Goal: Task Accomplishment & Management: Manage account settings

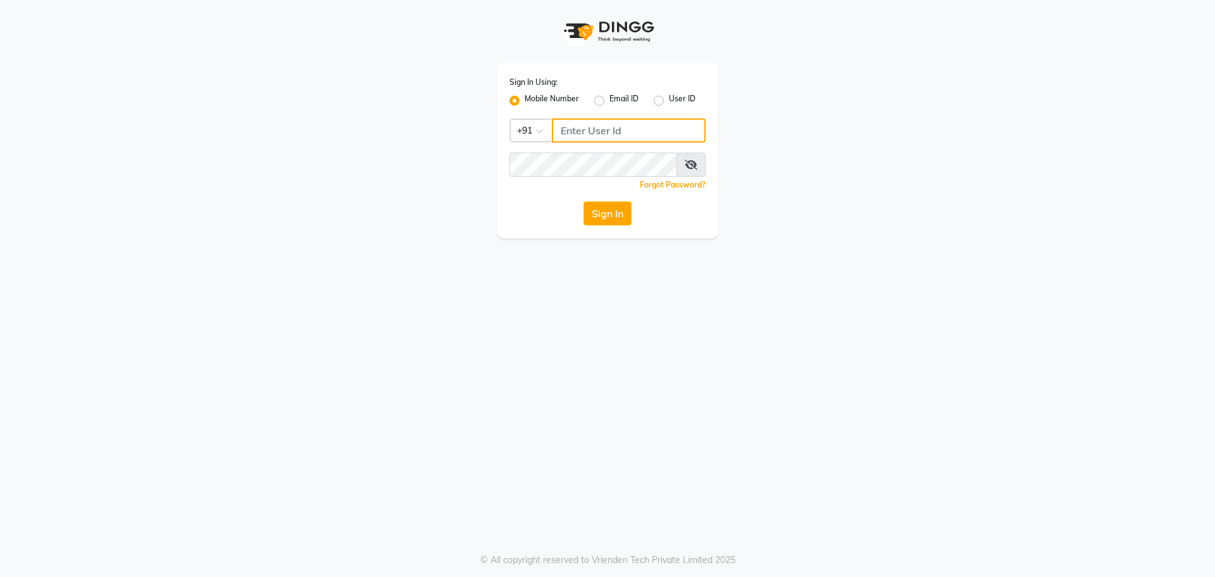
click at [559, 132] on input "Username" at bounding box center [629, 130] width 154 height 24
type input "9967947168"
click at [558, 149] on div "Sign In Using: Mobile Number Email ID User ID Country Code × [PHONE_NUMBER] Rem…" at bounding box center [607, 150] width 221 height 175
click at [625, 210] on button "Sign In" at bounding box center [607, 213] width 48 height 24
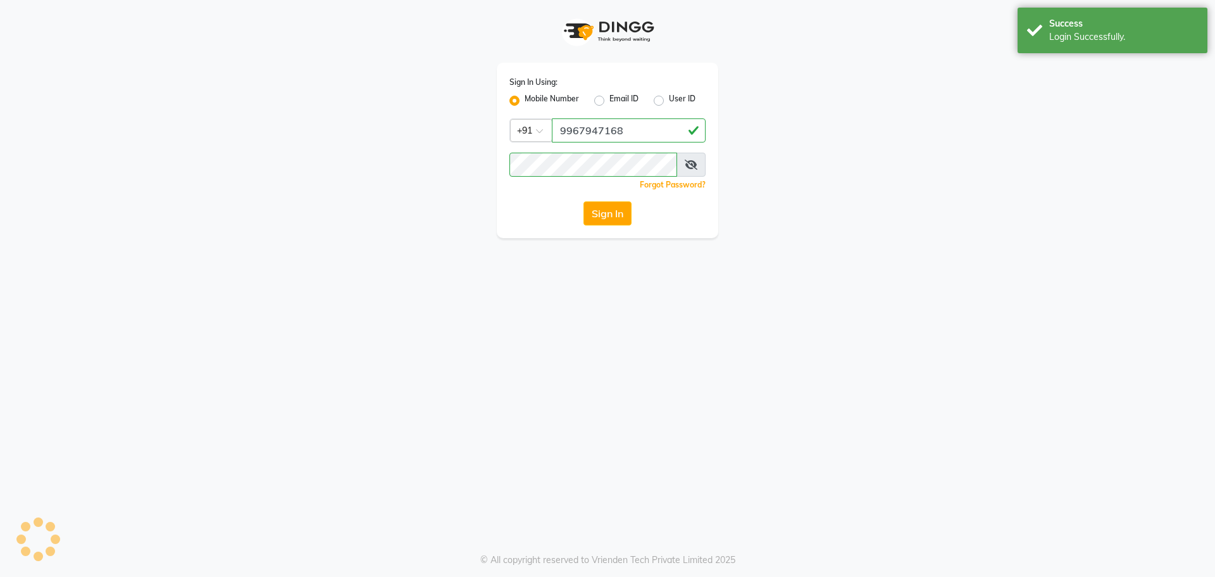
select select "55"
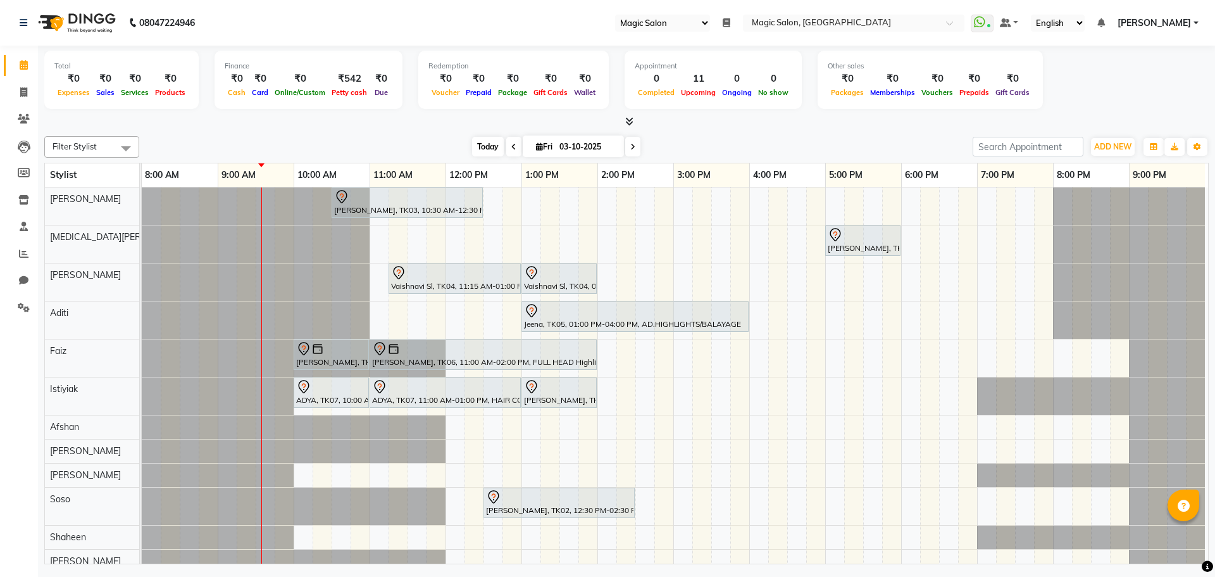
click at [492, 147] on span "Today" at bounding box center [488, 147] width 32 height 20
click at [18, 222] on span at bounding box center [24, 227] width 22 height 15
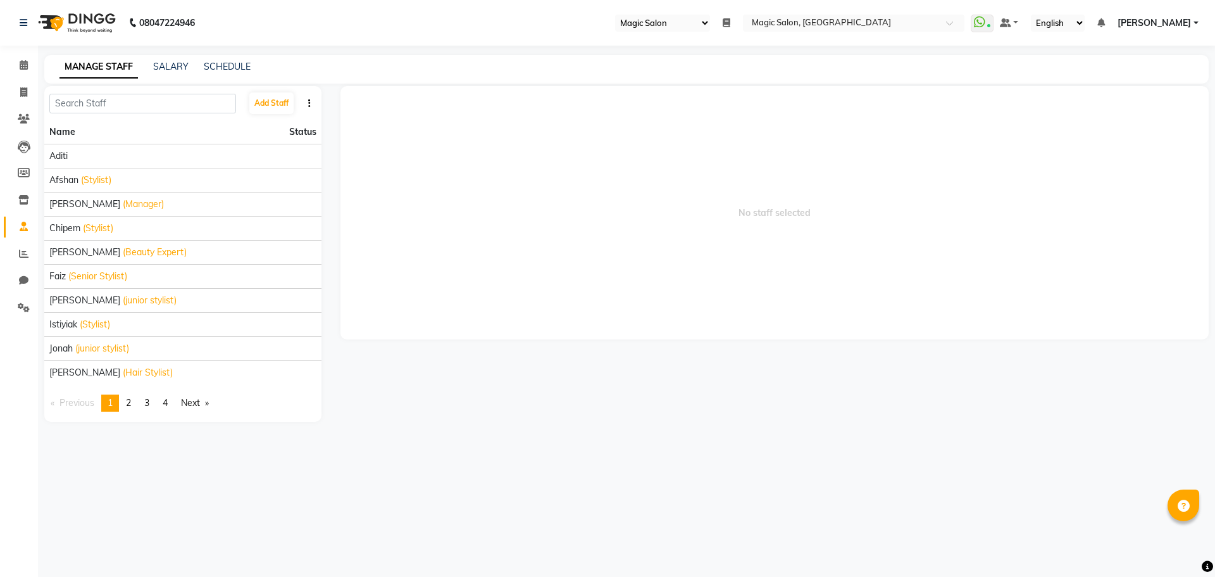
click at [224, 60] on div "SCHEDULE" at bounding box center [227, 66] width 47 height 13
click at [225, 65] on link "SCHEDULE" at bounding box center [227, 66] width 47 height 11
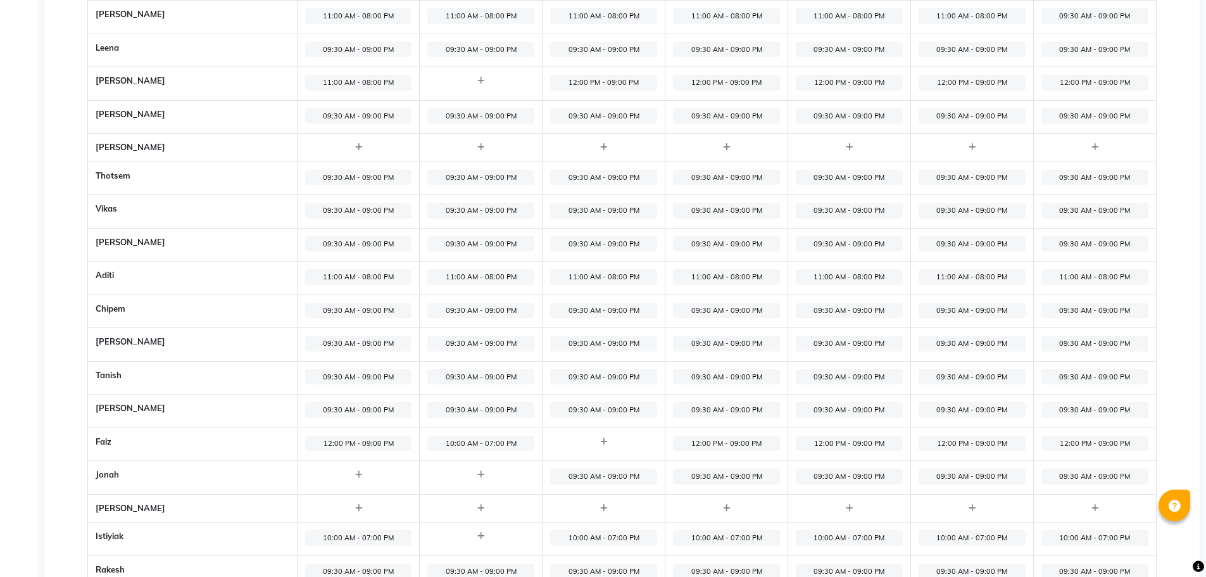
scroll to position [443, 0]
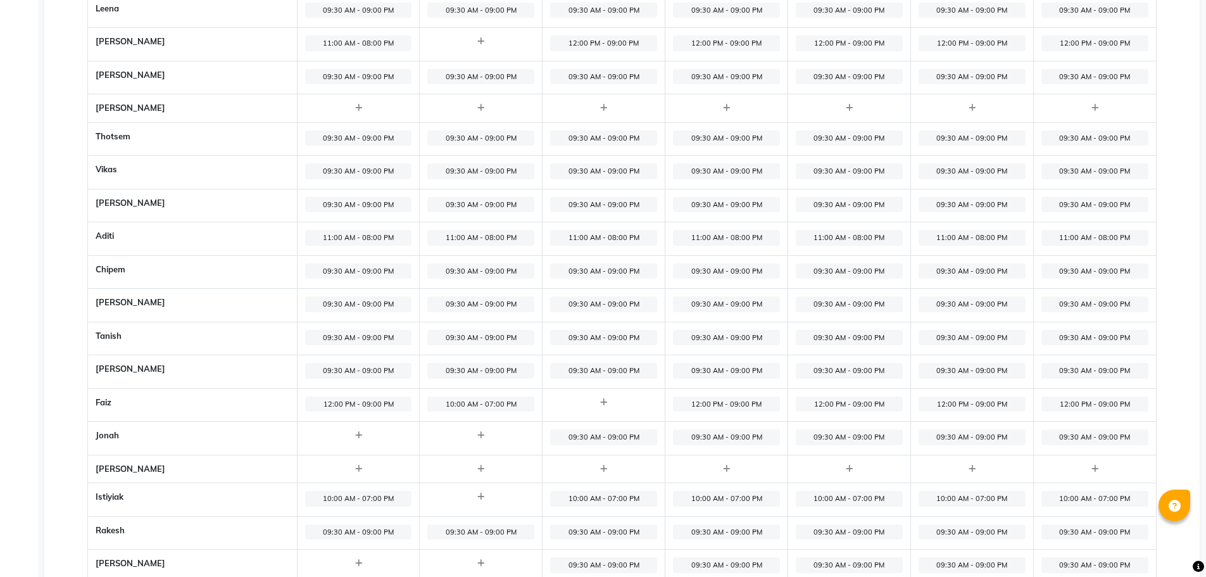
click at [820, 405] on span "12:00 PM - 09:00 PM" at bounding box center [848, 404] width 107 height 16
select select "12:00 PM"
select select "09:00 PM"
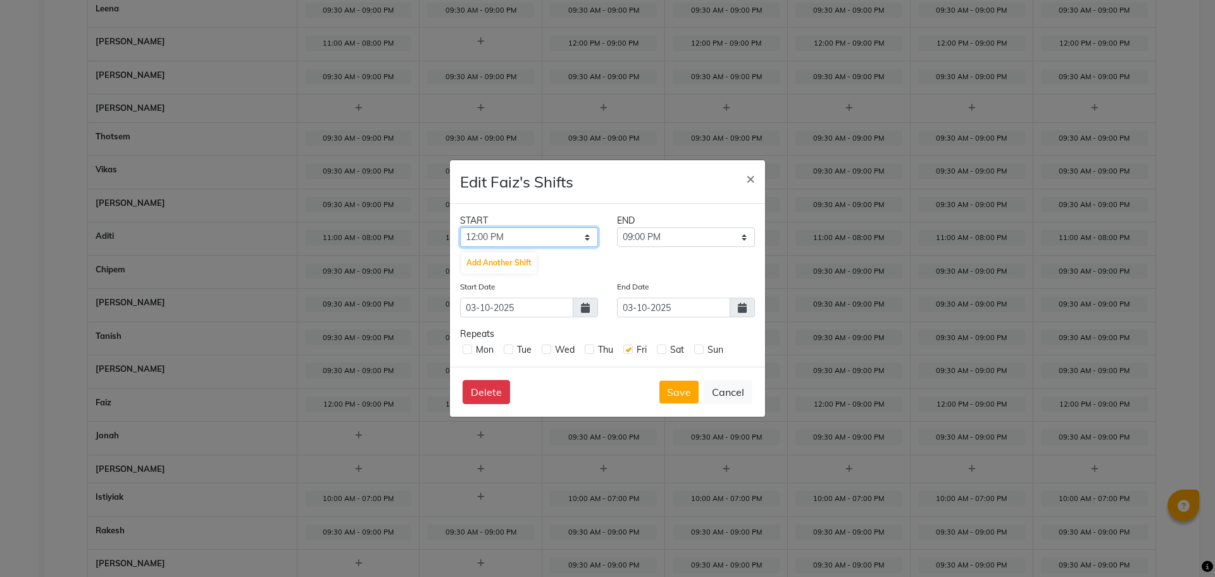
click at [559, 234] on select "12:00 AM 12:15 AM 12:30 AM 12:45 AM 01:00 AM 01:15 AM 01:30 AM 01:45 AM 02:00 A…" at bounding box center [529, 237] width 138 height 20
select select "10:00 AM"
click at [460, 227] on select "12:00 AM 12:15 AM 12:30 AM 12:45 AM 01:00 AM 01:15 AM 01:30 AM 01:45 AM 02:00 A…" at bounding box center [529, 237] width 138 height 20
click at [665, 234] on select "10:15 AM 10:30 AM 10:45 AM 11:00 AM 11:15 AM 11:30 AM 11:45 AM 12:00 PM 12:15 P…" at bounding box center [686, 237] width 138 height 20
select select "07:00 PM"
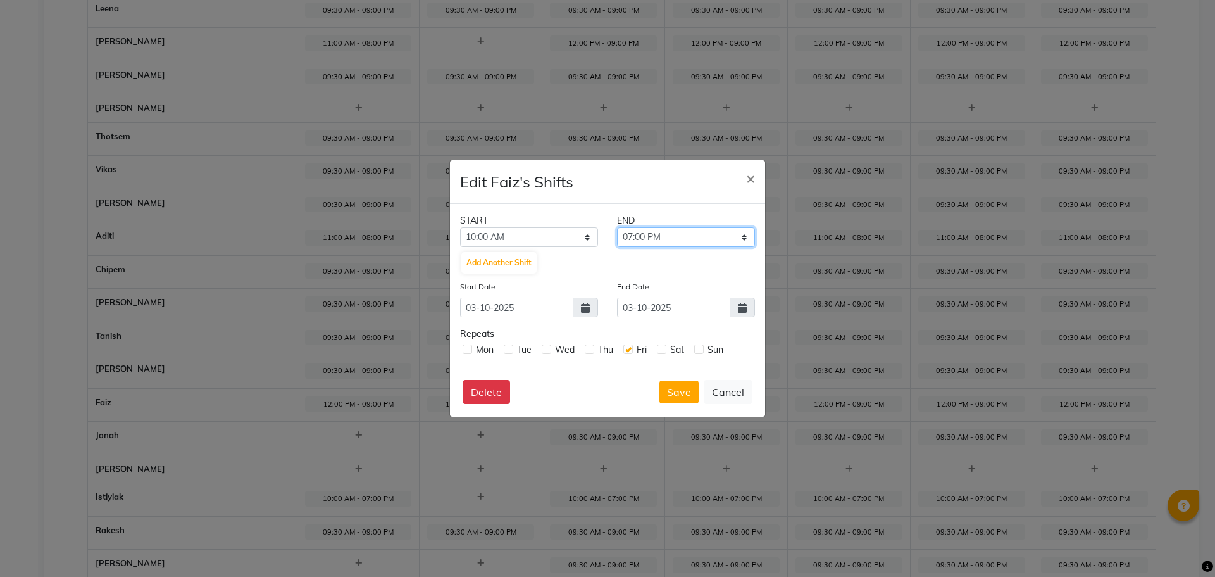
click at [617, 227] on select "10:15 AM 10:30 AM 10:45 AM 11:00 AM 11:15 AM 11:30 AM 11:45 AM 12:00 PM 12:15 P…" at bounding box center [686, 237] width 138 height 20
click at [667, 390] on button "Save" at bounding box center [678, 391] width 39 height 23
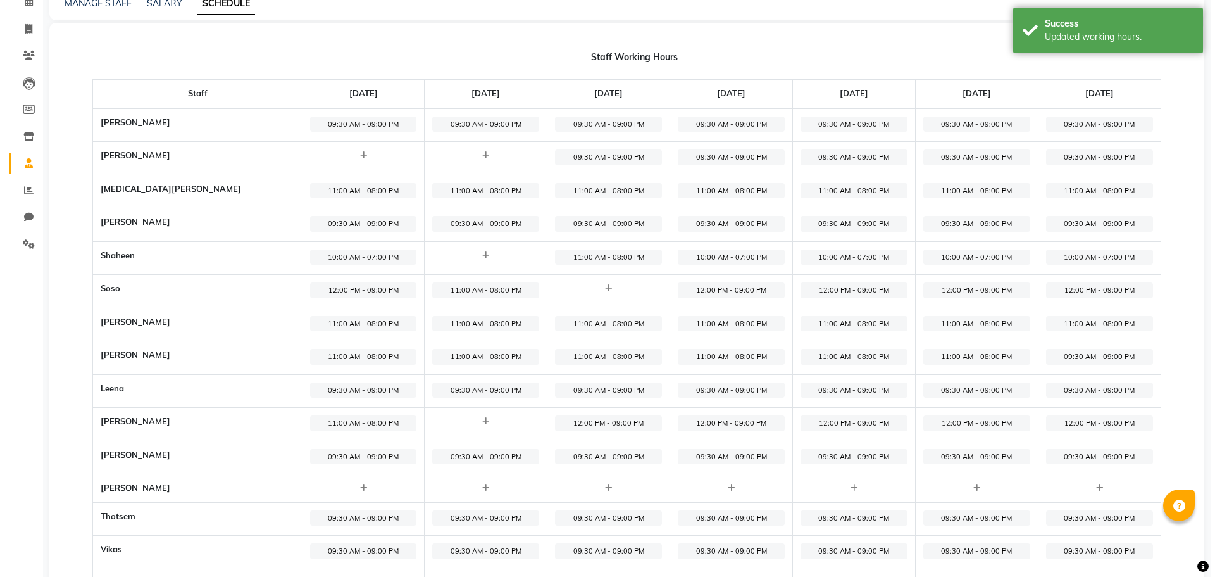
scroll to position [0, 0]
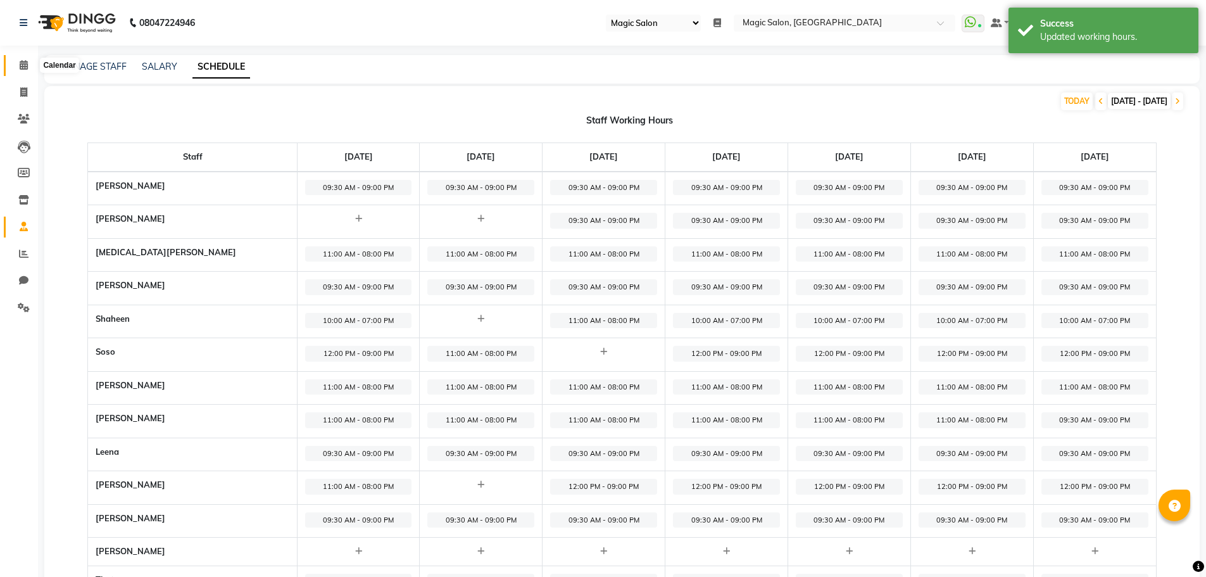
click at [22, 64] on icon at bounding box center [24, 64] width 8 height 9
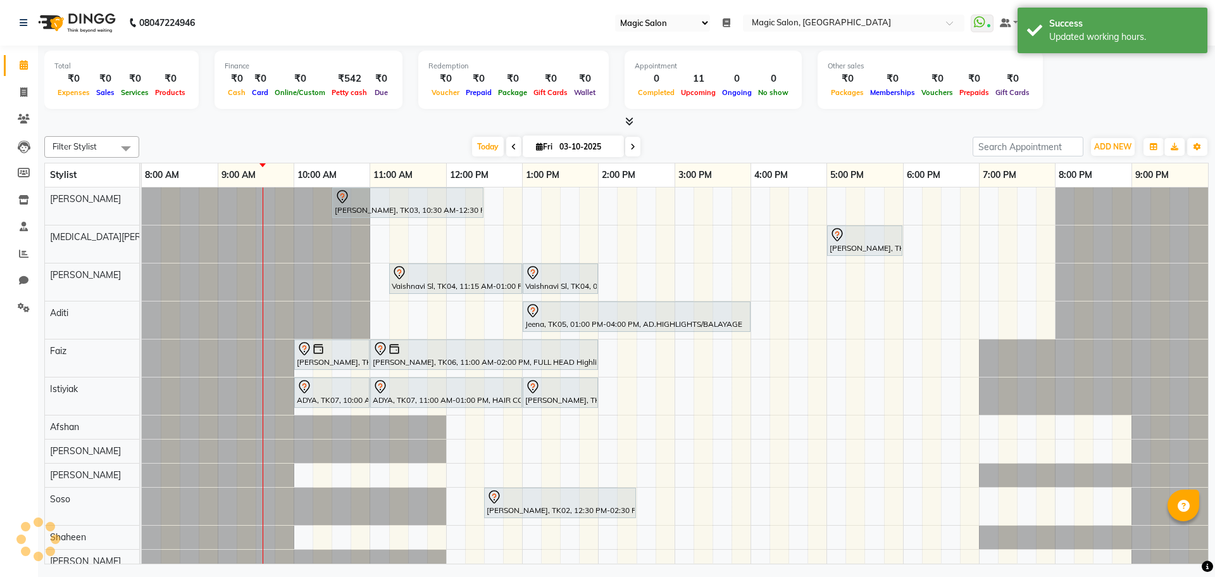
scroll to position [0, 9]
click at [482, 148] on span "Today" at bounding box center [488, 147] width 32 height 20
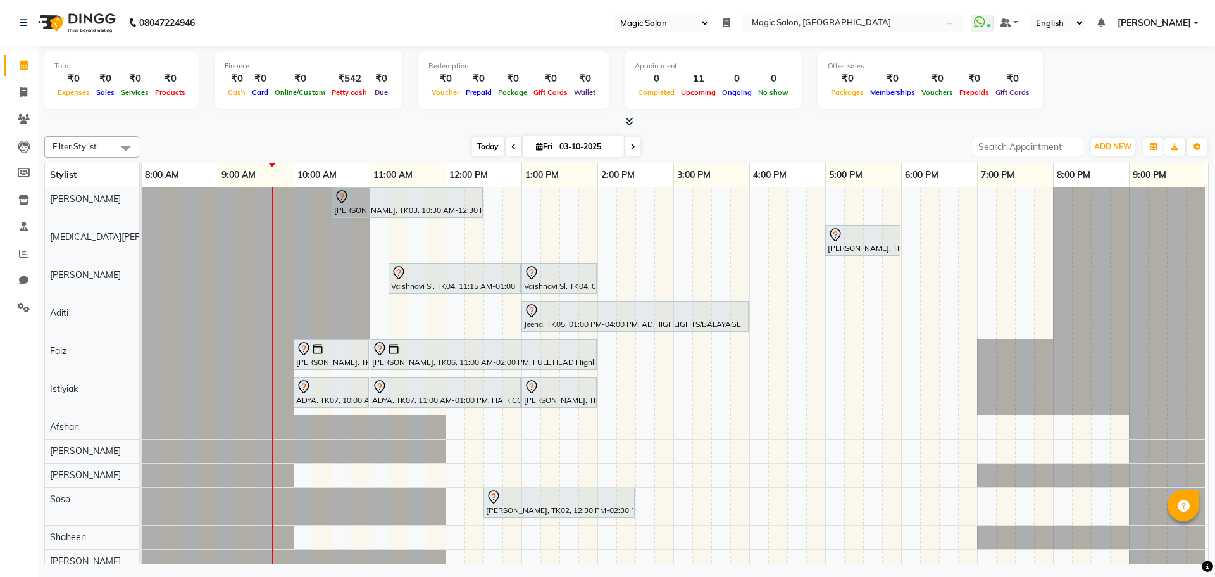
click at [479, 146] on span "Today" at bounding box center [488, 147] width 32 height 20
click at [632, 143] on icon at bounding box center [632, 147] width 5 height 8
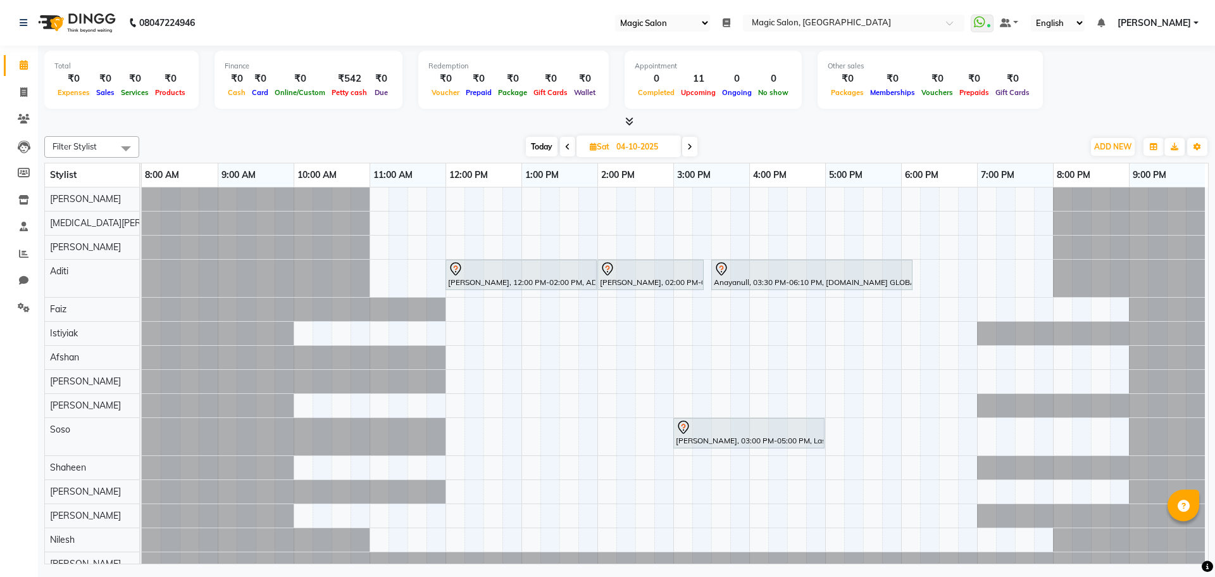
click at [537, 144] on span "Today" at bounding box center [542, 147] width 32 height 20
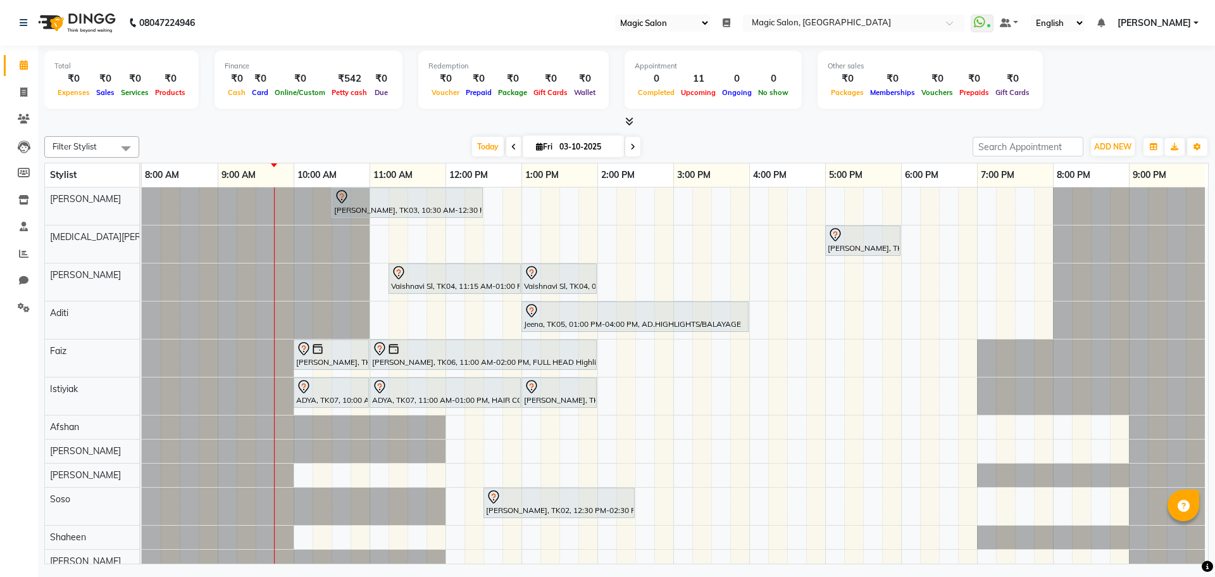
click at [630, 145] on icon at bounding box center [632, 147] width 5 height 8
type input "04-10-2025"
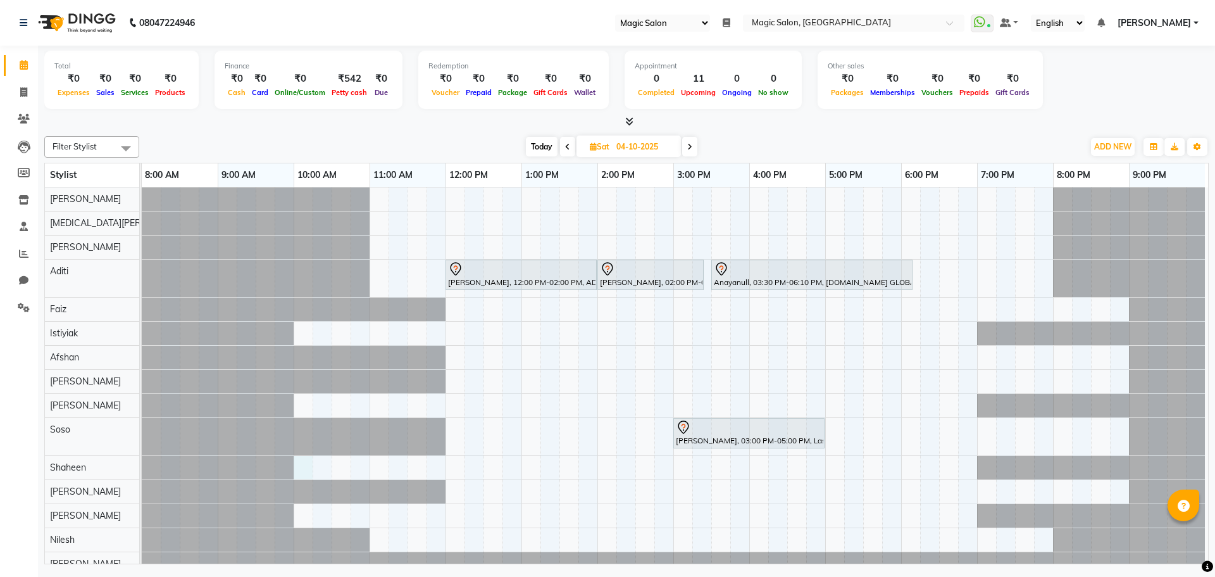
click at [301, 471] on div "Amisha Vora, 12:00 PM-02:00 PM, AD.HIGHLIGHTS/BALAYAGE kanika patil, 02:00 PM-0…" at bounding box center [675, 393] width 1066 height 412
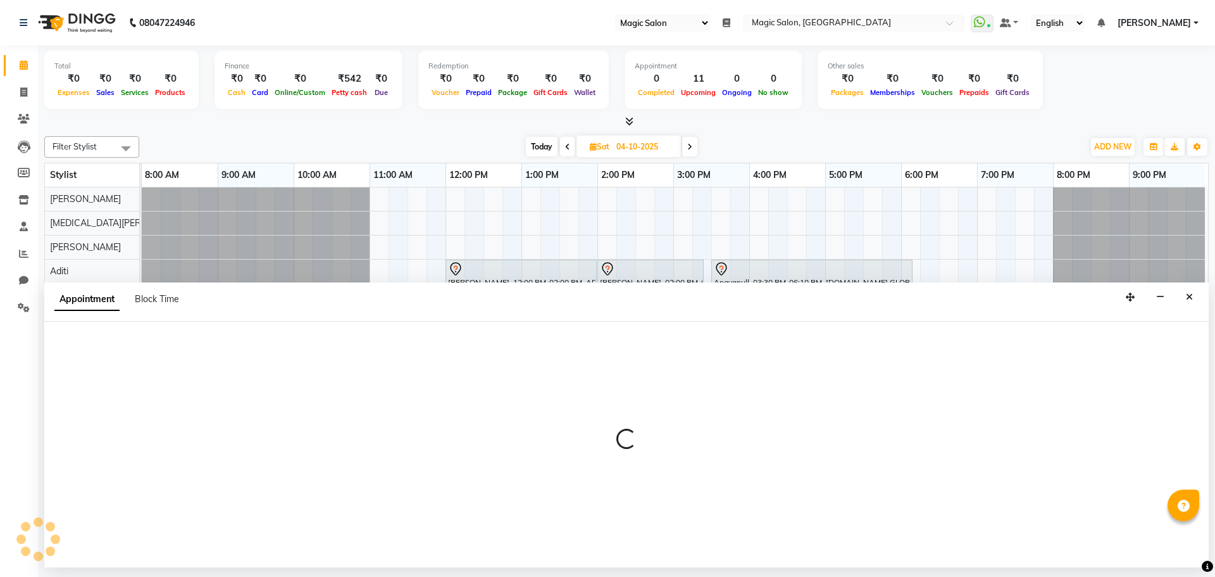
select select "61847"
select select "600"
select select "tentative"
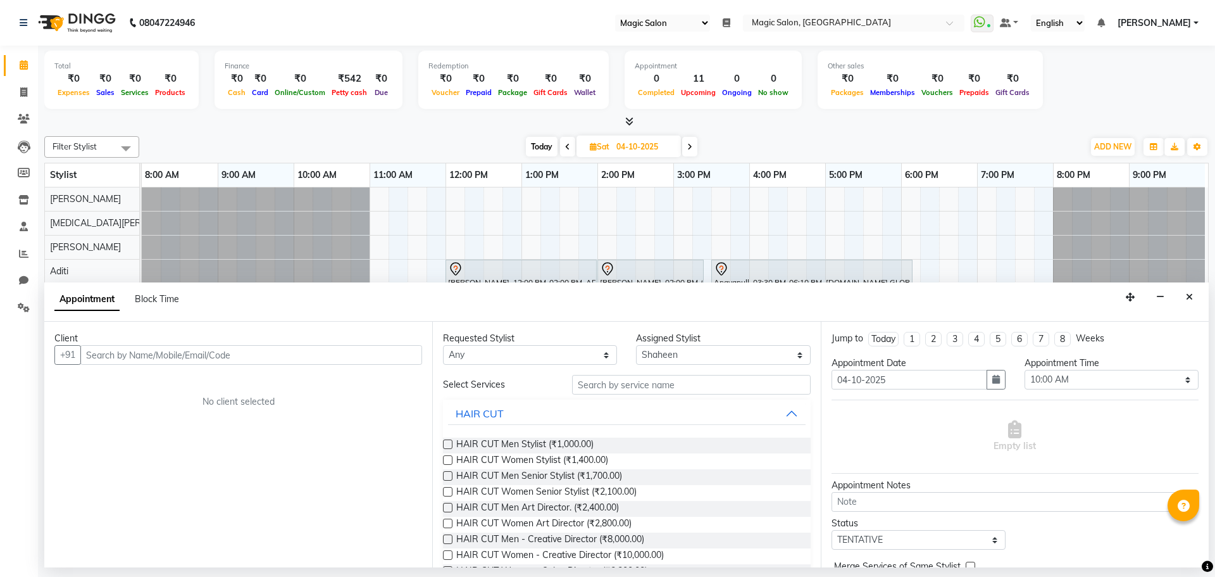
click at [144, 352] on input "text" at bounding box center [251, 355] width 342 height 20
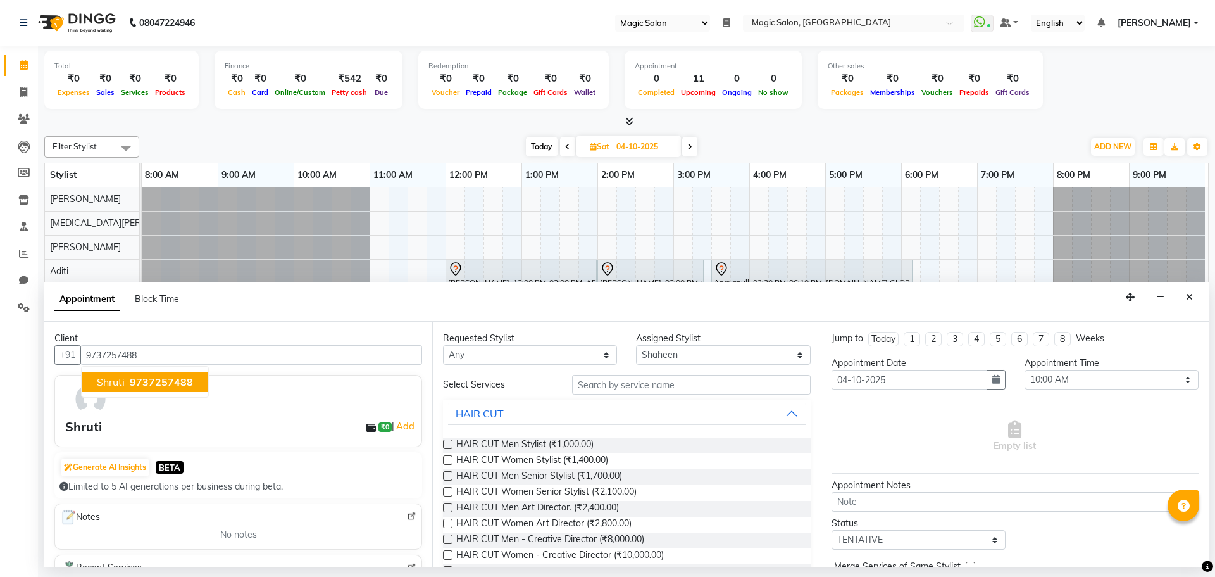
click at [146, 373] on button "Shruti 9737257488" at bounding box center [145, 381] width 127 height 20
type input "9737257488"
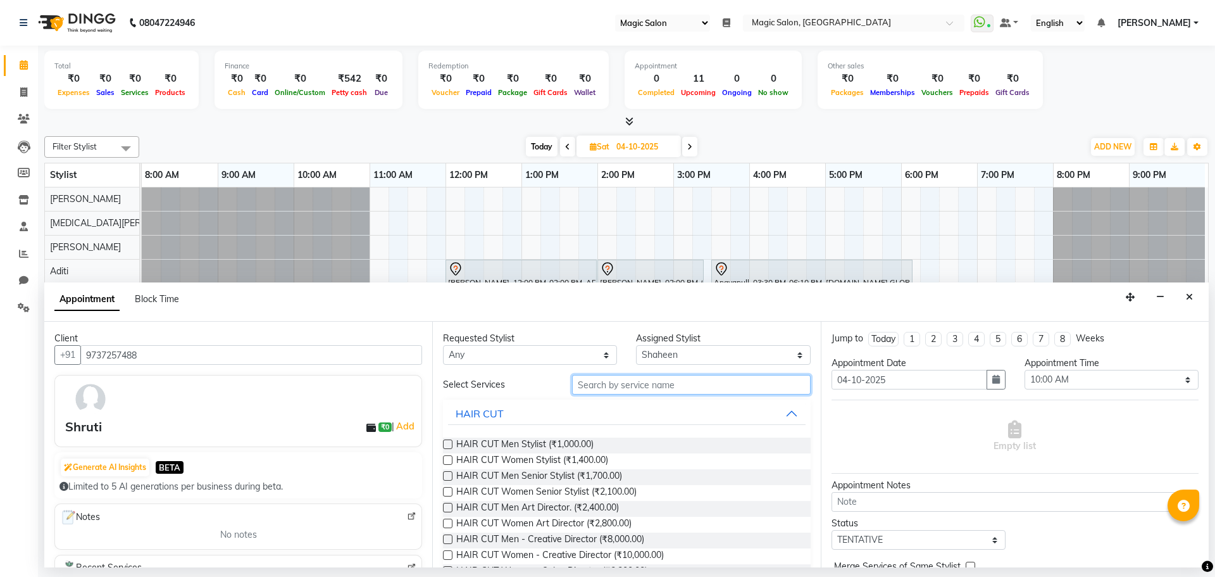
click at [657, 388] on input "text" at bounding box center [691, 385] width 239 height 20
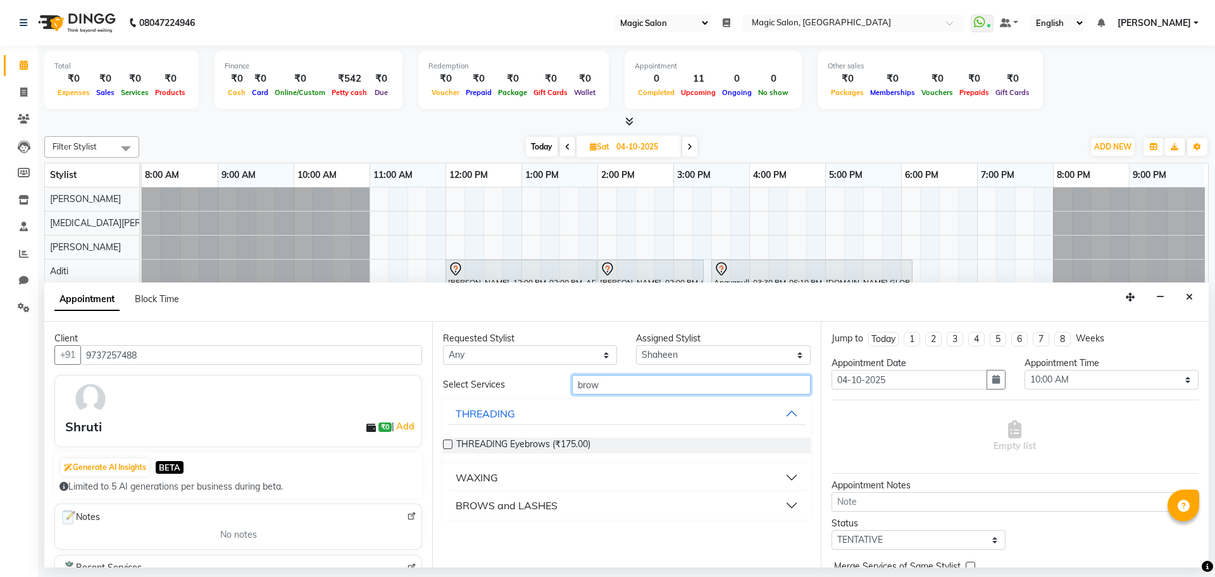
type input "brow"
click at [793, 501] on button "BROWS and LASHES" at bounding box center [626, 505] width 357 height 23
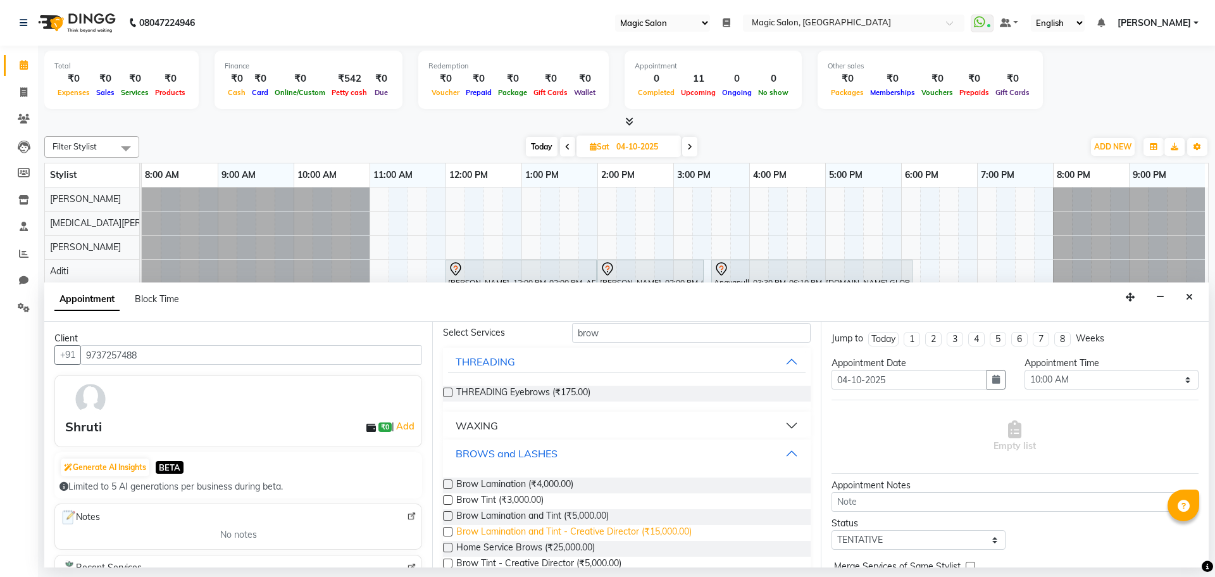
scroll to position [77, 0]
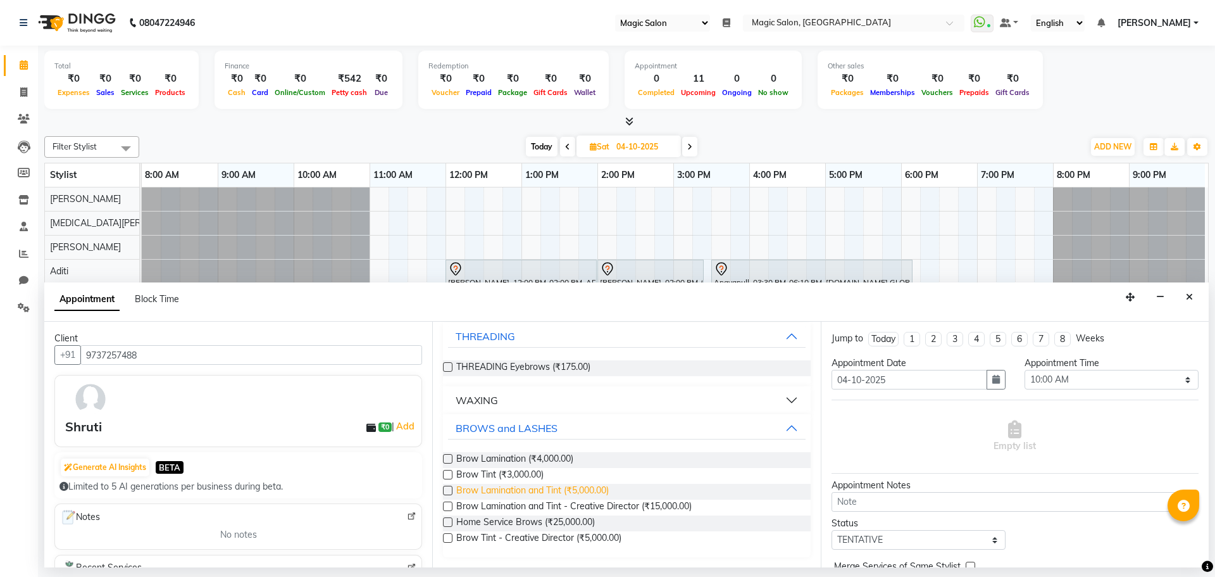
click at [545, 491] on span "Brow Lamination and Tint (₹5,000.00)" at bounding box center [532, 491] width 153 height 16
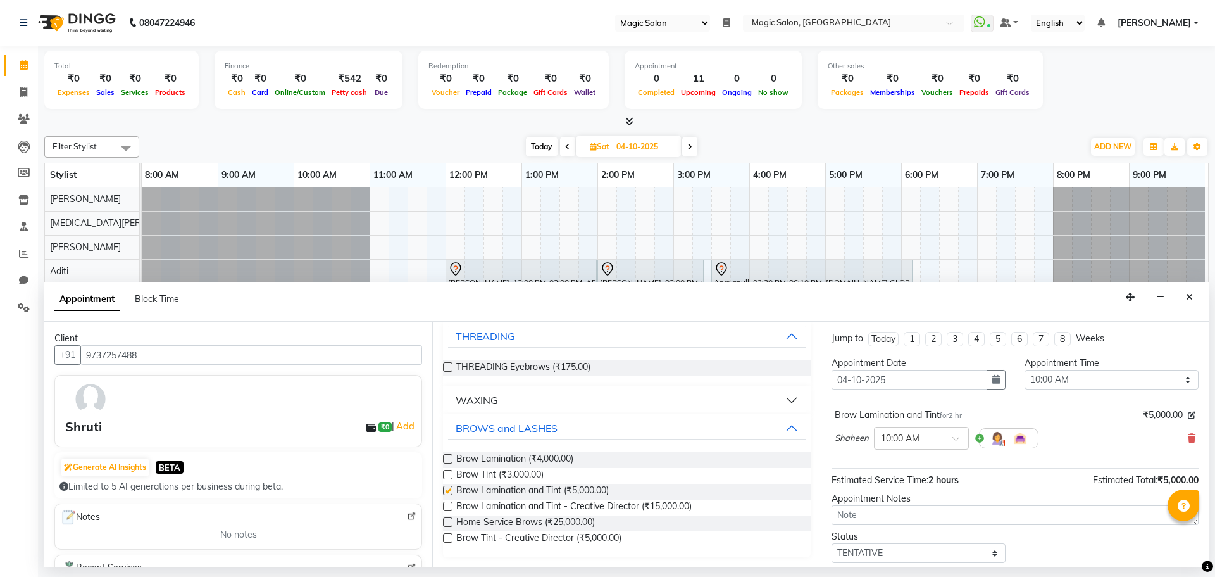
checkbox input "false"
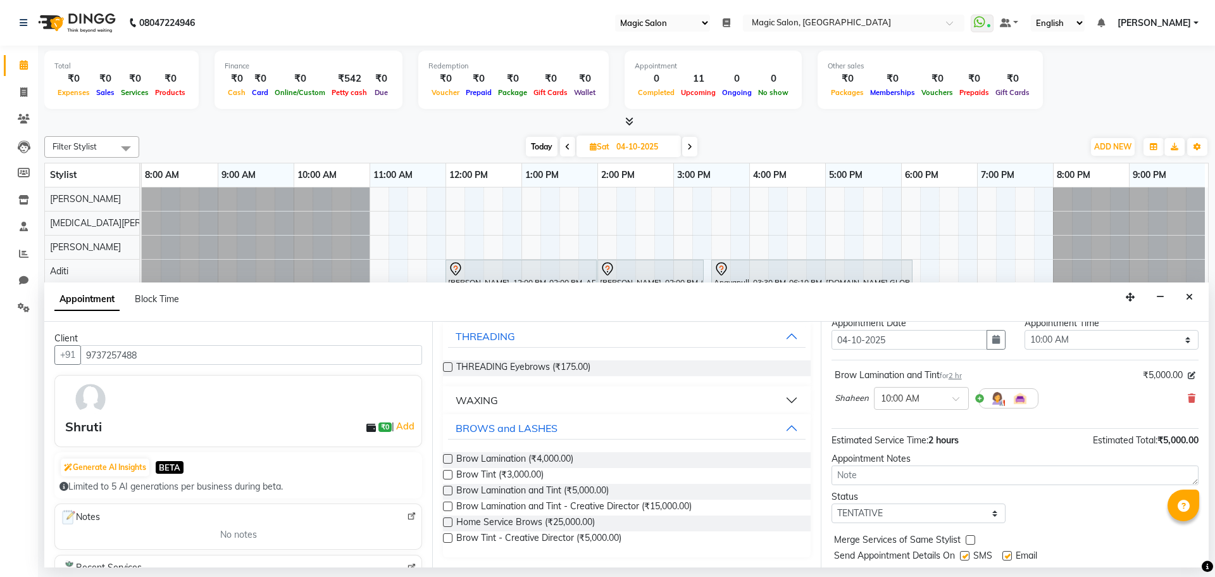
scroll to position [75, 0]
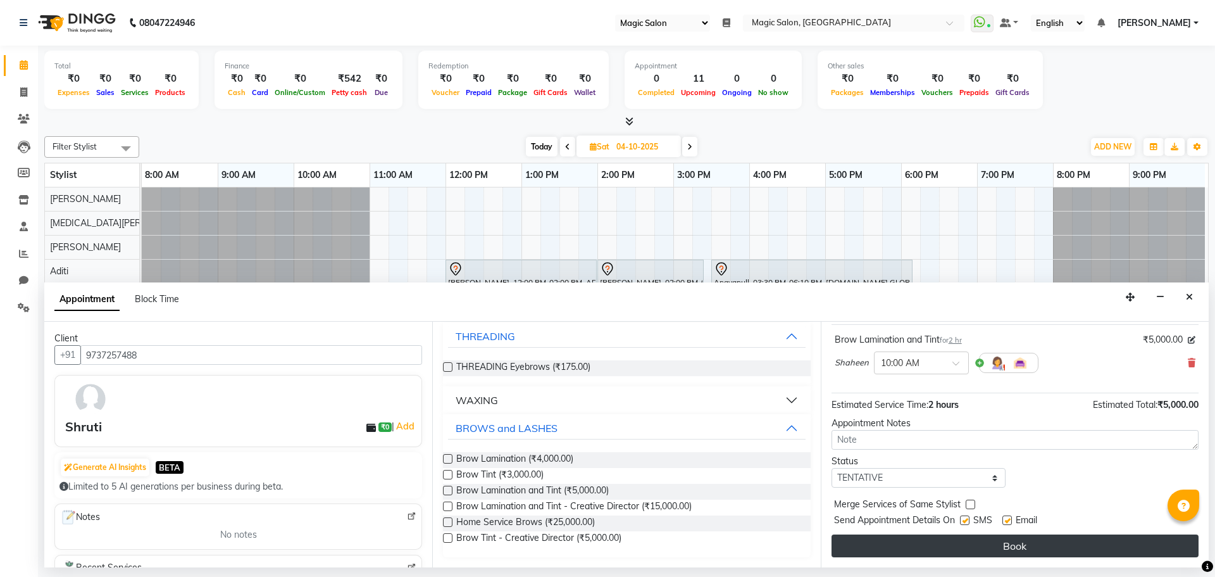
click at [983, 548] on button "Book" at bounding box center [1015, 545] width 367 height 23
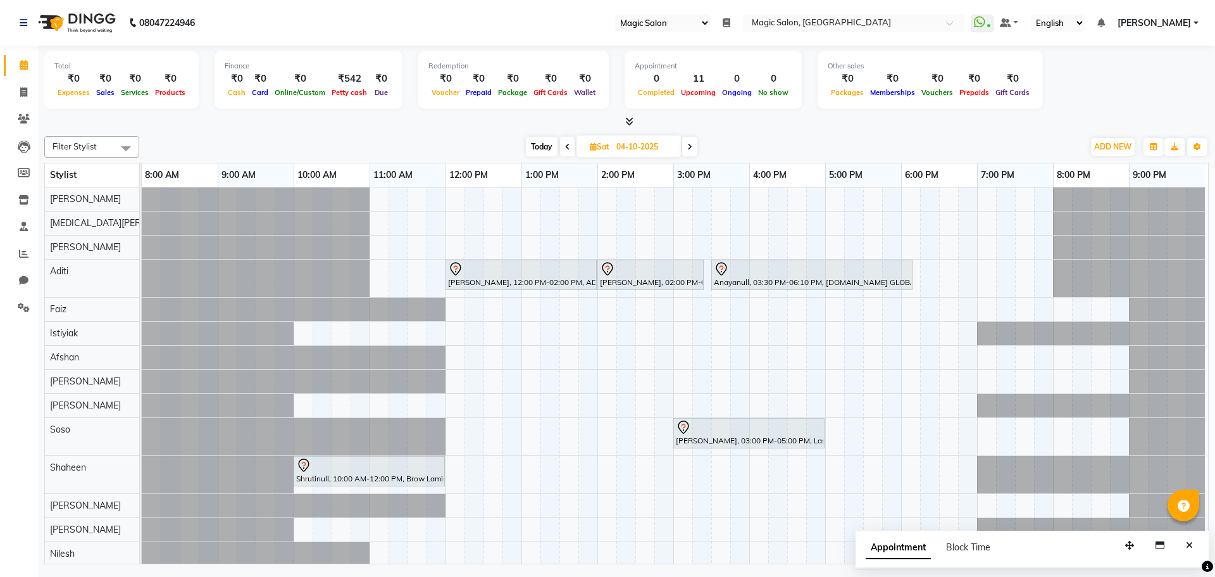
click at [543, 147] on span "Today" at bounding box center [542, 147] width 32 height 20
type input "03-10-2025"
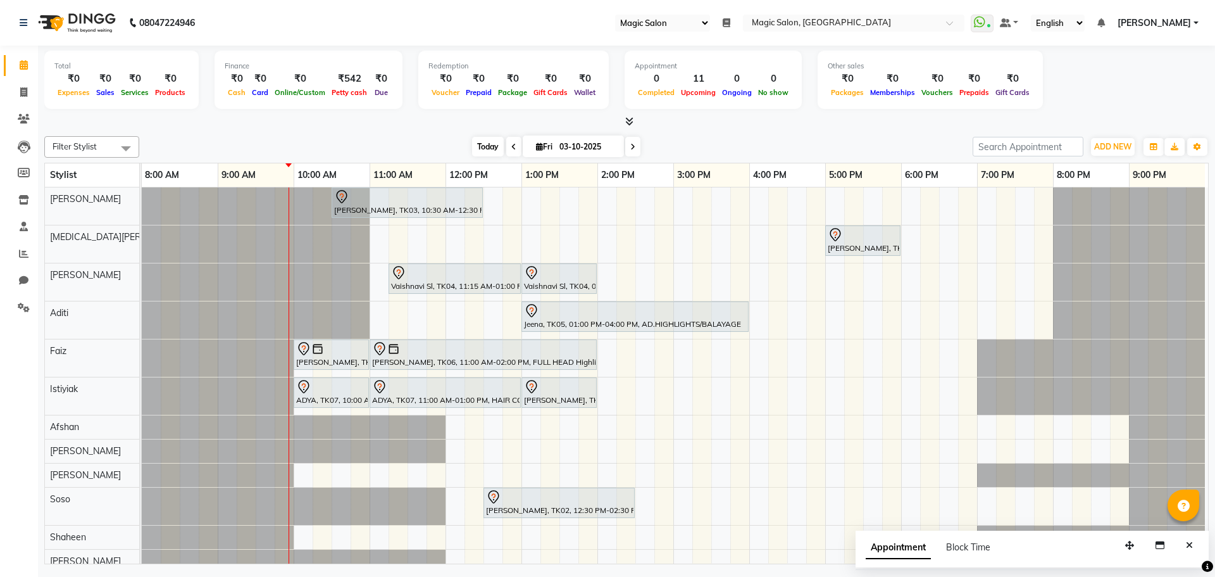
click at [480, 137] on span "Today" at bounding box center [488, 147] width 32 height 20
click at [477, 142] on span "Today" at bounding box center [488, 147] width 32 height 20
click at [487, 144] on span "Today" at bounding box center [488, 147] width 32 height 20
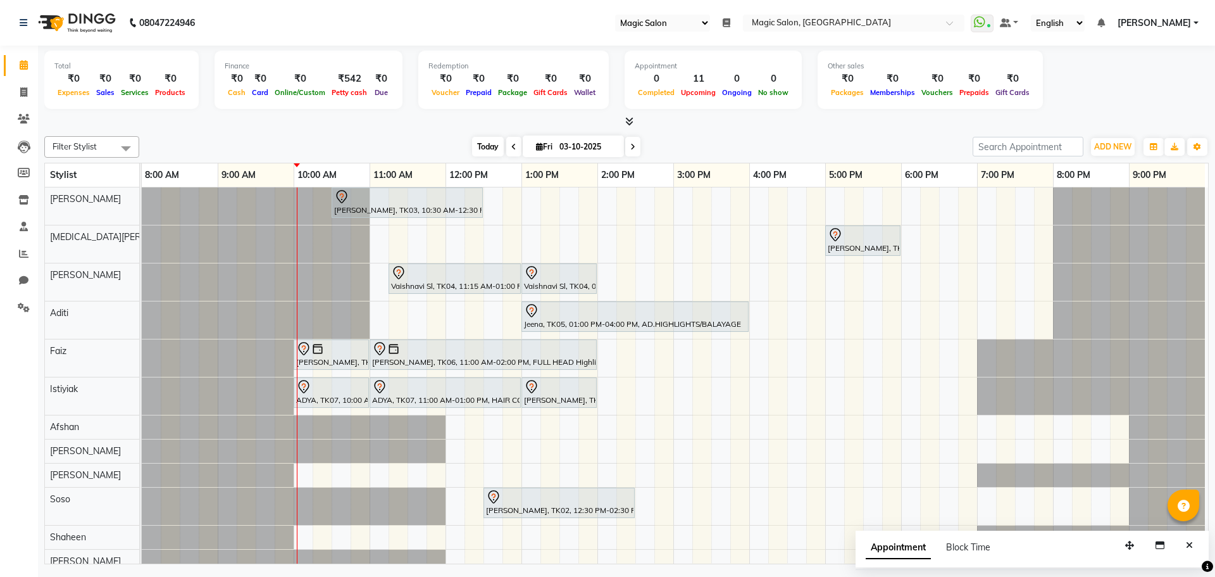
click at [482, 142] on span "Today" at bounding box center [488, 147] width 32 height 20
click at [480, 141] on span "Today" at bounding box center [488, 147] width 32 height 20
click at [486, 140] on span "Today" at bounding box center [488, 147] width 32 height 20
click at [599, 356] on div "Shibhani Dandekar, TK03, 10:30 AM-12:30 PM, Lash Lift and Tint - Creative Direc…" at bounding box center [675, 428] width 1066 height 482
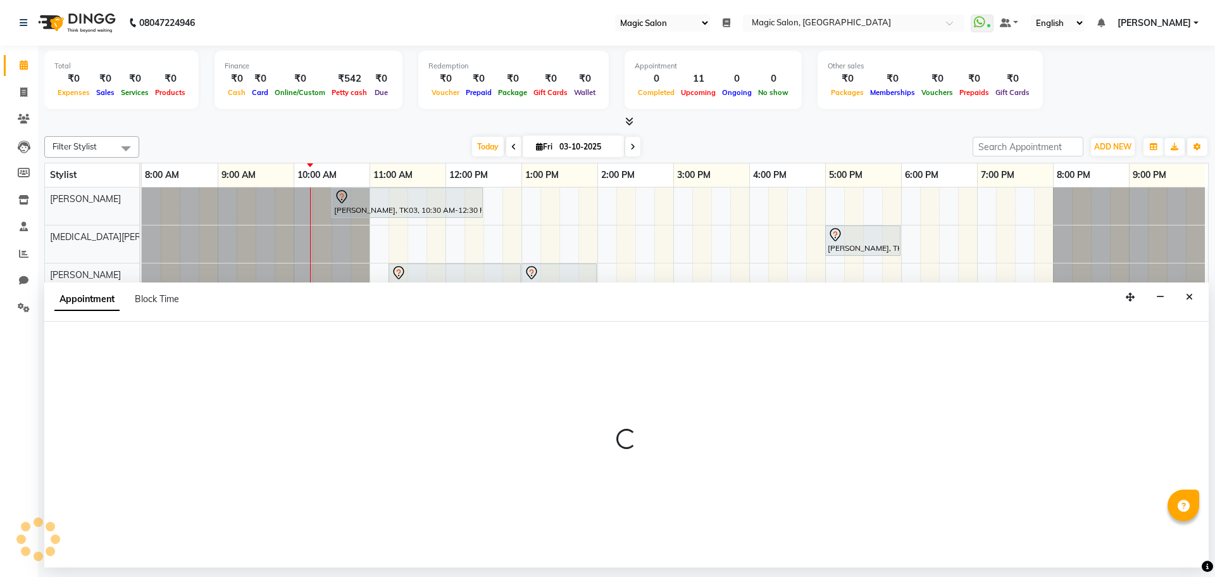
select select "83382"
select select "840"
select select "tentative"
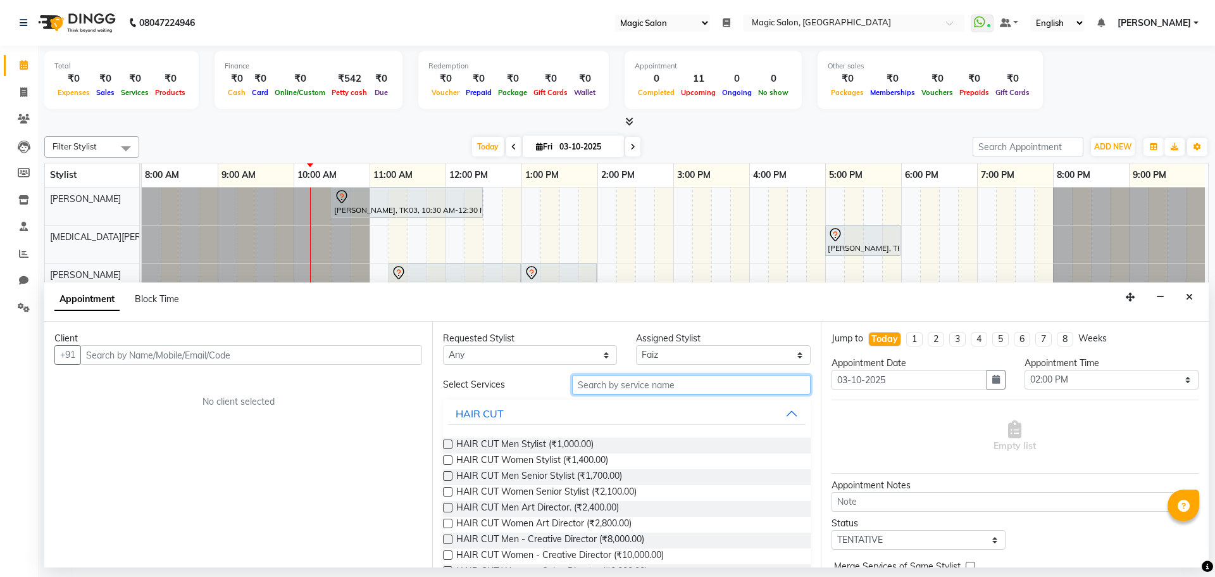
click at [620, 389] on input "text" at bounding box center [691, 385] width 239 height 20
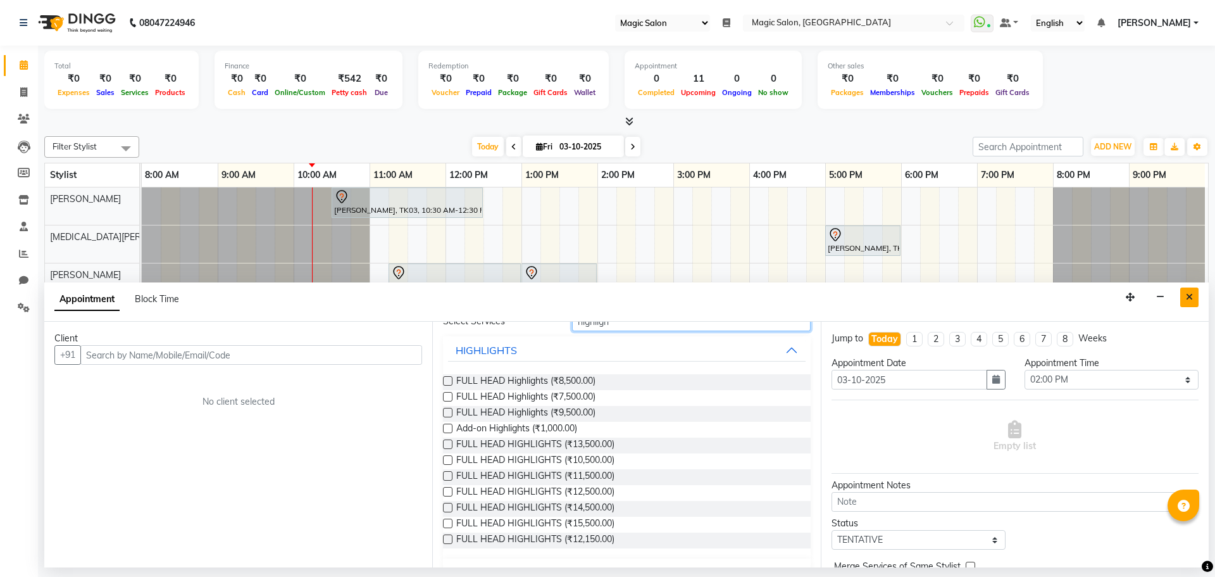
type input "highligh"
click at [1194, 296] on button "Close" at bounding box center [1189, 297] width 18 height 20
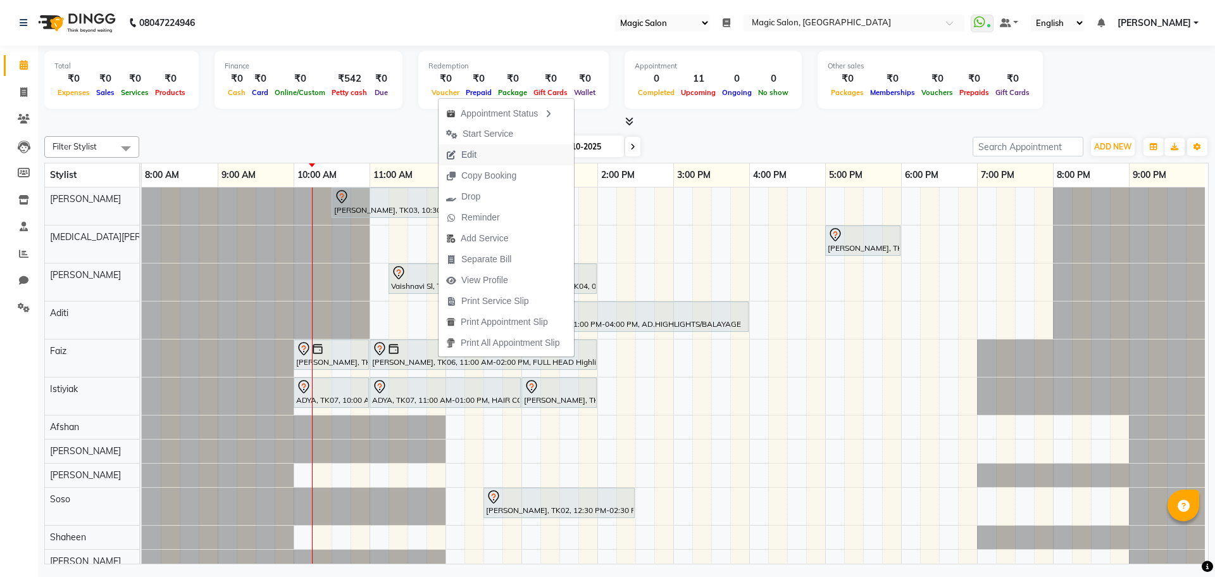
click at [492, 154] on button "Edit" at bounding box center [506, 154] width 135 height 21
select select "tentative"
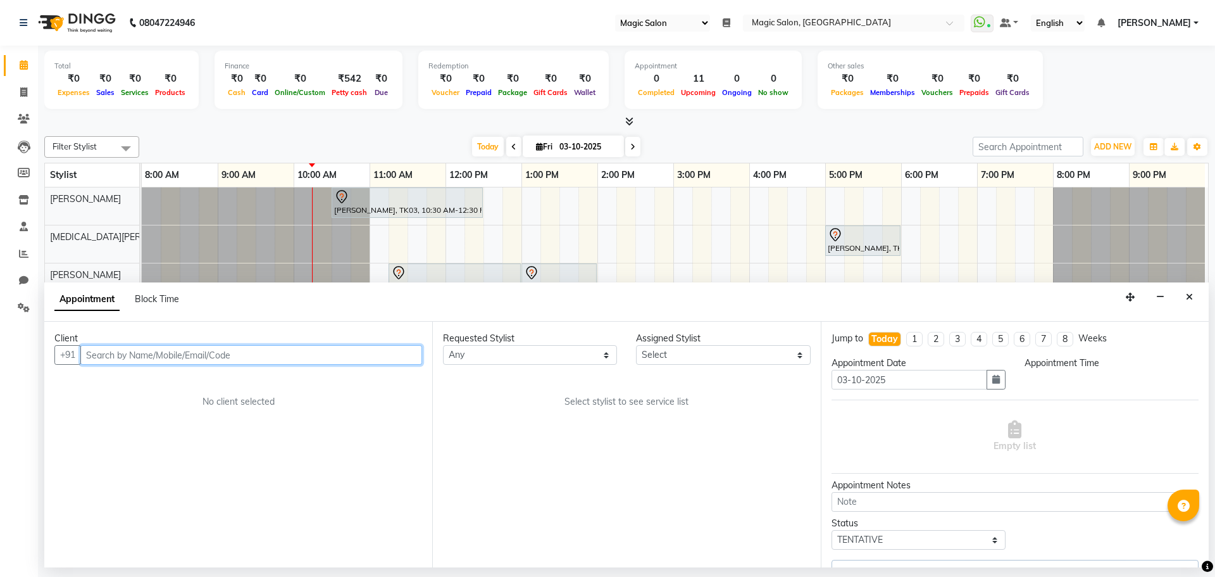
scroll to position [0, 6]
select select "83382"
select select "600"
select select "3632"
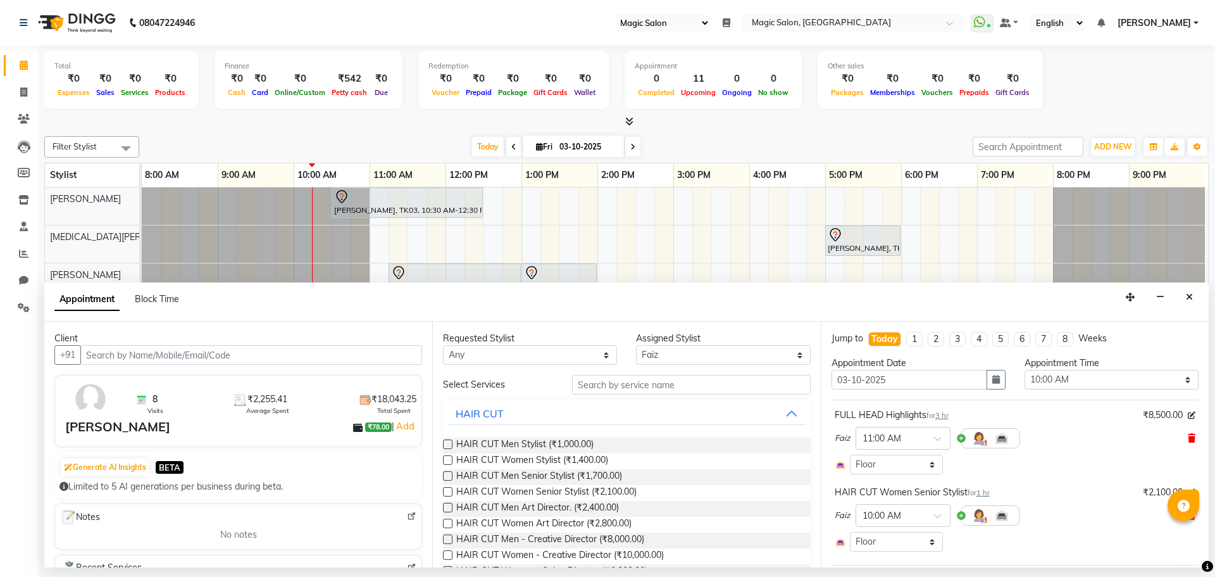
click at [1188, 435] on icon at bounding box center [1192, 438] width 8 height 9
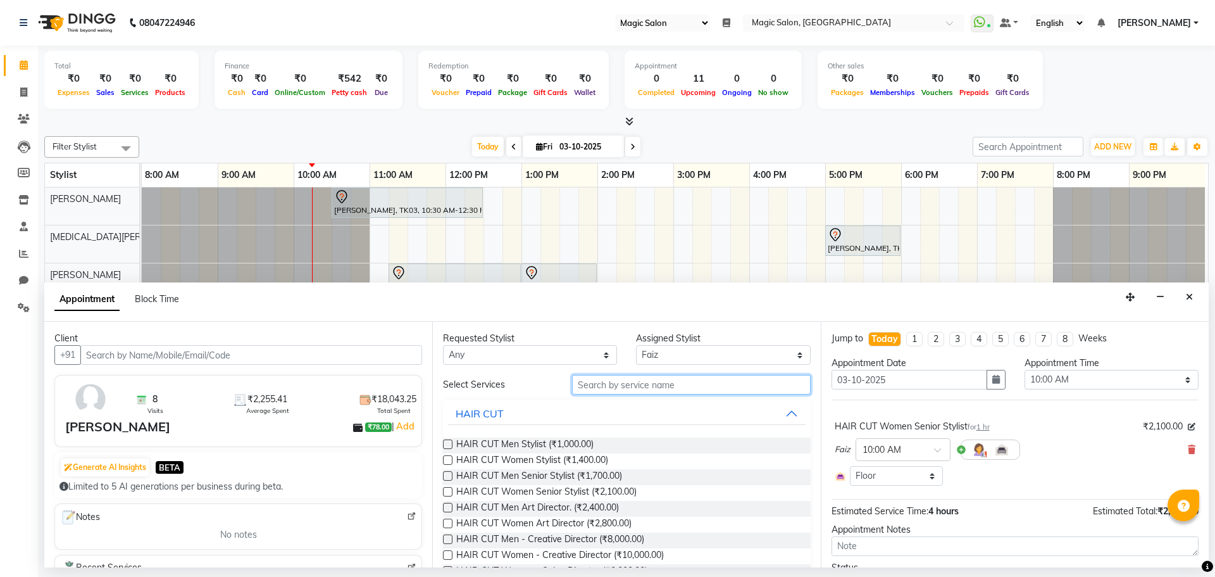
click at [637, 385] on input "text" at bounding box center [691, 385] width 239 height 20
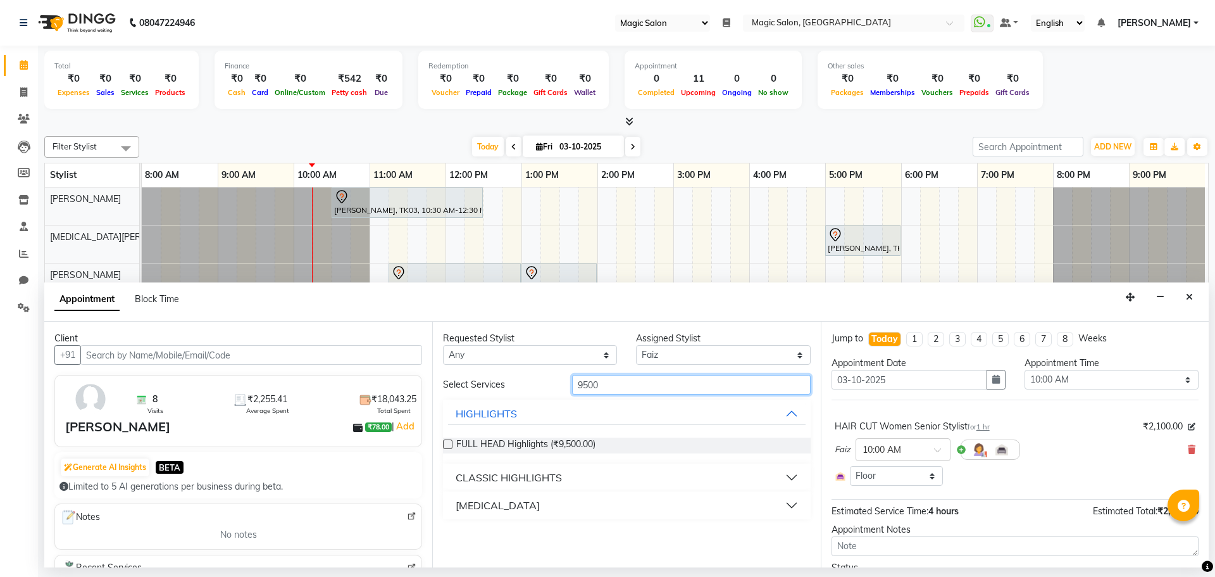
type input "9500"
click at [446, 446] on label at bounding box center [447, 443] width 9 height 9
click at [446, 446] on input "checkbox" at bounding box center [447, 445] width 8 height 8
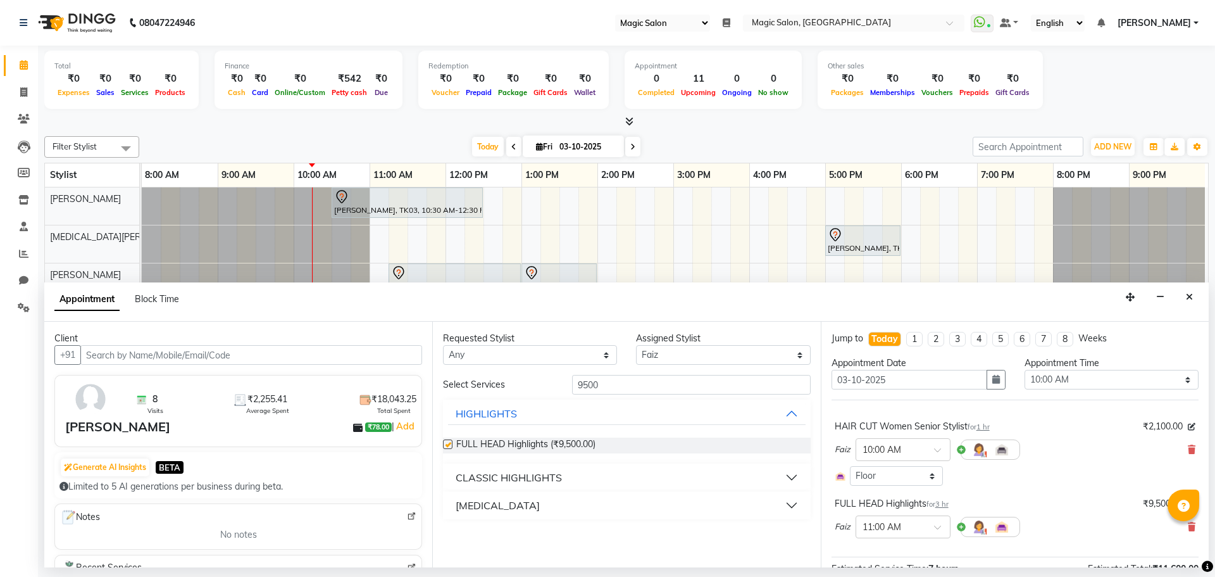
checkbox input "false"
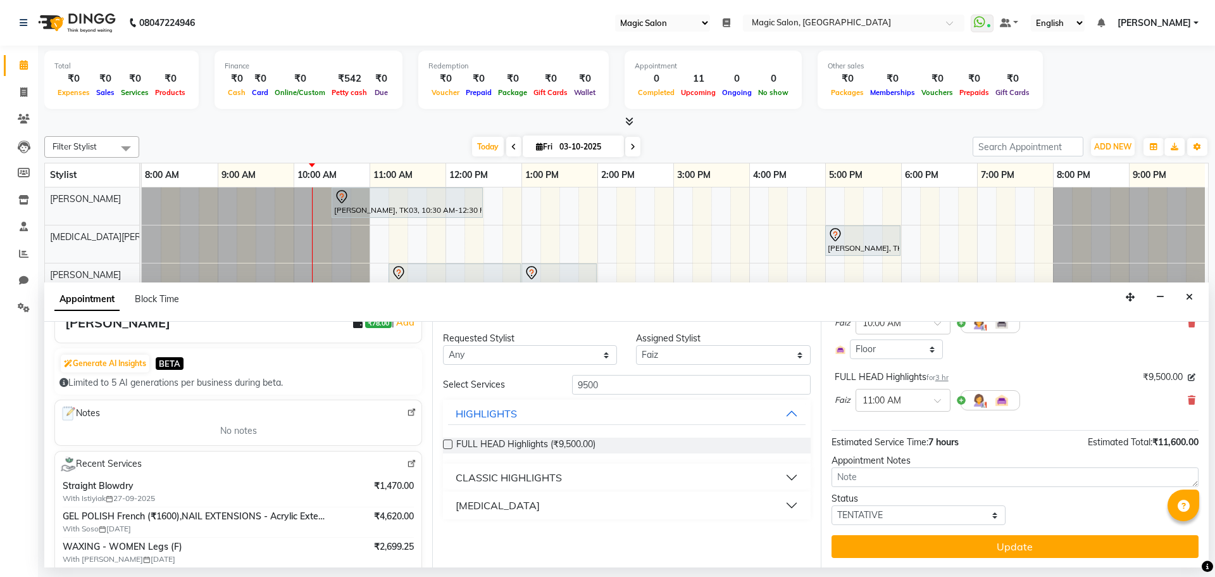
scroll to position [190, 0]
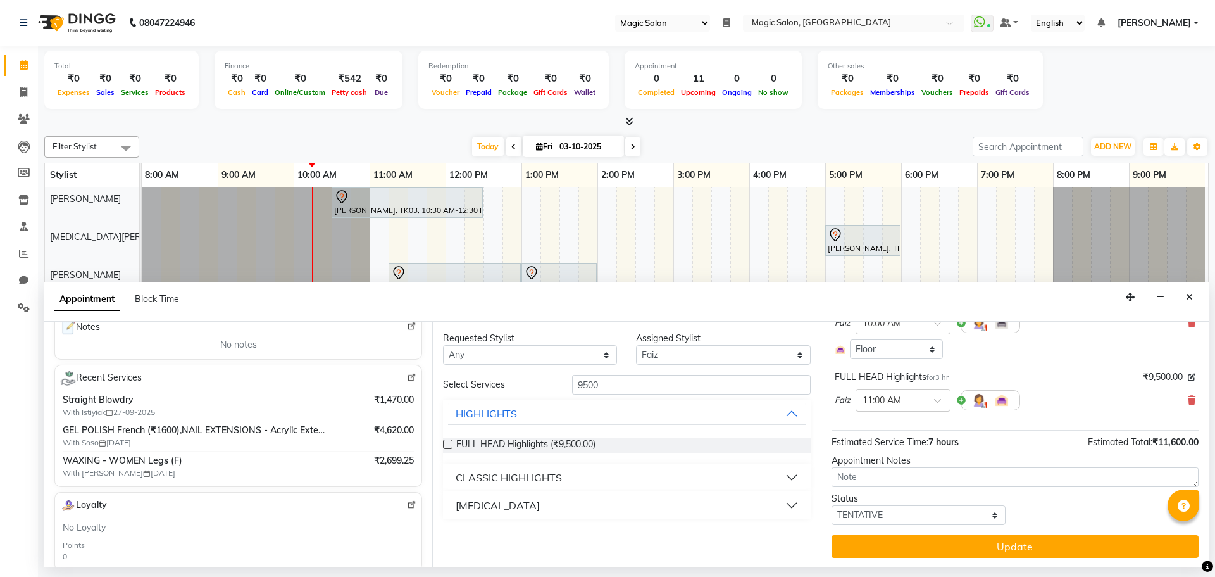
click at [407, 378] on img at bounding box center [411, 377] width 9 height 9
click at [1183, 294] on button "Close" at bounding box center [1189, 297] width 18 height 20
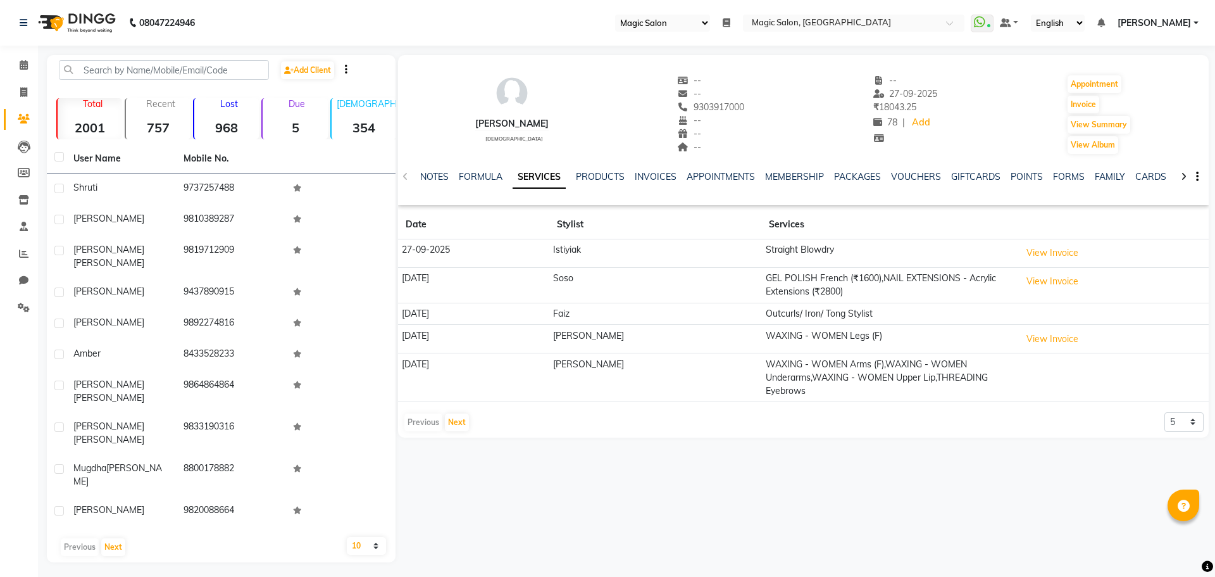
select select "55"
click at [456, 413] on button "Next" at bounding box center [457, 422] width 24 height 18
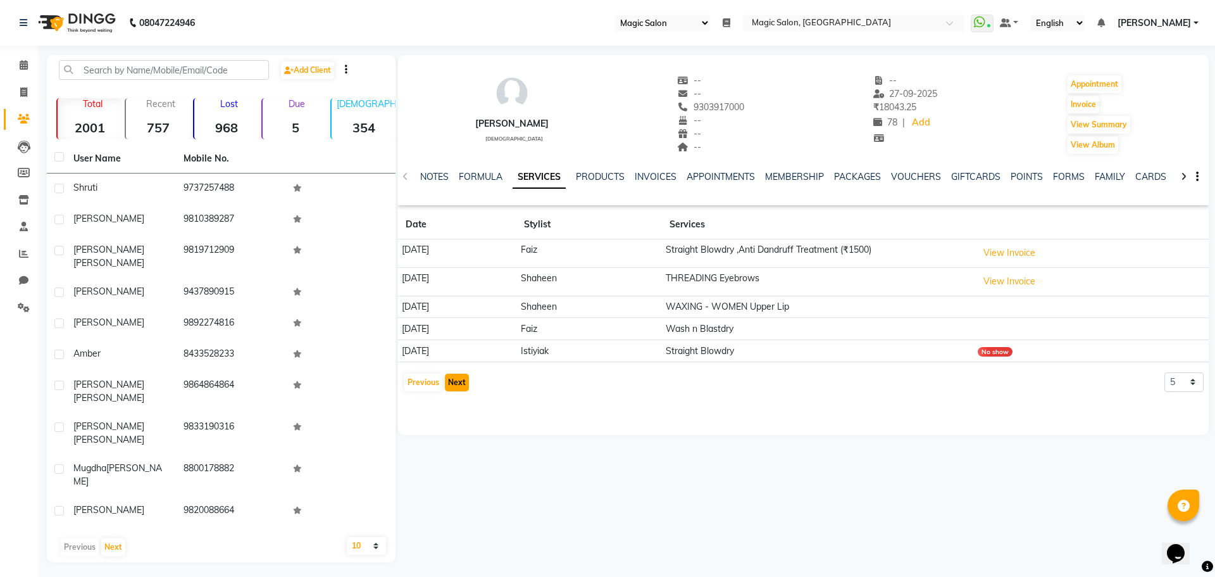
click at [454, 382] on button "Next" at bounding box center [457, 382] width 24 height 18
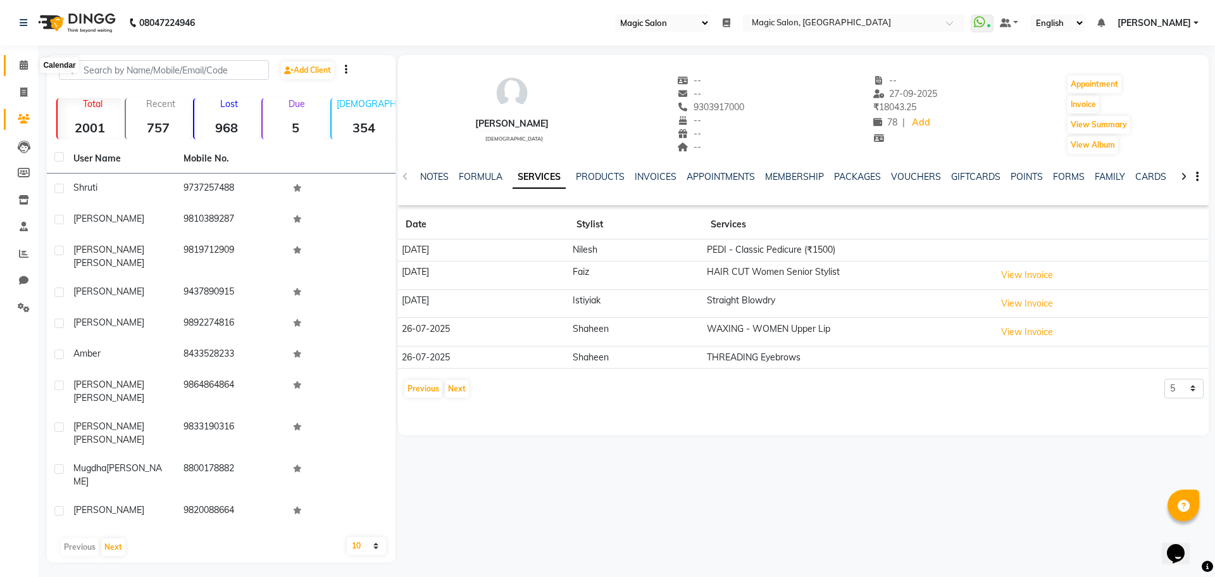
click at [22, 59] on span at bounding box center [24, 65] width 22 height 15
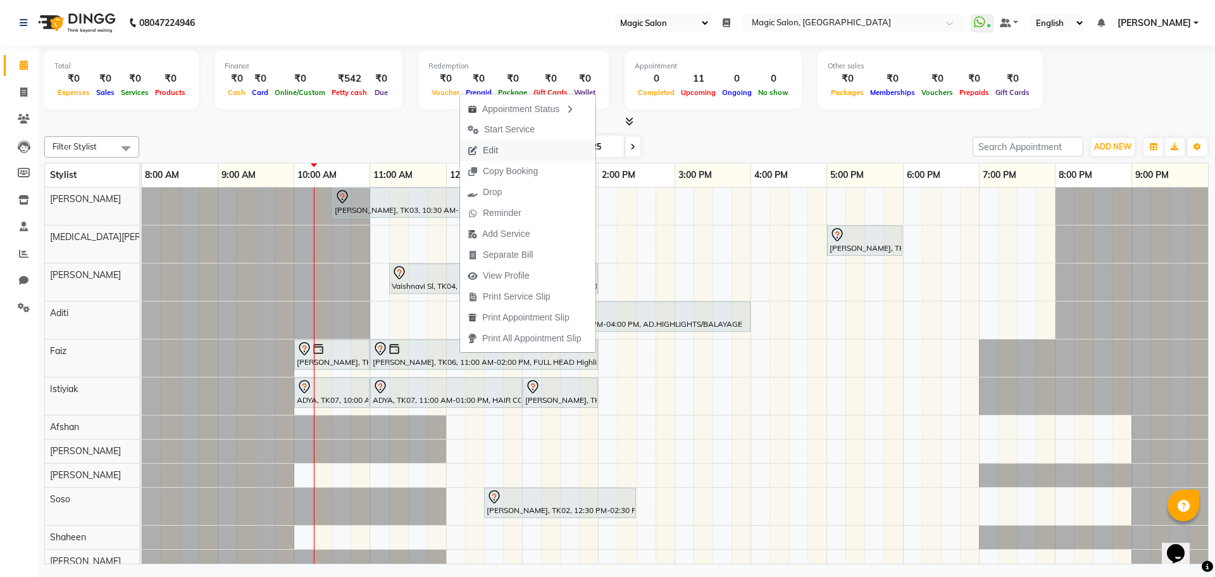
click at [528, 151] on button "Edit" at bounding box center [527, 150] width 135 height 21
select select "tentative"
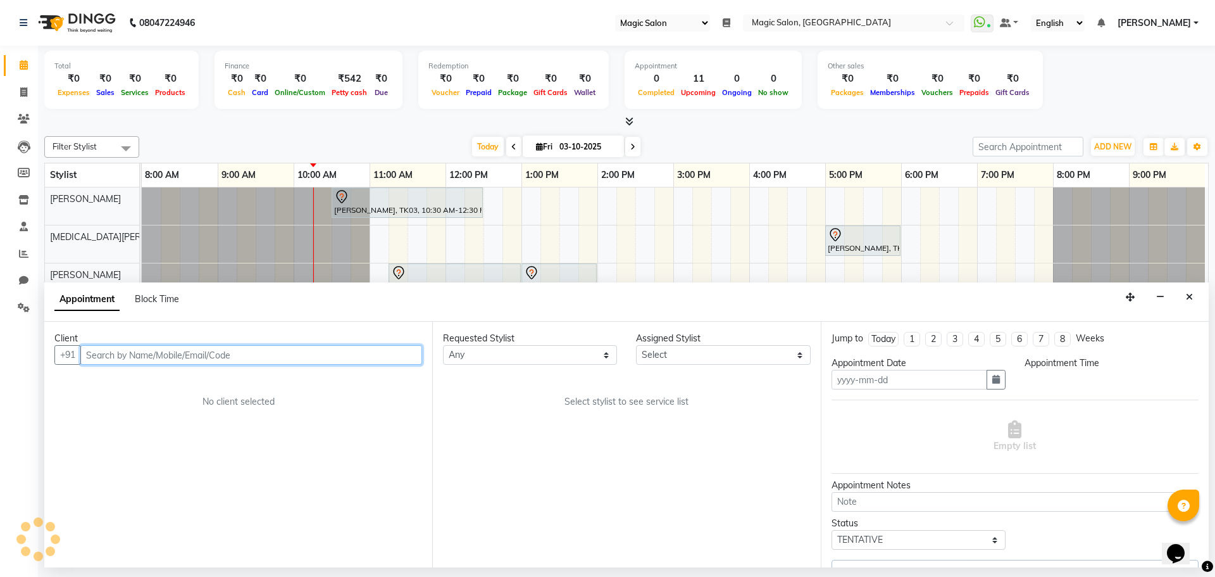
type input "03-10-2025"
select select "600"
select select "83382"
select select "3632"
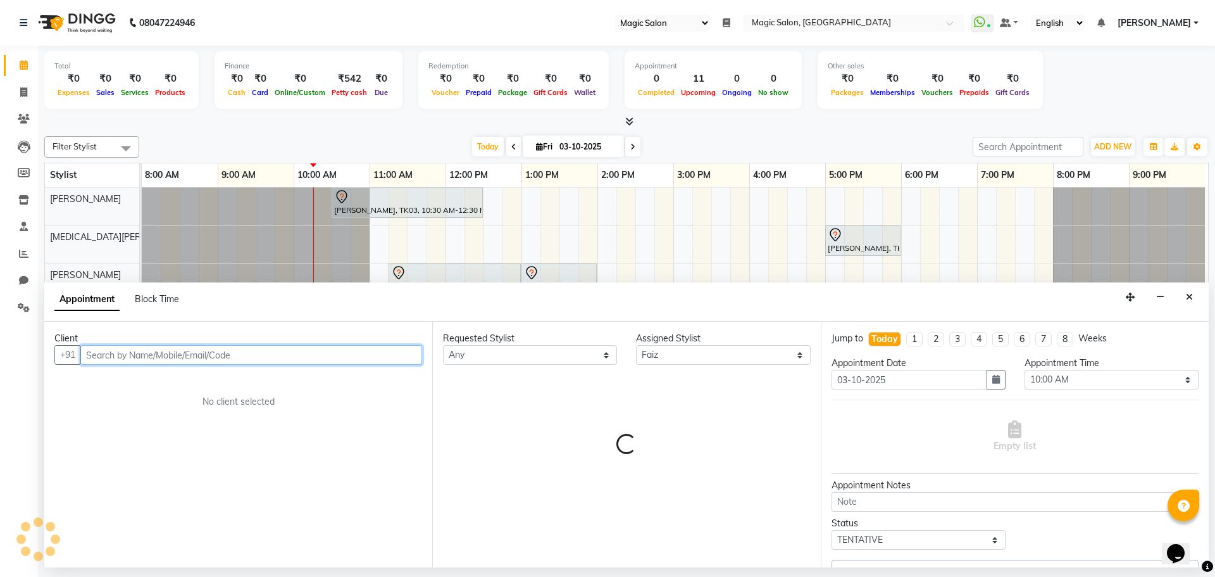
select select "3632"
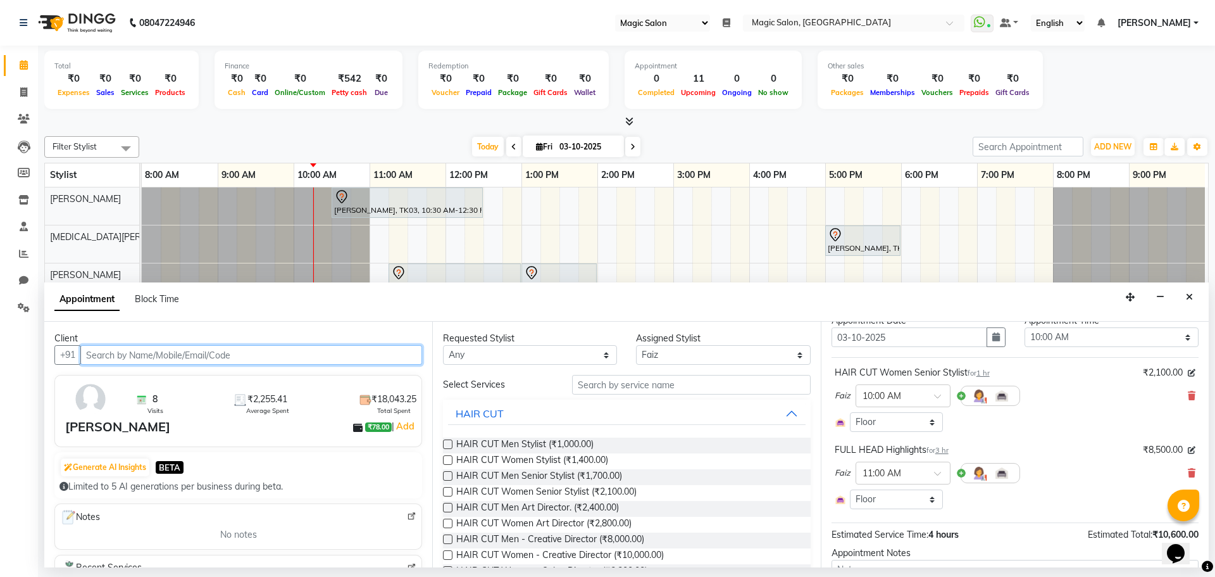
scroll to position [63, 0]
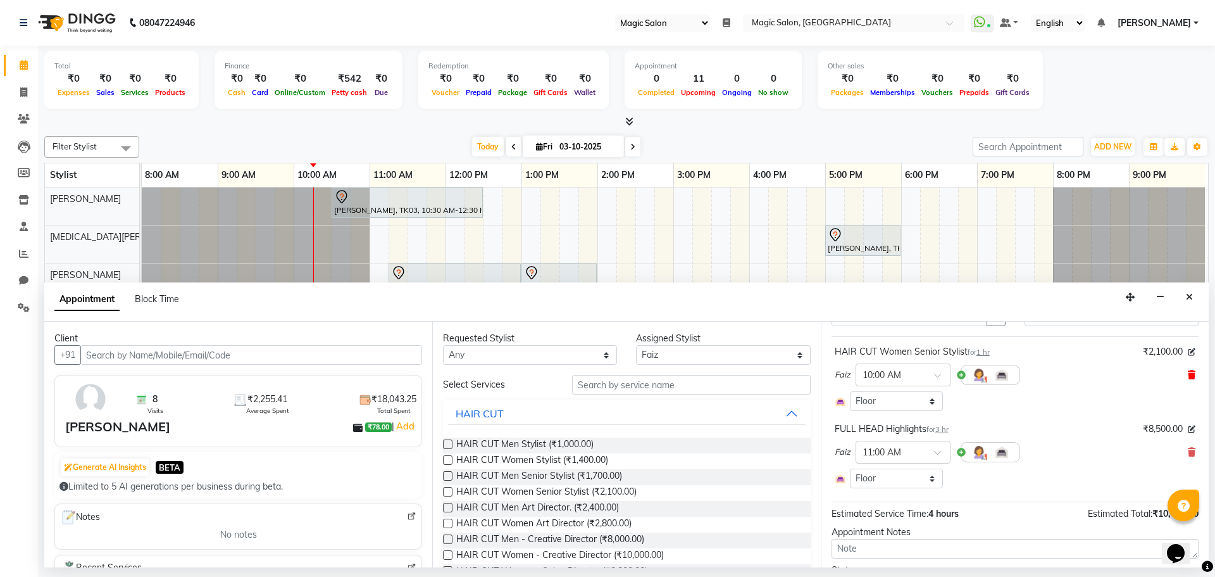
click at [1188, 376] on icon at bounding box center [1192, 374] width 8 height 9
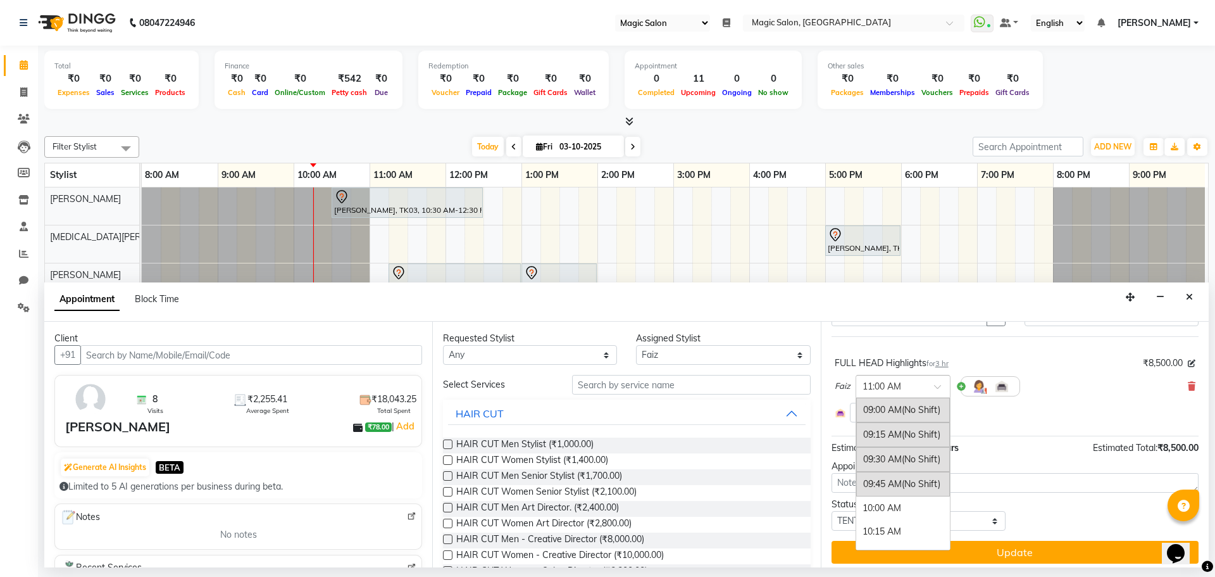
click at [917, 387] on input "text" at bounding box center [891, 384] width 56 height 13
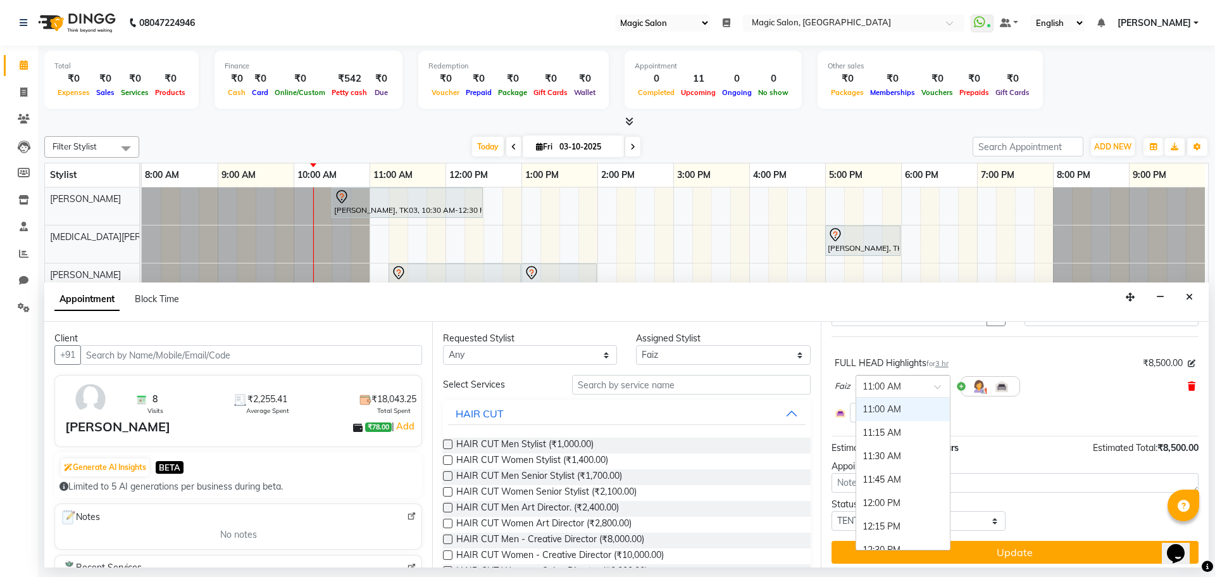
click at [1188, 389] on icon at bounding box center [1192, 386] width 8 height 9
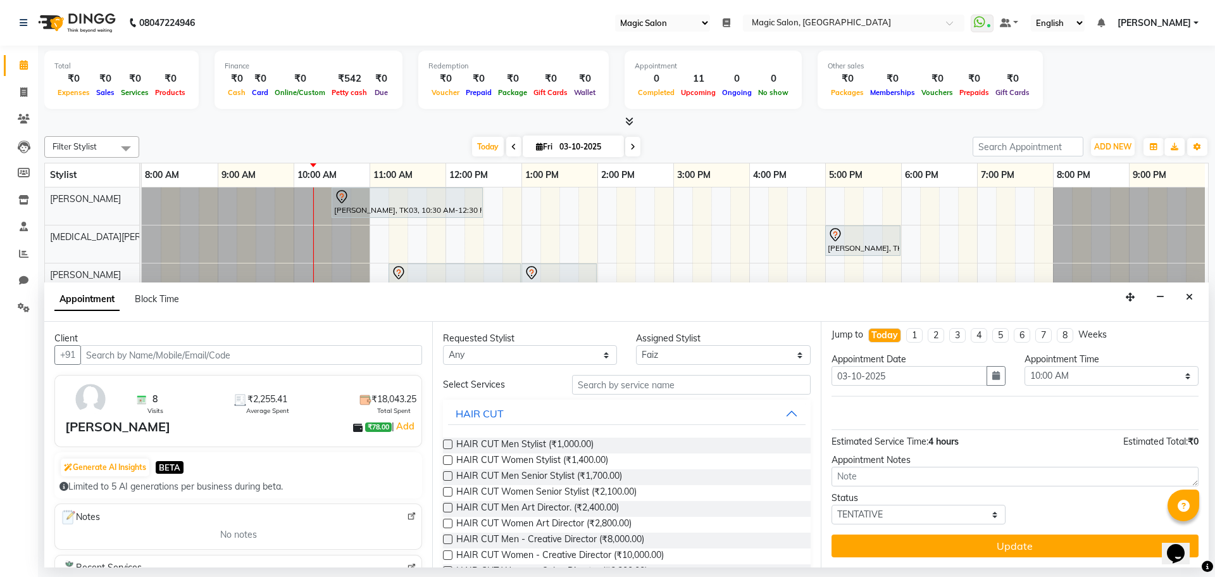
scroll to position [4, 0]
click at [627, 385] on input "text" at bounding box center [691, 385] width 239 height 20
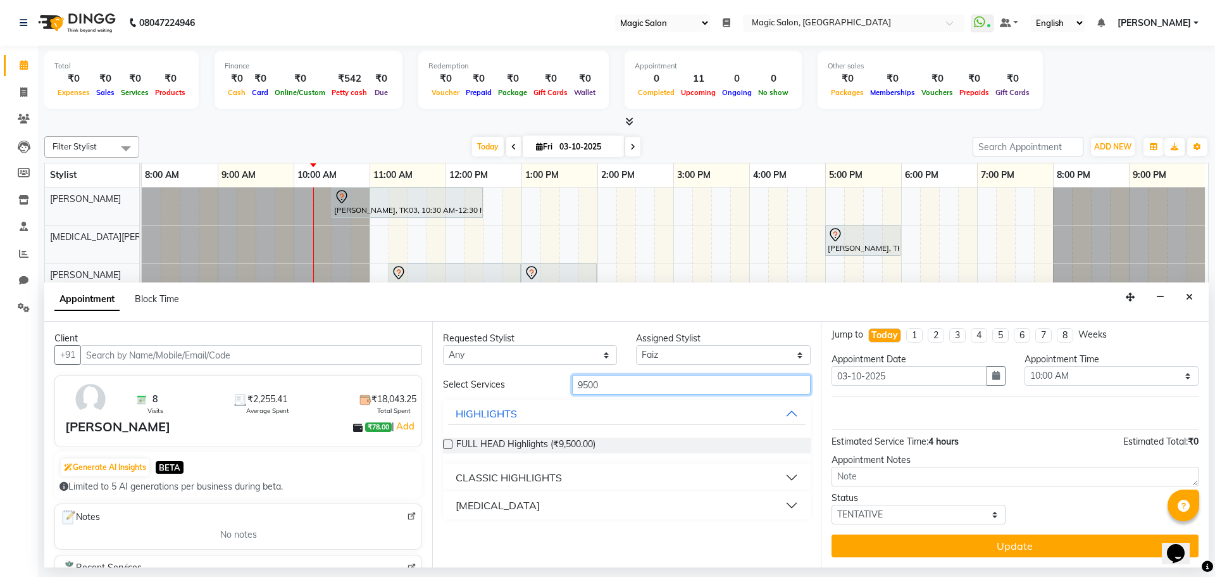
type input "9500"
click at [449, 446] on label at bounding box center [447, 443] width 9 height 9
click at [449, 446] on input "checkbox" at bounding box center [447, 445] width 8 height 8
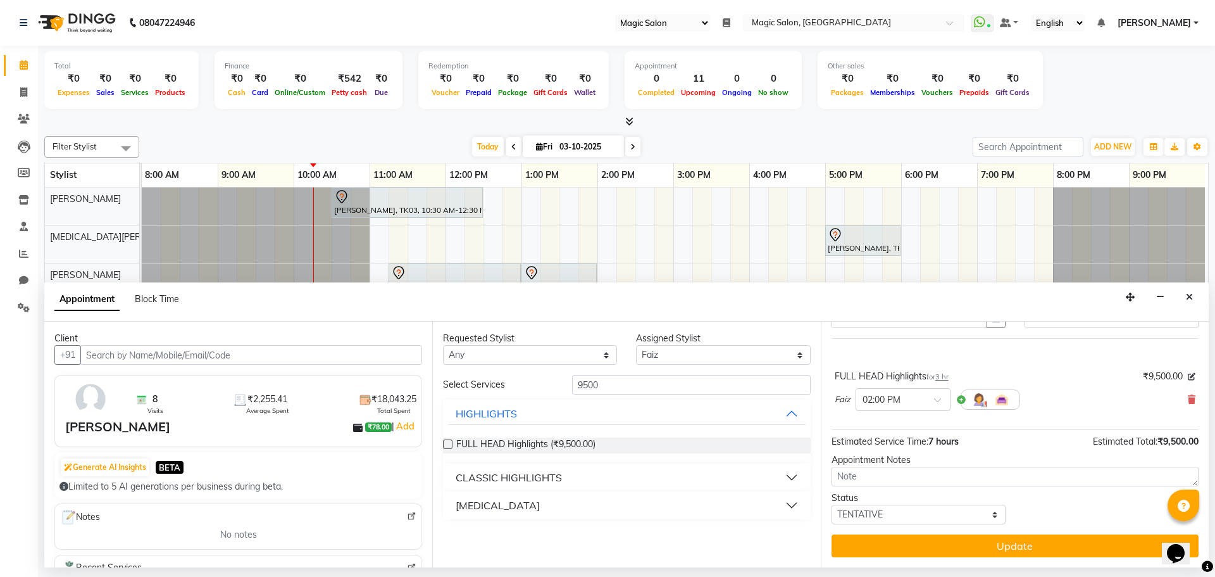
checkbox input "false"
click at [930, 403] on div at bounding box center [903, 398] width 94 height 13
click at [905, 431] on div "10:00 AM" at bounding box center [903, 427] width 94 height 23
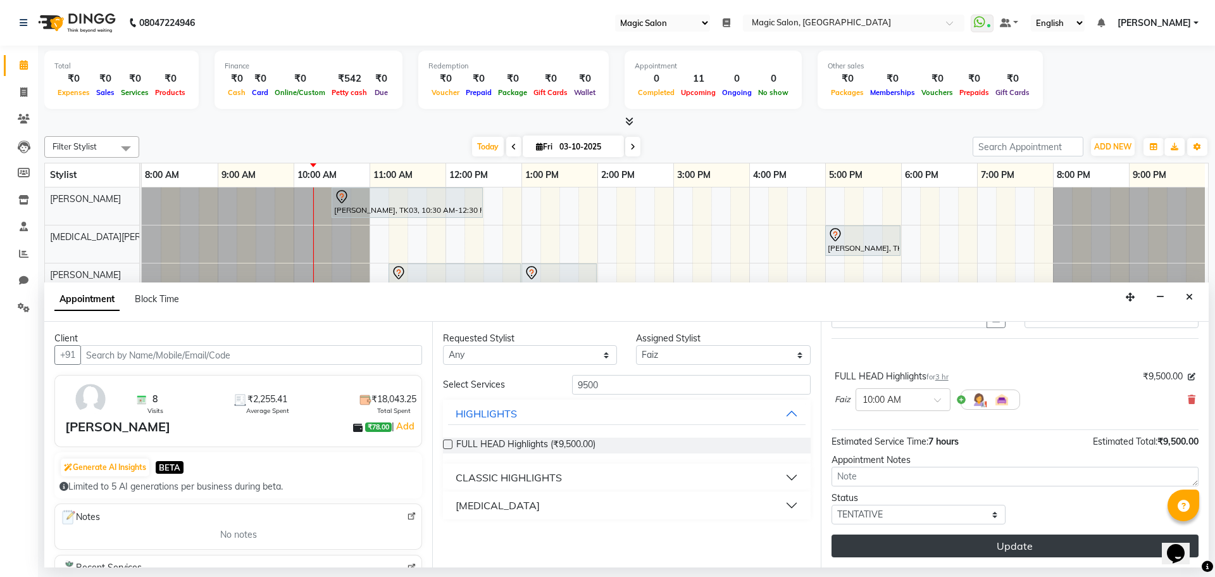
click at [907, 544] on button "Update" at bounding box center [1015, 545] width 367 height 23
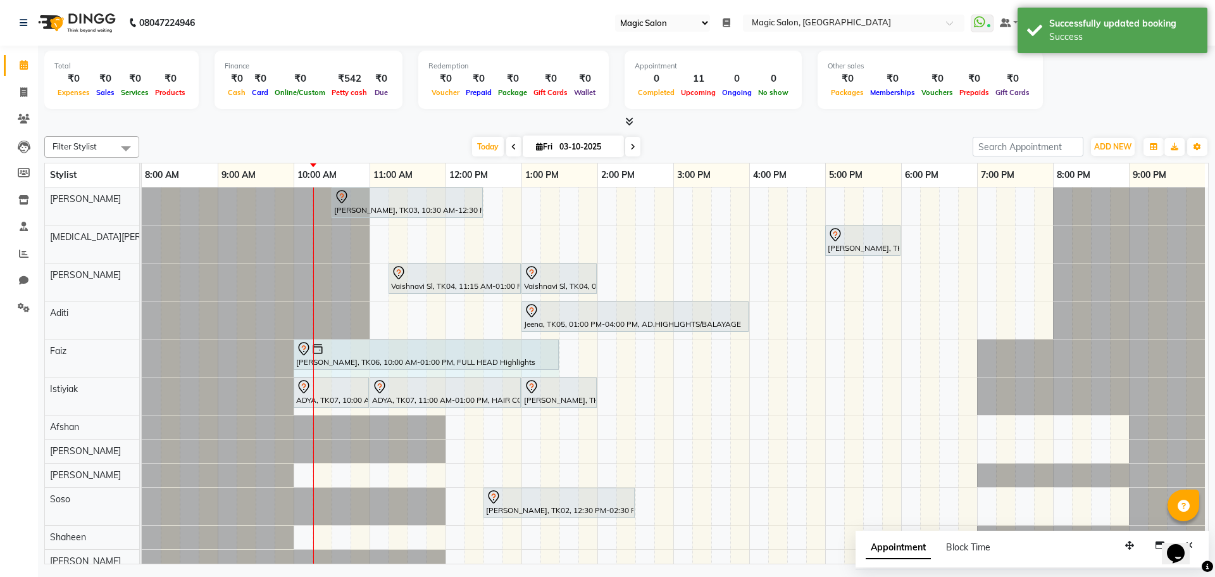
drag, startPoint x: 514, startPoint y: 351, endPoint x: 538, endPoint y: 351, distance: 24.0
click at [142, 351] on div "[PERSON_NAME], TK06, 10:00 AM-01:00 PM, FULL HEAD Highlights [PERSON_NAME], TK0…" at bounding box center [142, 357] width 0 height 37
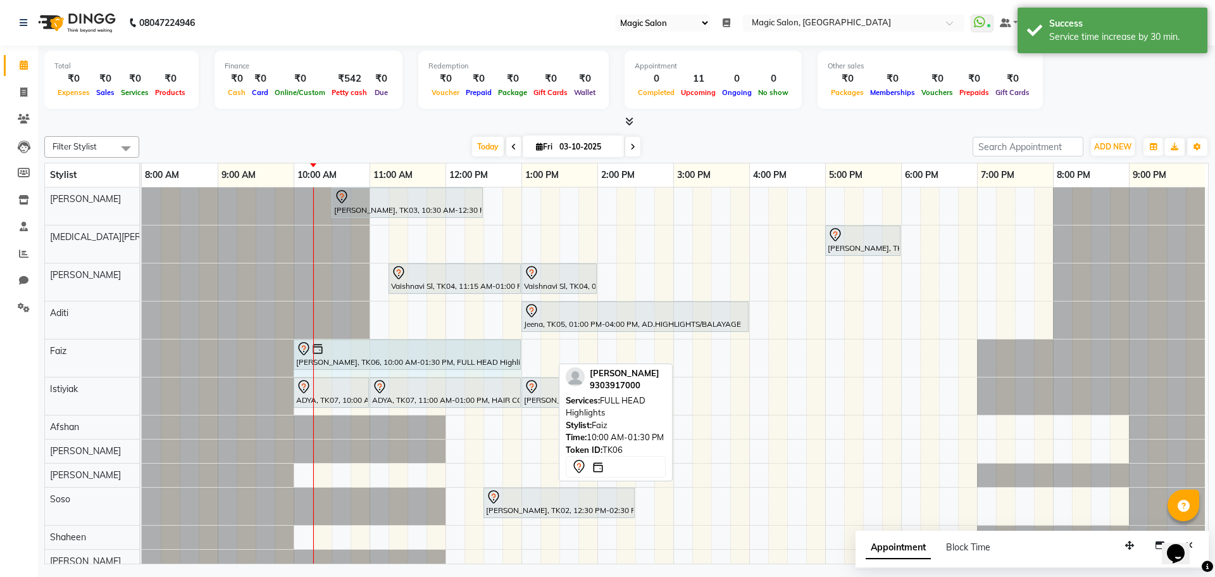
drag, startPoint x: 551, startPoint y: 348, endPoint x: 508, endPoint y: 347, distance: 43.7
click at [142, 347] on div "[PERSON_NAME], TK06, 10:00 AM-01:30 PM, FULL HEAD Highlights [PERSON_NAME], TK0…" at bounding box center [142, 357] width 0 height 37
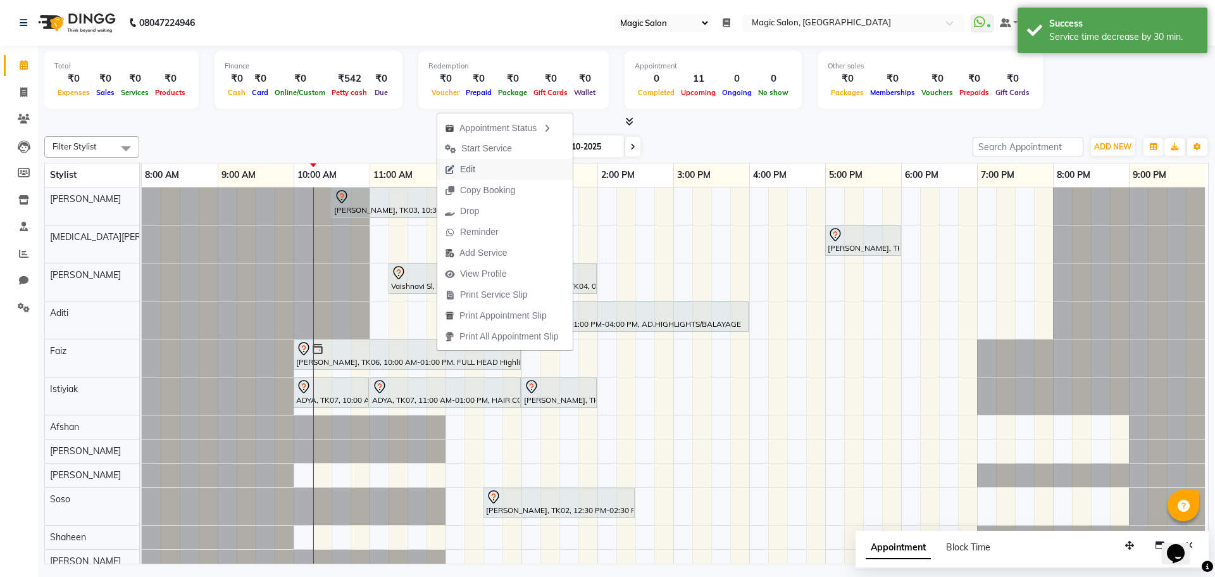
click at [518, 168] on button "Edit" at bounding box center [504, 169] width 135 height 21
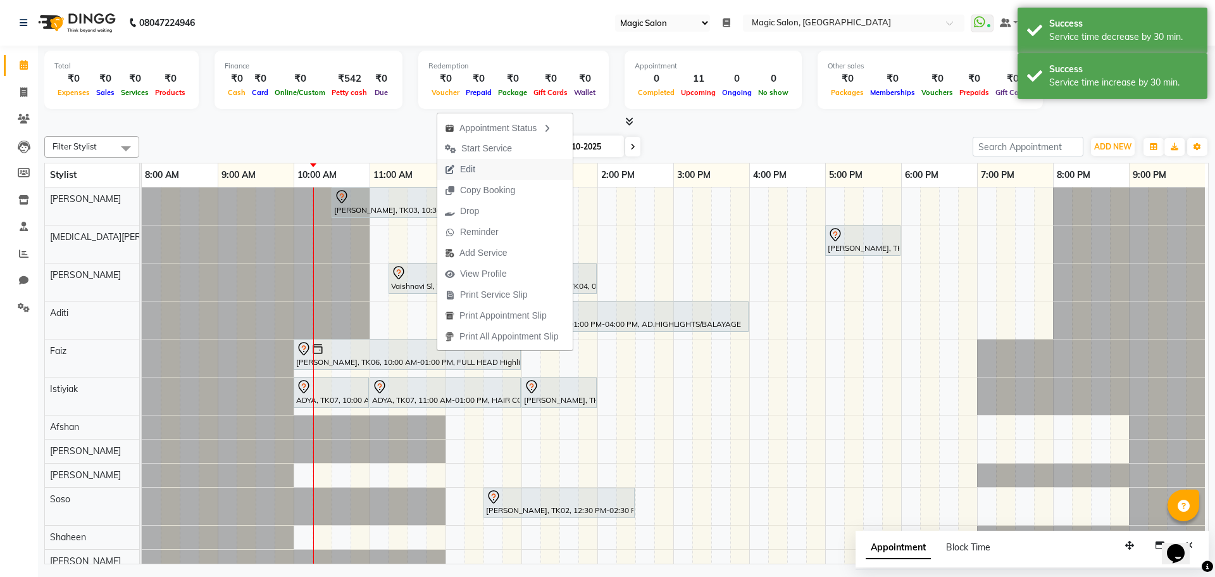
select select "tentative"
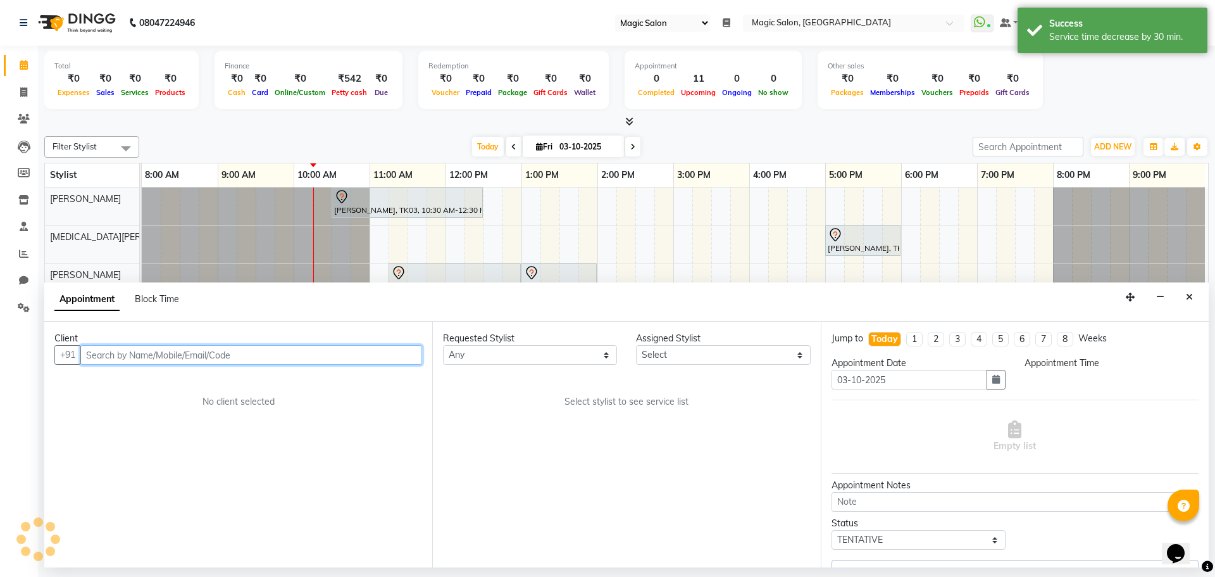
select select "83382"
select select "600"
select select "3632"
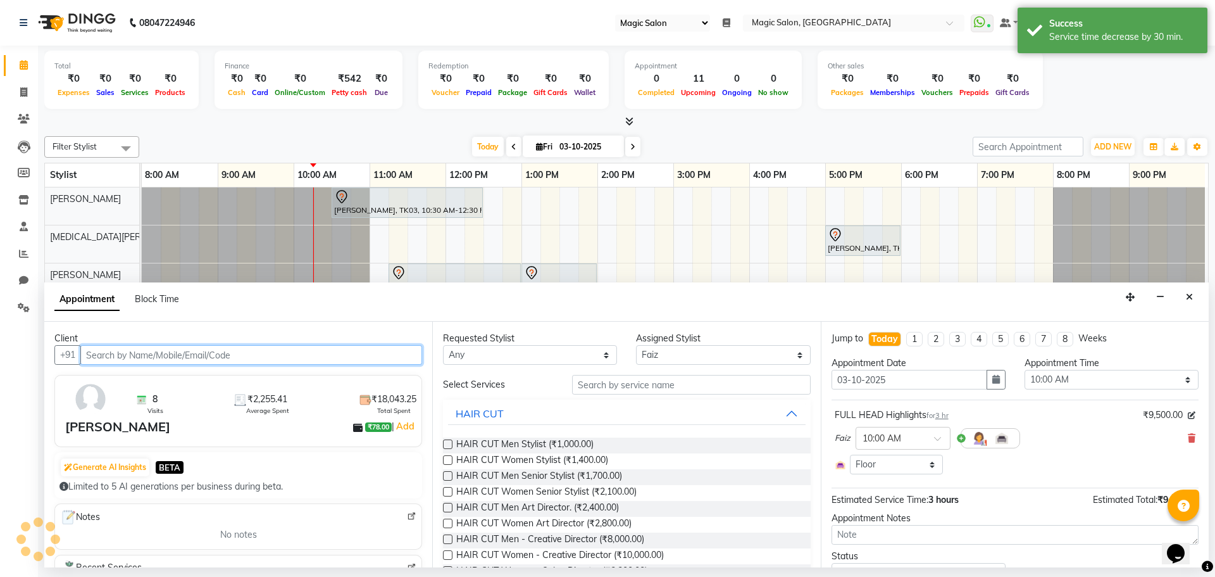
scroll to position [0, 6]
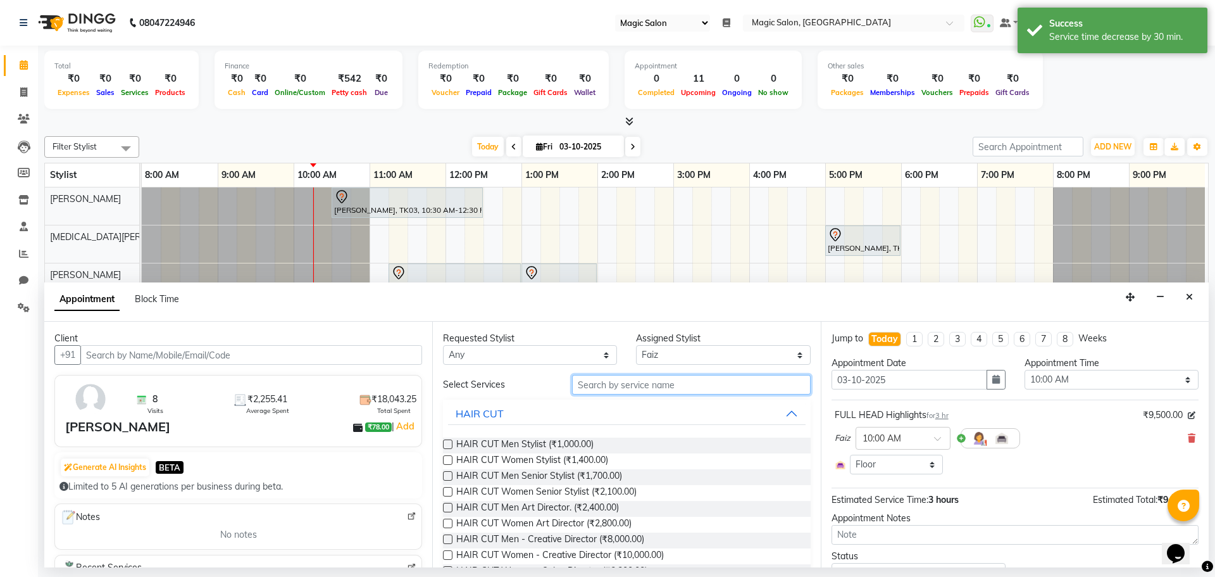
click at [673, 384] on input "text" at bounding box center [691, 385] width 239 height 20
click at [447, 490] on label at bounding box center [447, 491] width 9 height 9
click at [447, 490] on input "checkbox" at bounding box center [447, 493] width 8 height 8
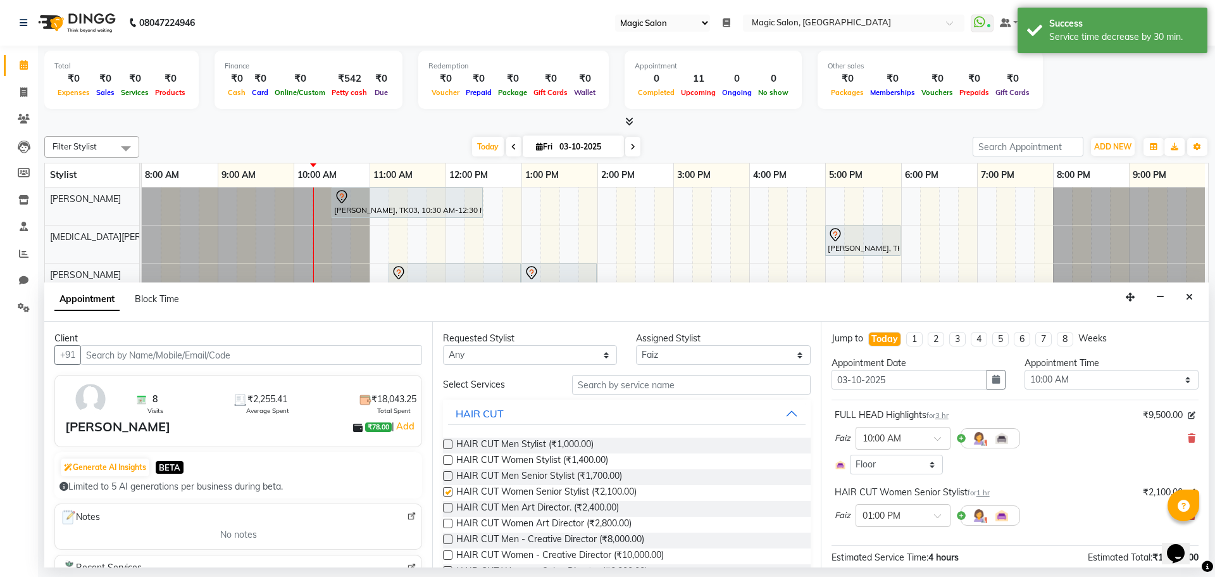
checkbox input "false"
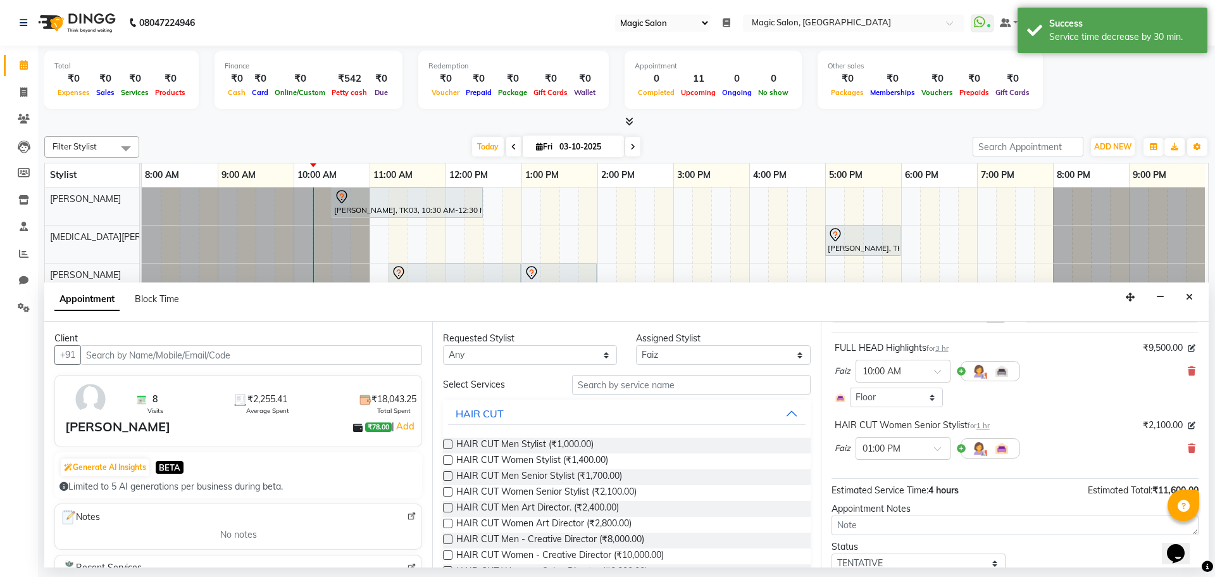
scroll to position [116, 0]
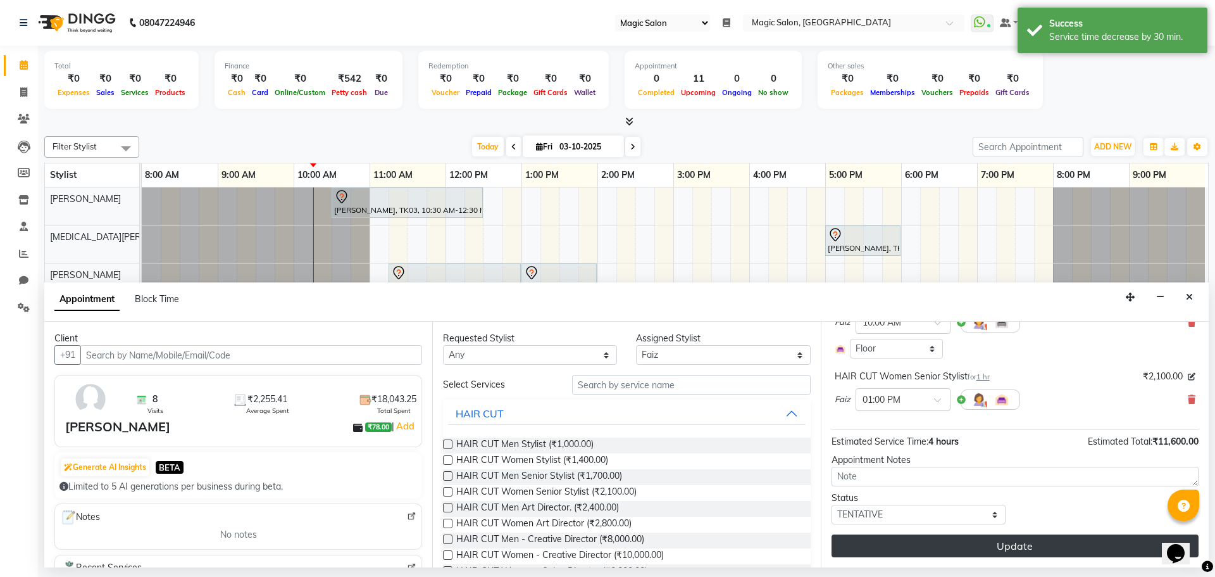
click at [911, 538] on button "Update" at bounding box center [1015, 545] width 367 height 23
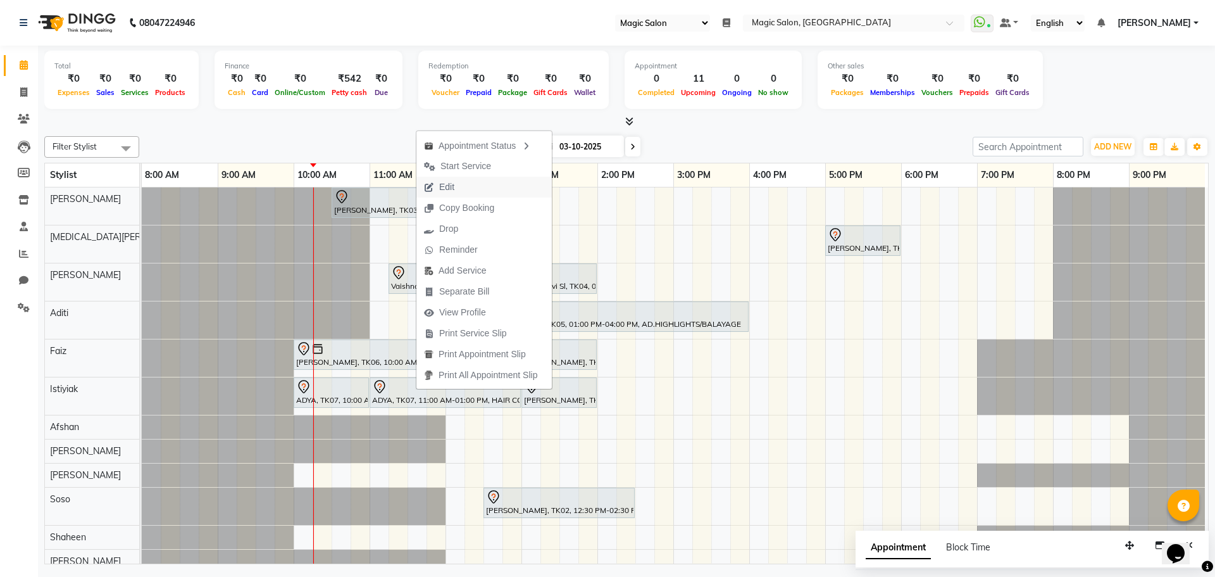
click at [494, 191] on button "Edit" at bounding box center [483, 187] width 135 height 21
select select "83814"
select select "600"
select select "3632"
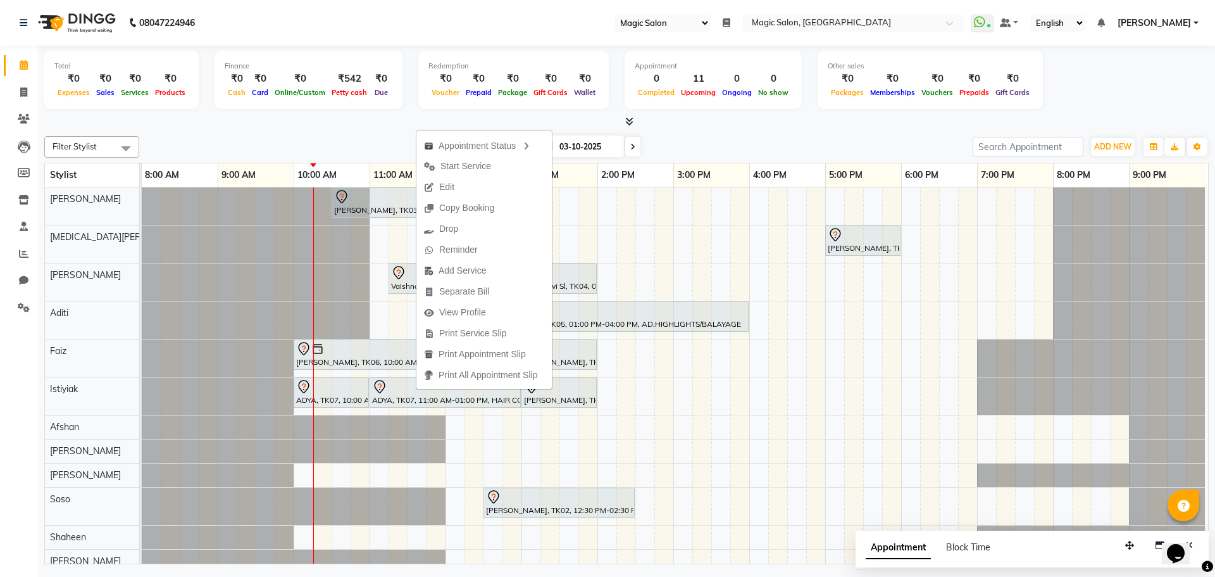
select select "tentative"
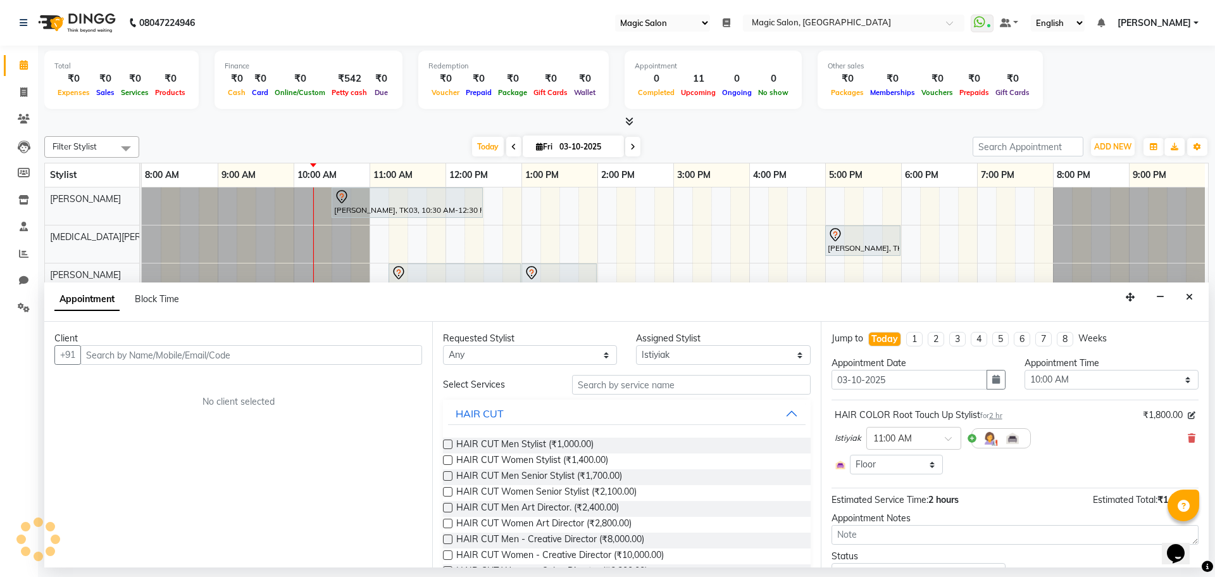
select select "3632"
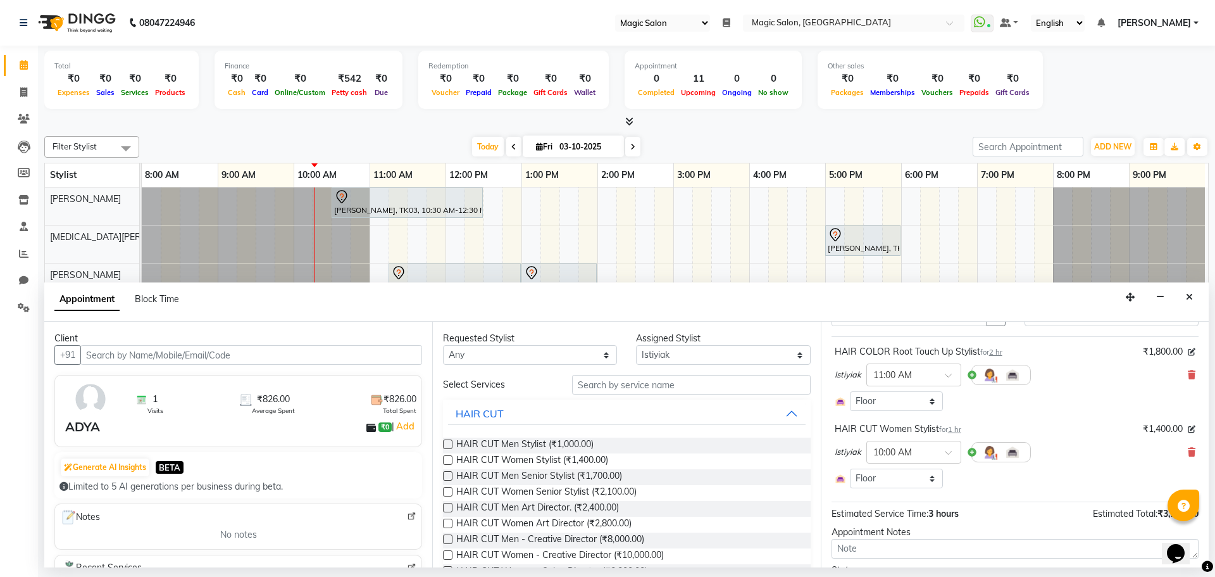
scroll to position [0, 0]
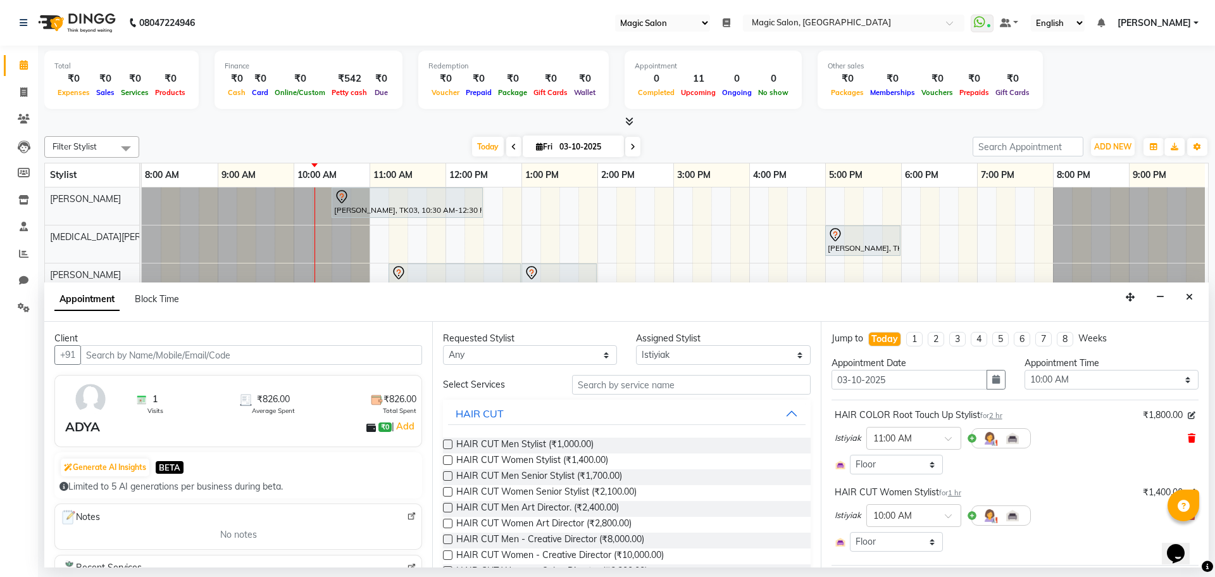
click at [1188, 435] on icon at bounding box center [1192, 438] width 8 height 9
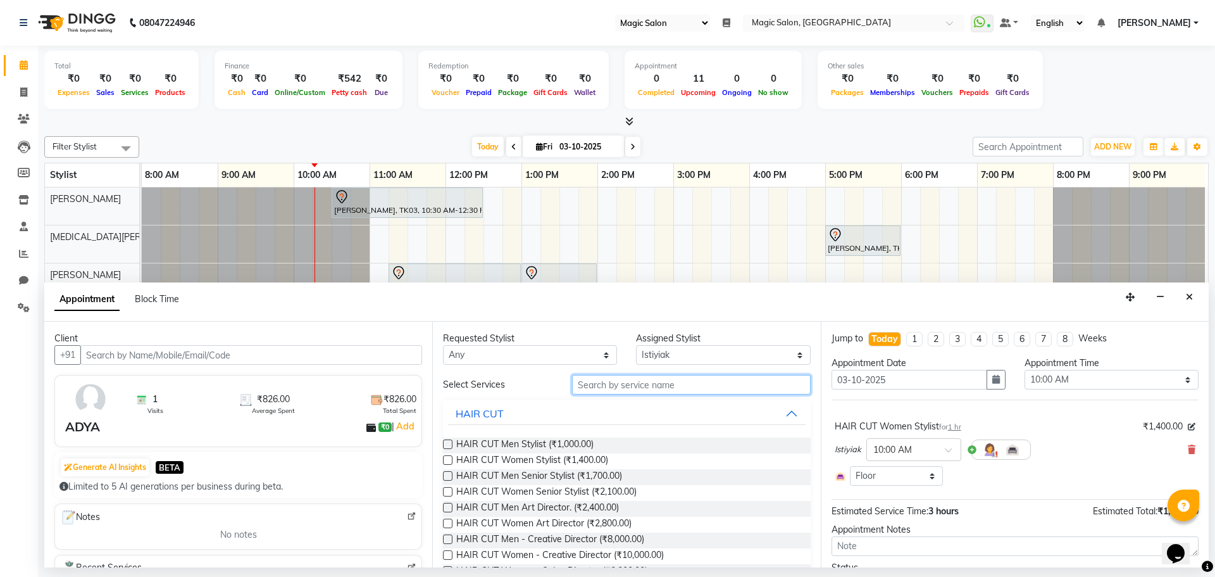
click at [611, 387] on input "text" at bounding box center [691, 385] width 239 height 20
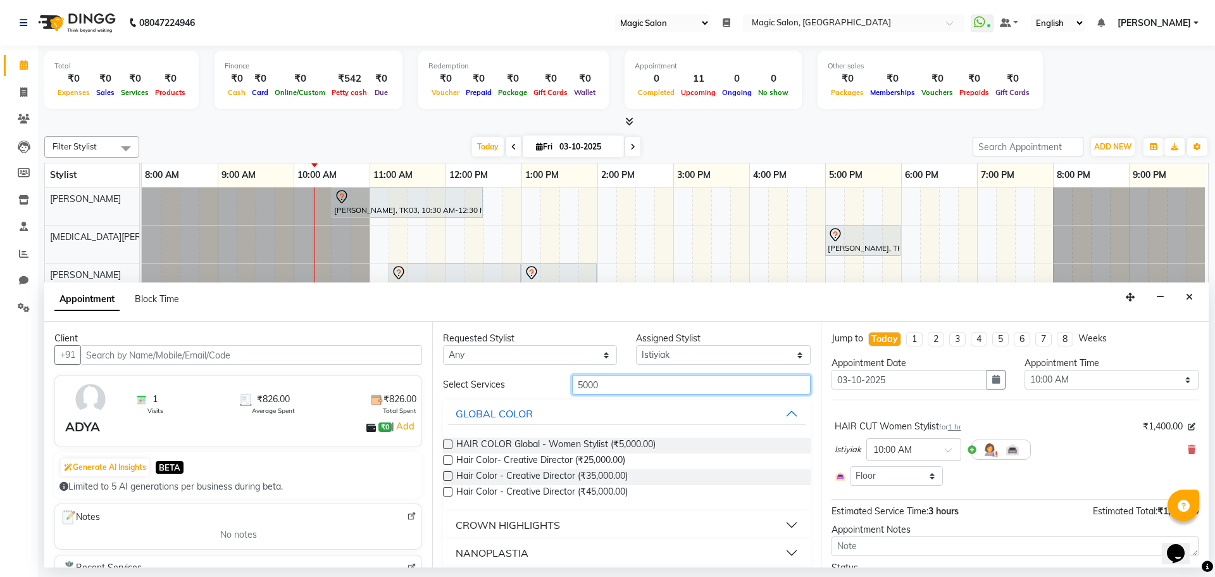
type input "5000"
click at [447, 446] on label at bounding box center [447, 443] width 9 height 9
click at [447, 446] on input "checkbox" at bounding box center [447, 445] width 8 height 8
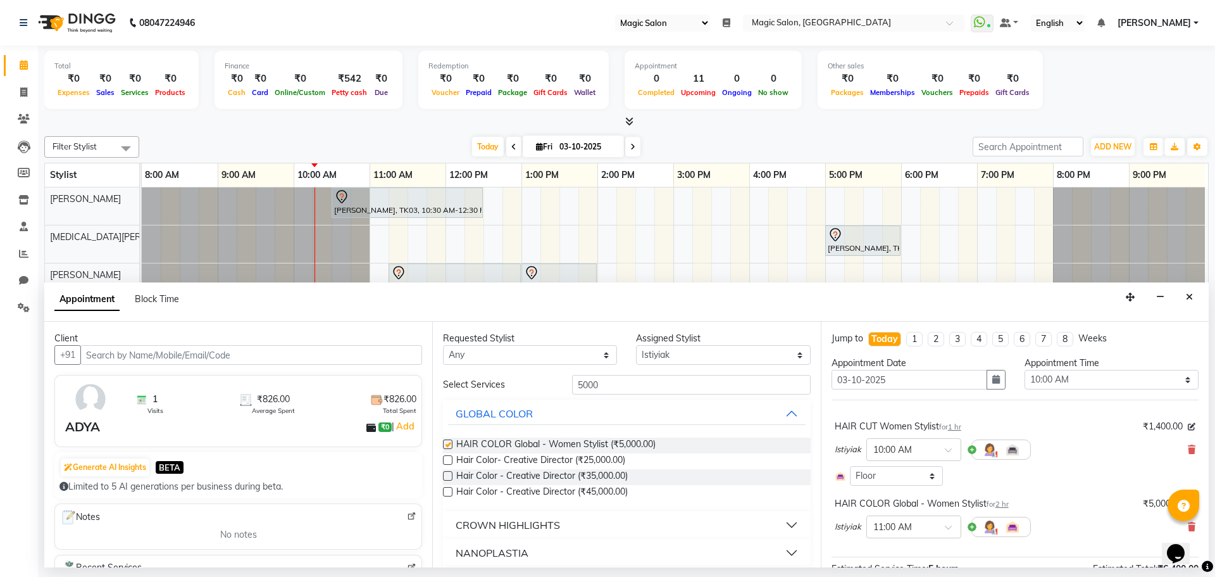
checkbox input "false"
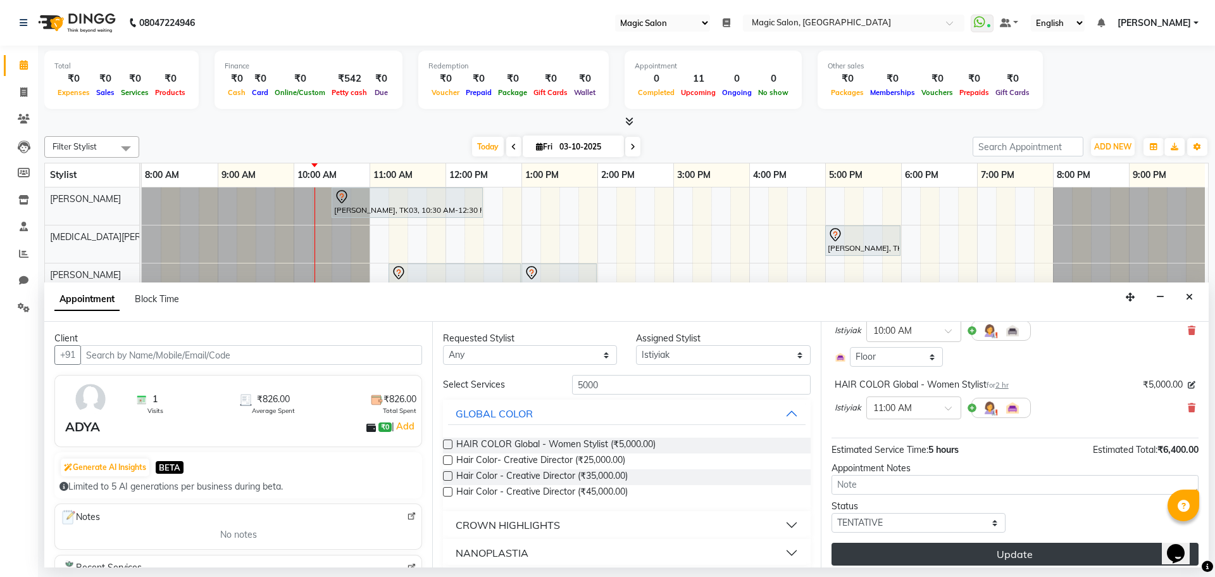
scroll to position [127, 0]
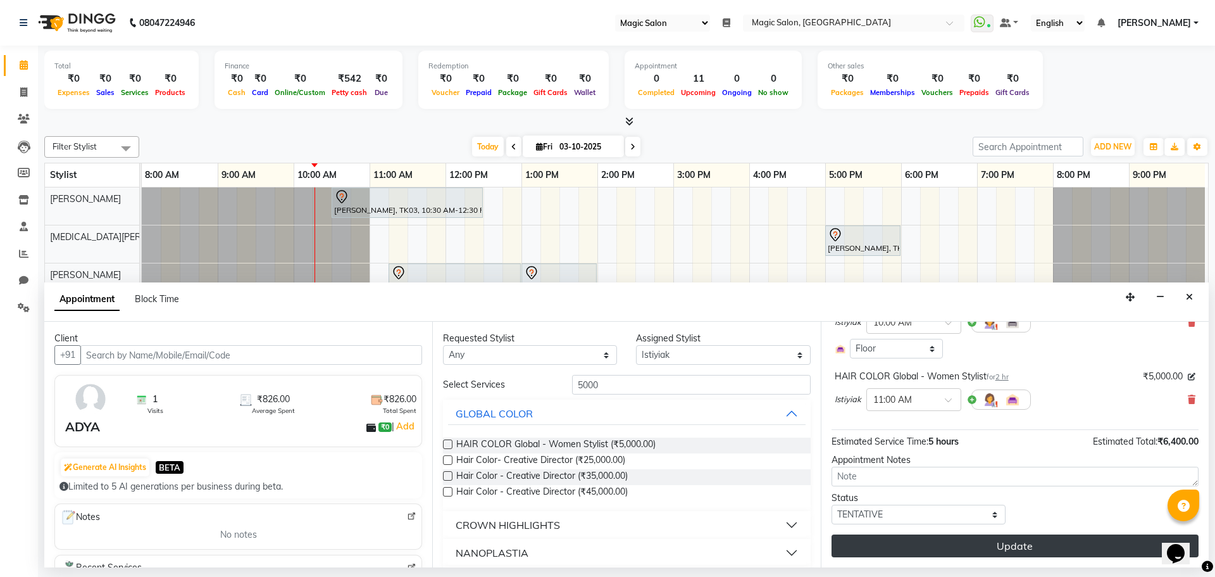
click at [1005, 548] on button "Update" at bounding box center [1015, 545] width 367 height 23
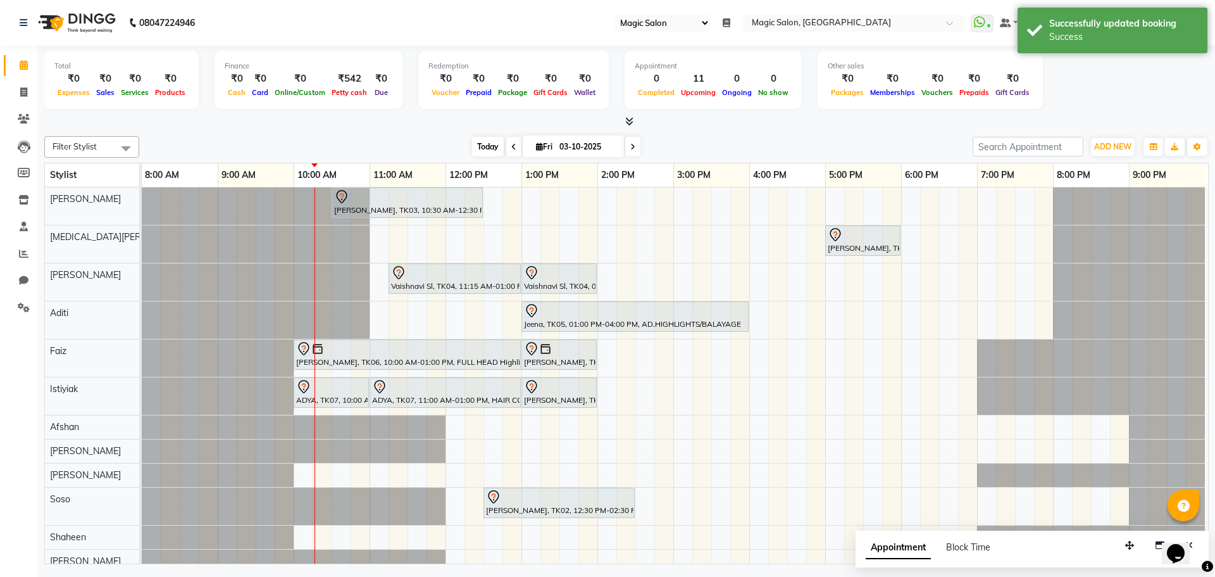
click at [483, 142] on span "Today" at bounding box center [488, 147] width 32 height 20
click at [488, 146] on span "Today" at bounding box center [488, 147] width 32 height 20
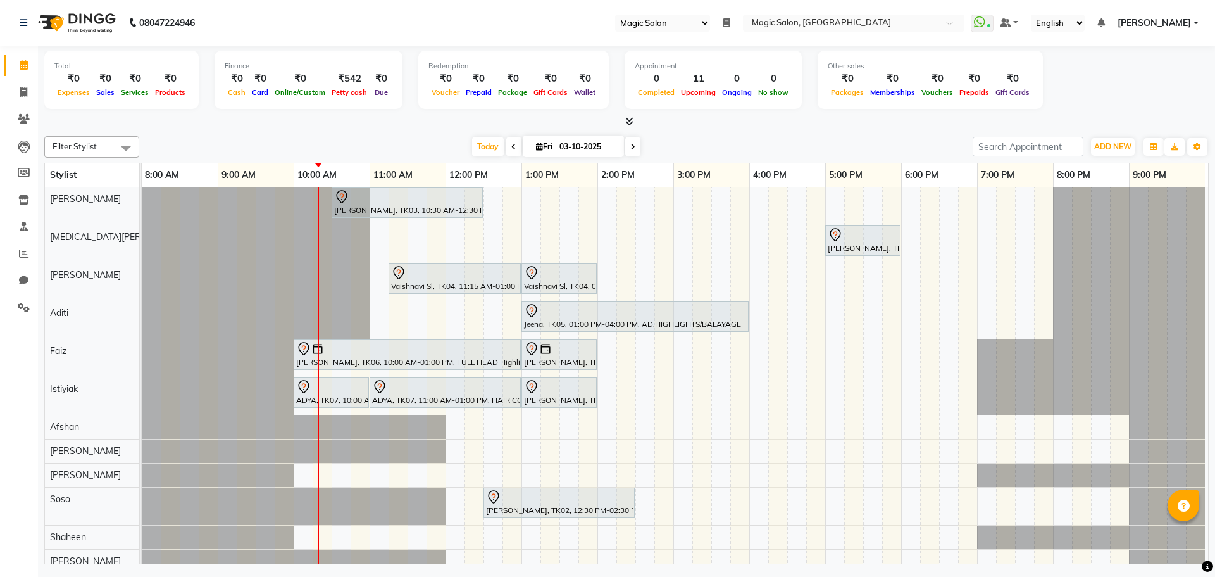
select select "55"
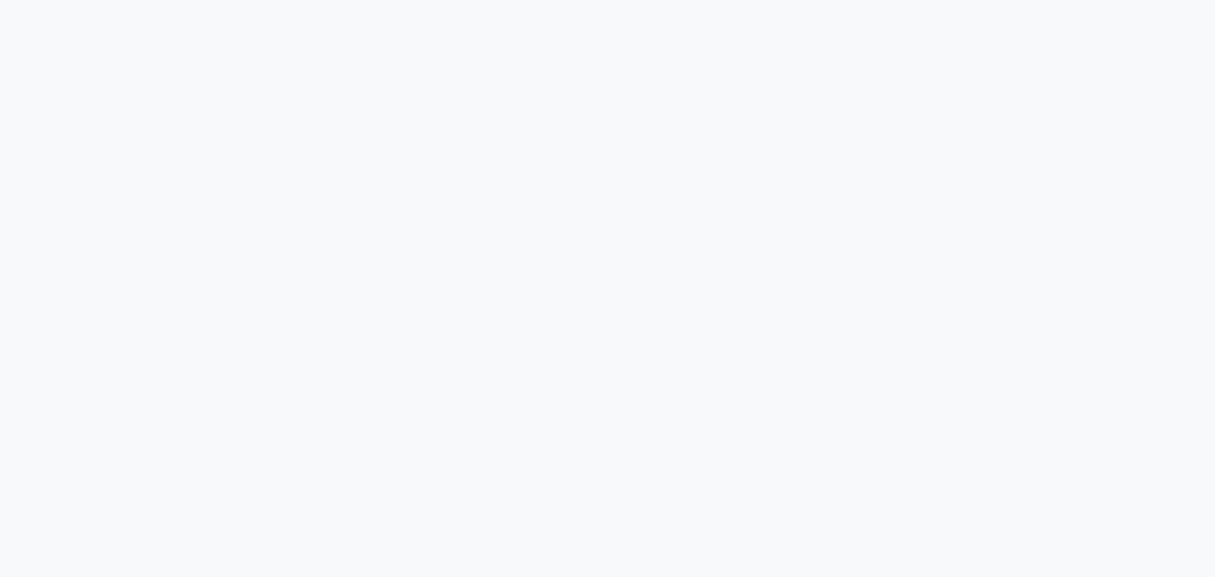
select select "55"
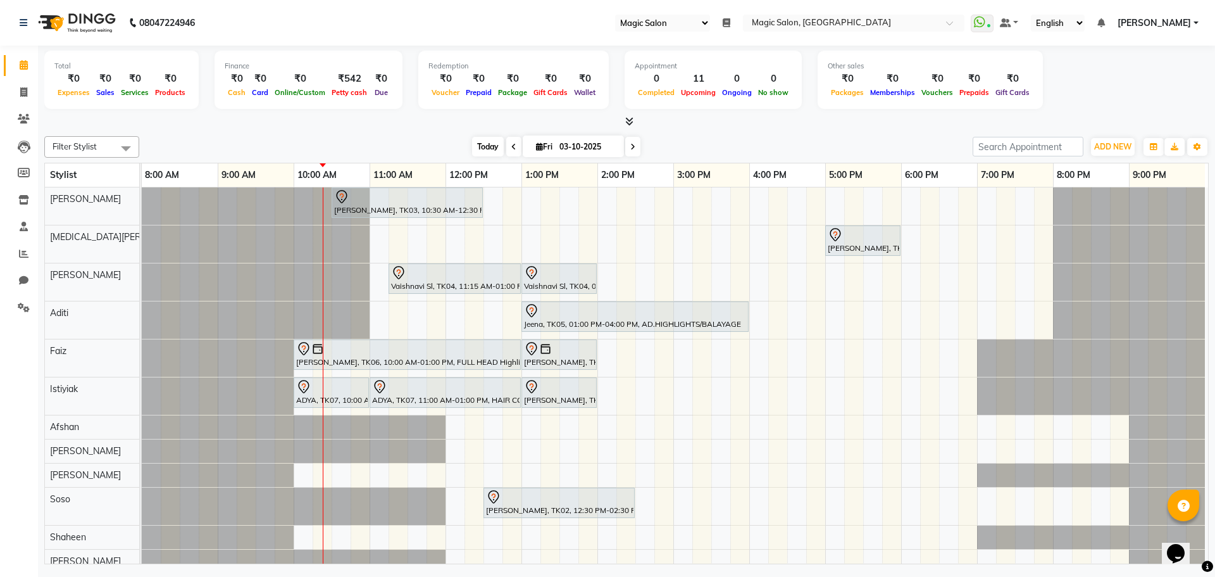
click at [484, 137] on span "Today" at bounding box center [488, 147] width 32 height 20
click at [494, 146] on span "Today" at bounding box center [488, 147] width 32 height 20
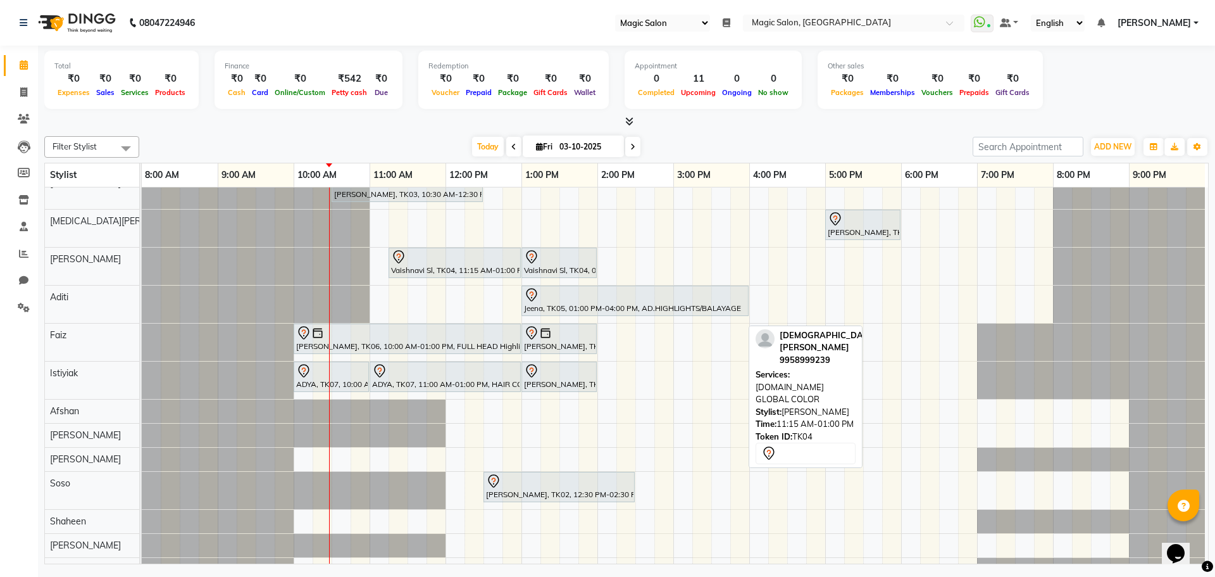
scroll to position [0, 0]
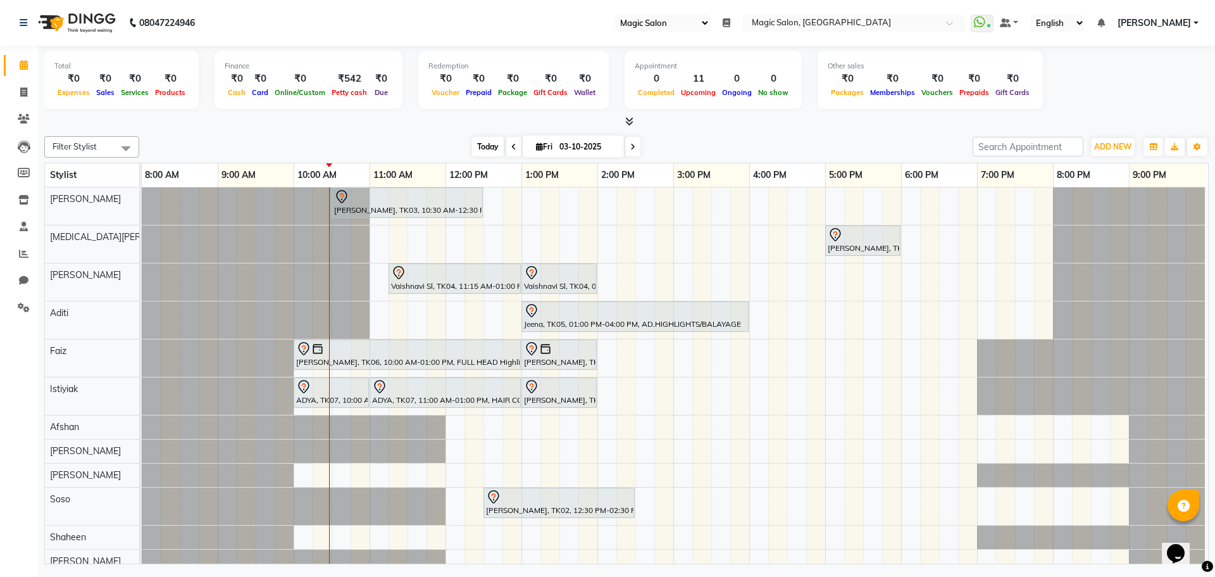
click at [480, 151] on span "Today" at bounding box center [488, 147] width 32 height 20
click at [482, 149] on span "Today" at bounding box center [488, 147] width 32 height 20
click at [485, 145] on span "Today" at bounding box center [488, 147] width 32 height 20
click at [480, 142] on span "Today" at bounding box center [488, 147] width 32 height 20
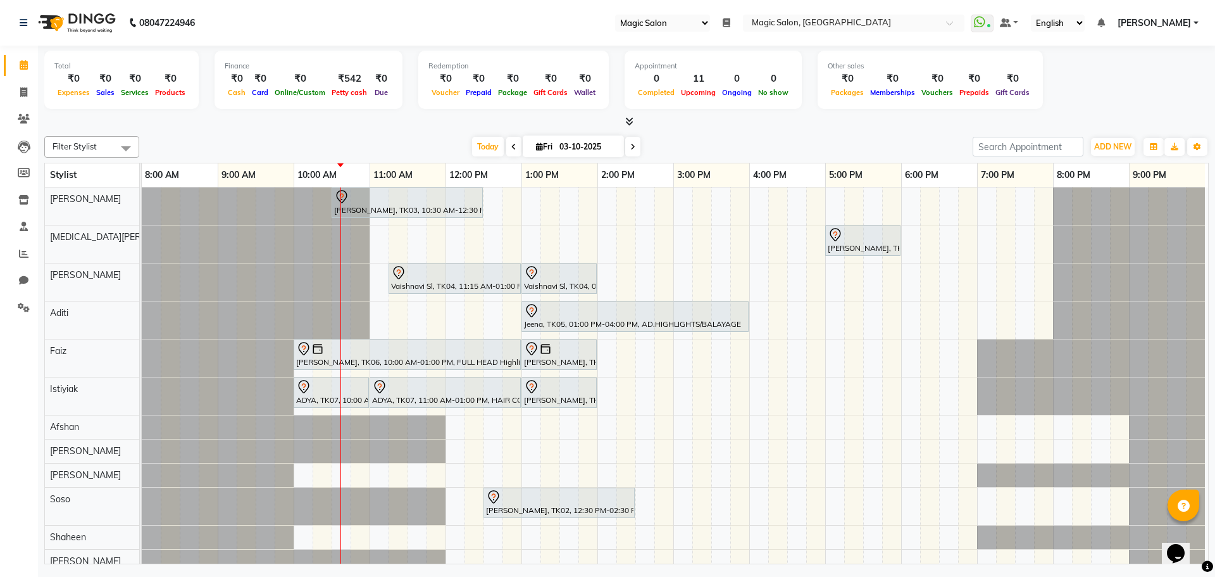
click at [634, 141] on span at bounding box center [632, 147] width 15 height 20
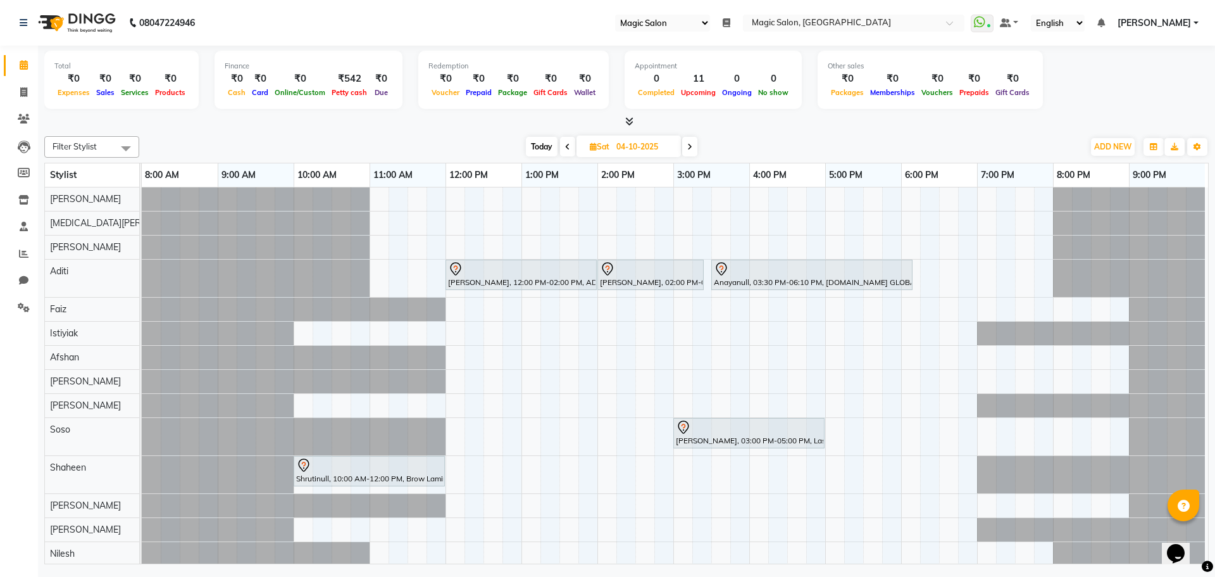
click at [692, 147] on icon at bounding box center [689, 147] width 5 height 8
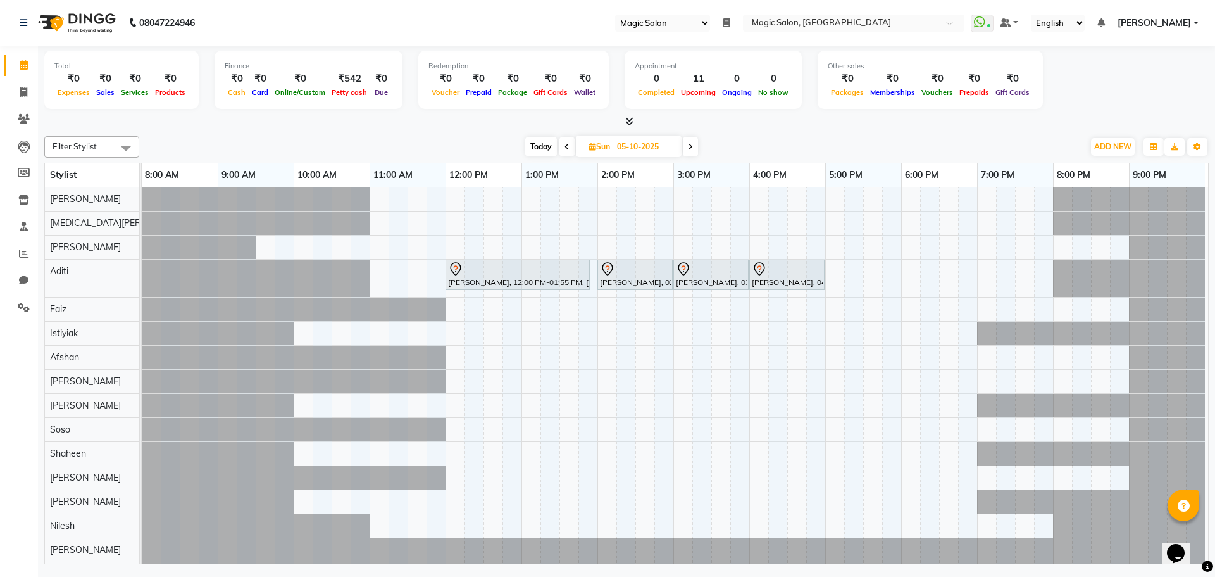
click at [566, 146] on icon at bounding box center [567, 147] width 5 height 8
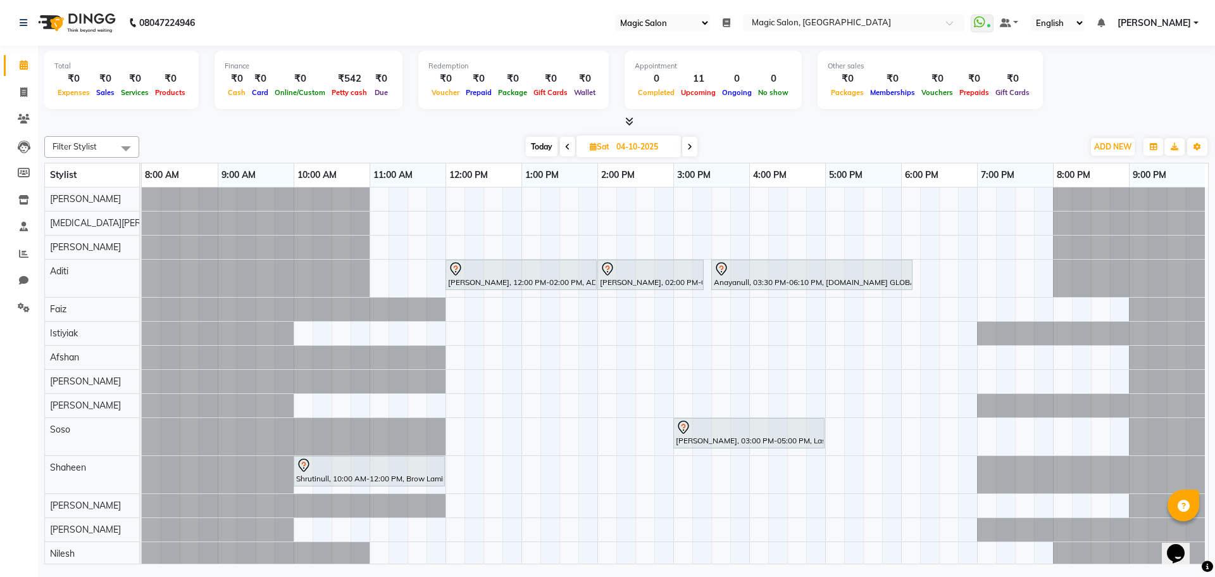
click at [535, 143] on span "Today" at bounding box center [542, 147] width 32 height 20
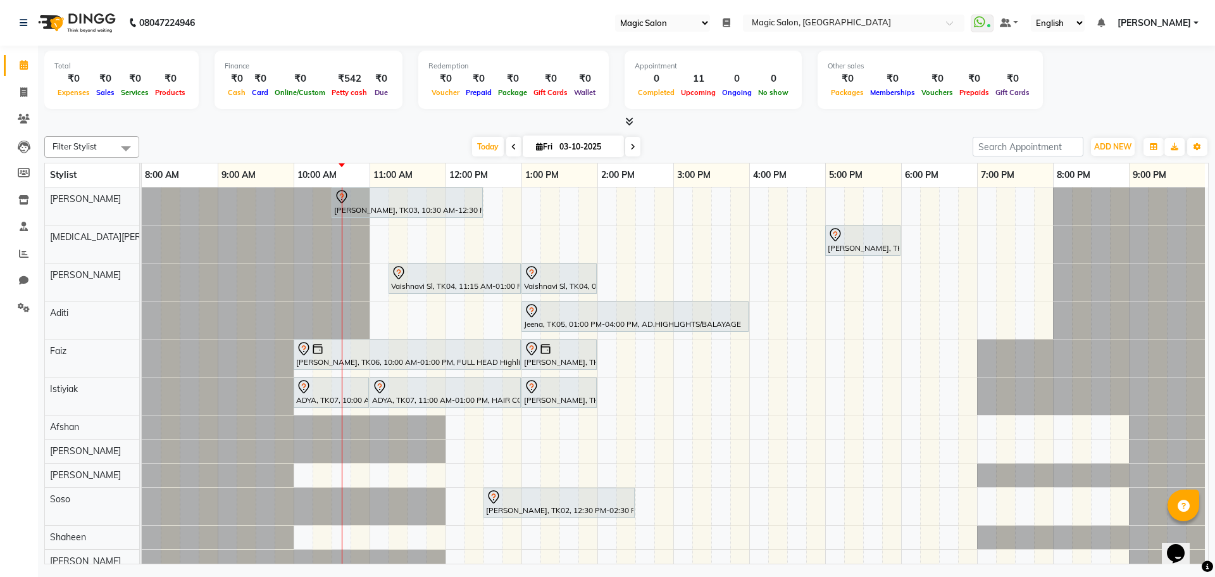
click at [511, 144] on icon at bounding box center [513, 147] width 5 height 8
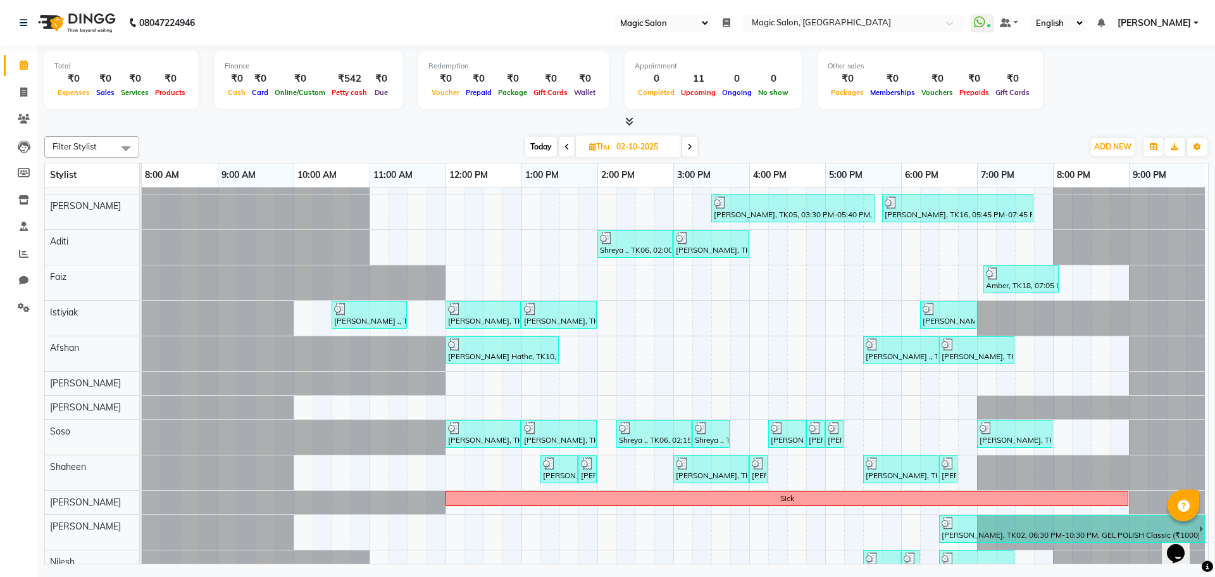
scroll to position [63, 0]
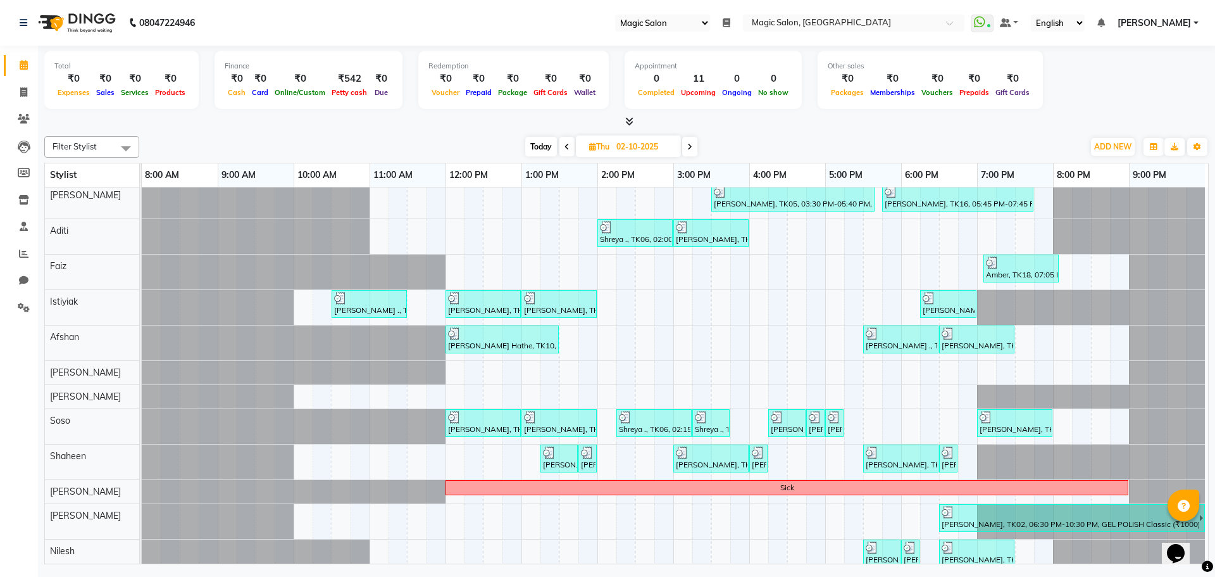
click at [547, 146] on span "Today" at bounding box center [541, 147] width 32 height 20
type input "03-10-2025"
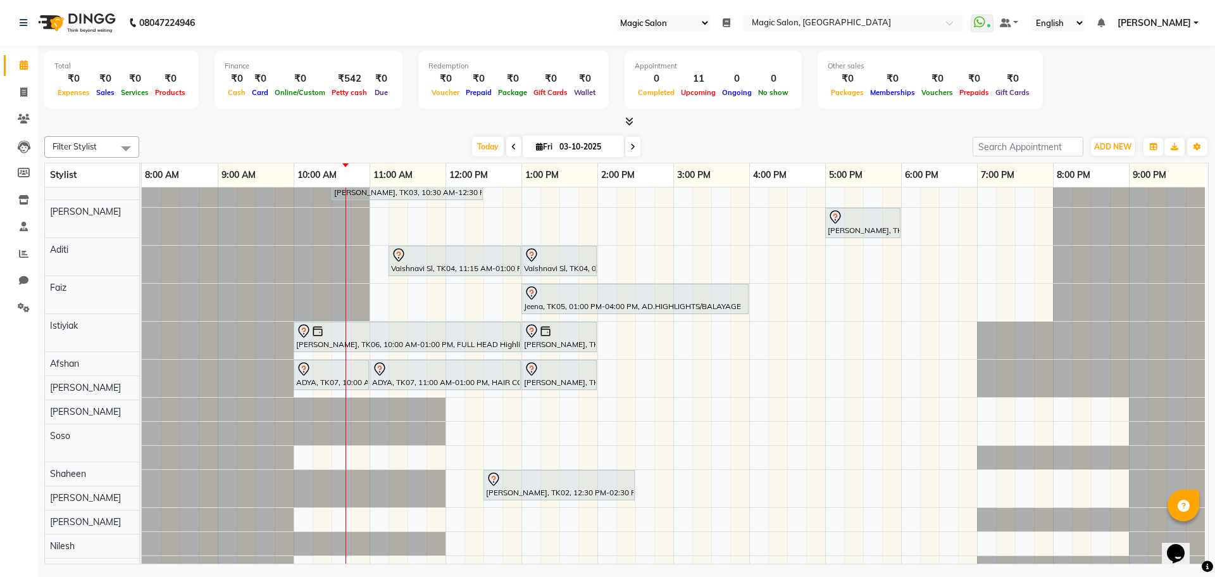
scroll to position [18, 0]
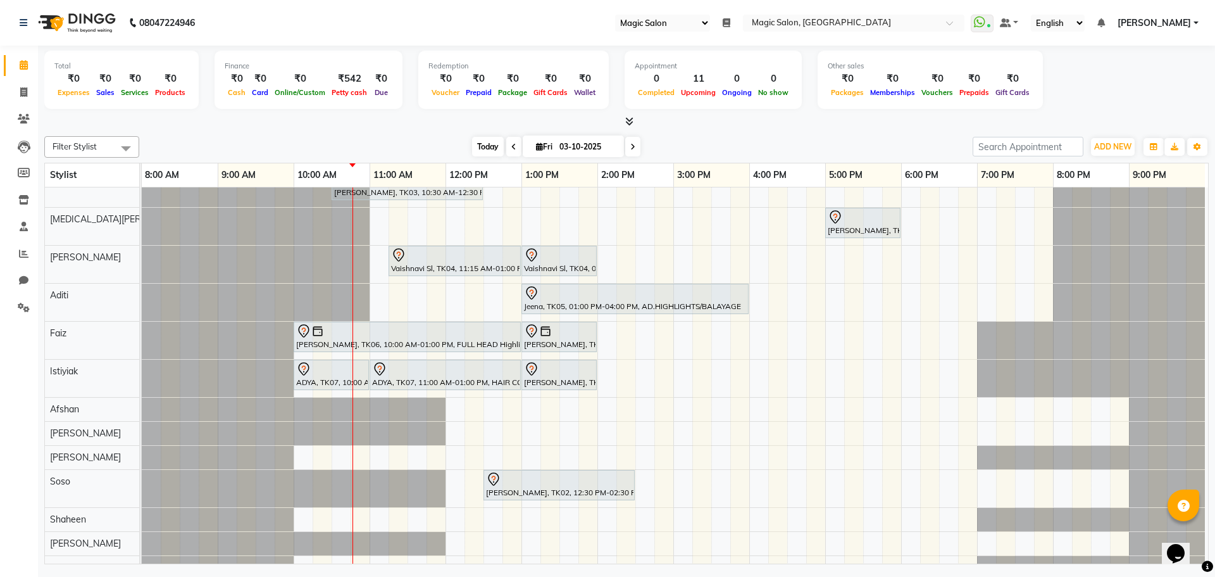
click at [494, 144] on span "Today" at bounding box center [488, 147] width 32 height 20
click at [487, 141] on span "Today" at bounding box center [488, 147] width 32 height 20
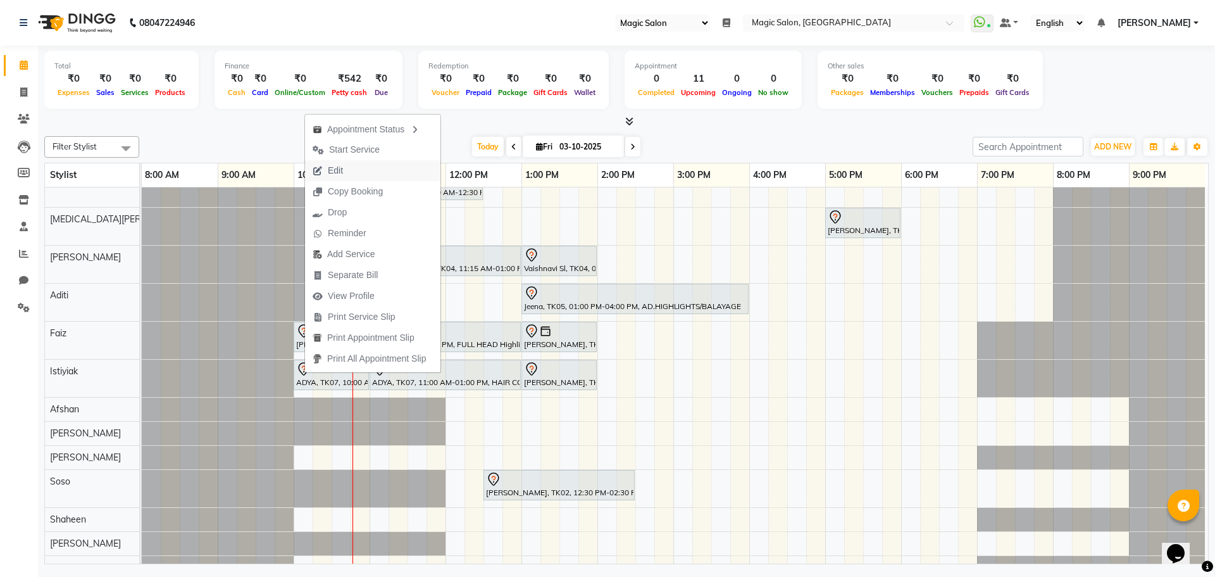
click at [355, 170] on button "Edit" at bounding box center [372, 170] width 135 height 21
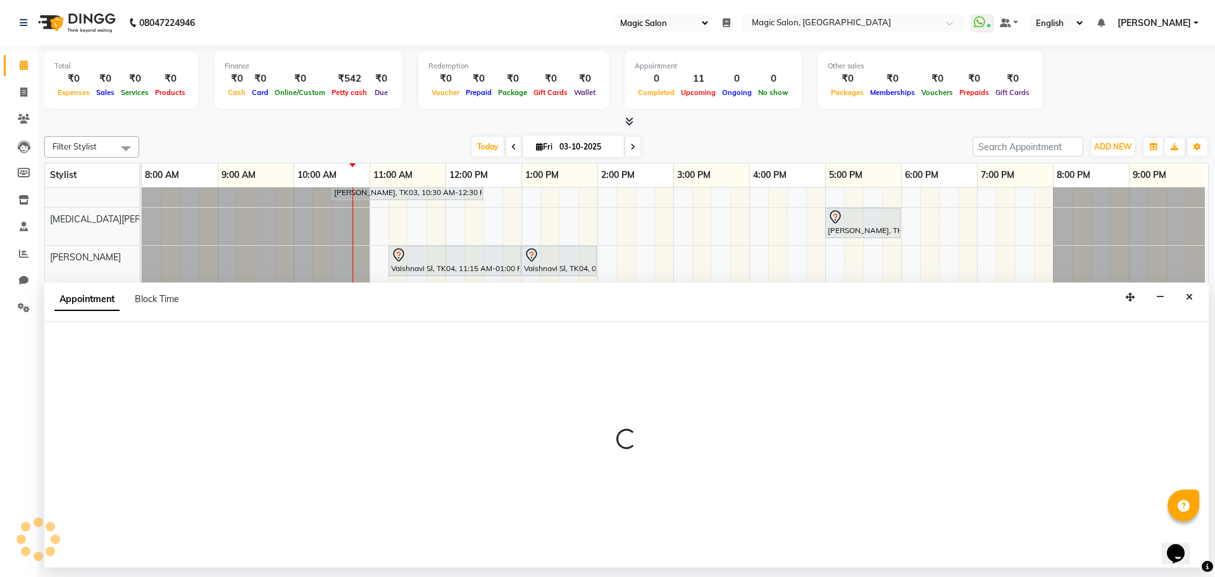
select select "600"
select select "tentative"
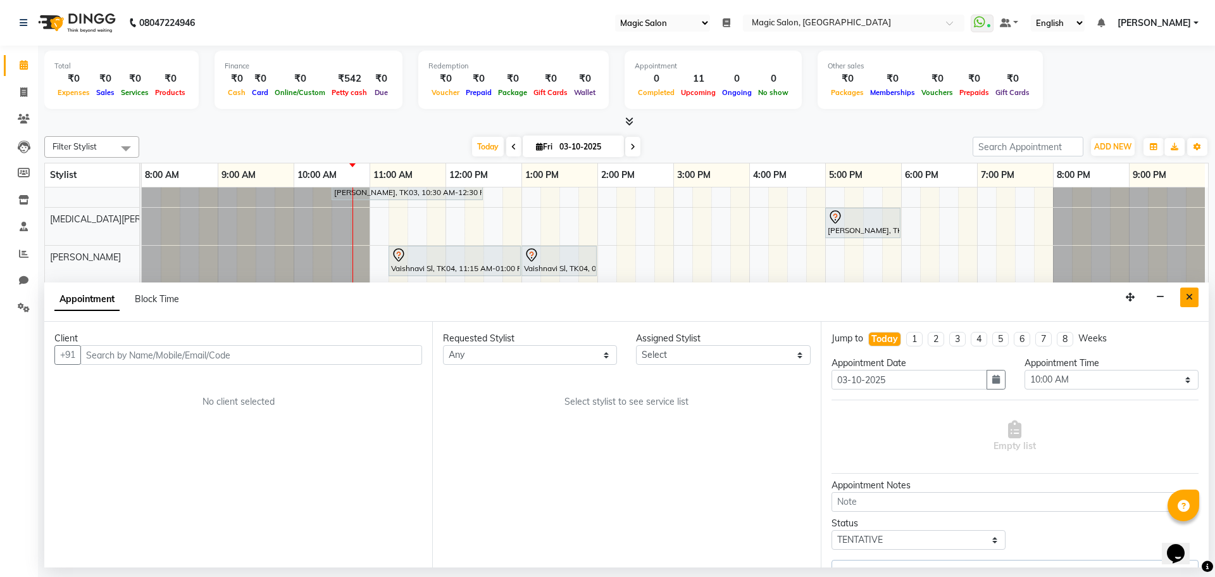
select select "83814"
select select "3632"
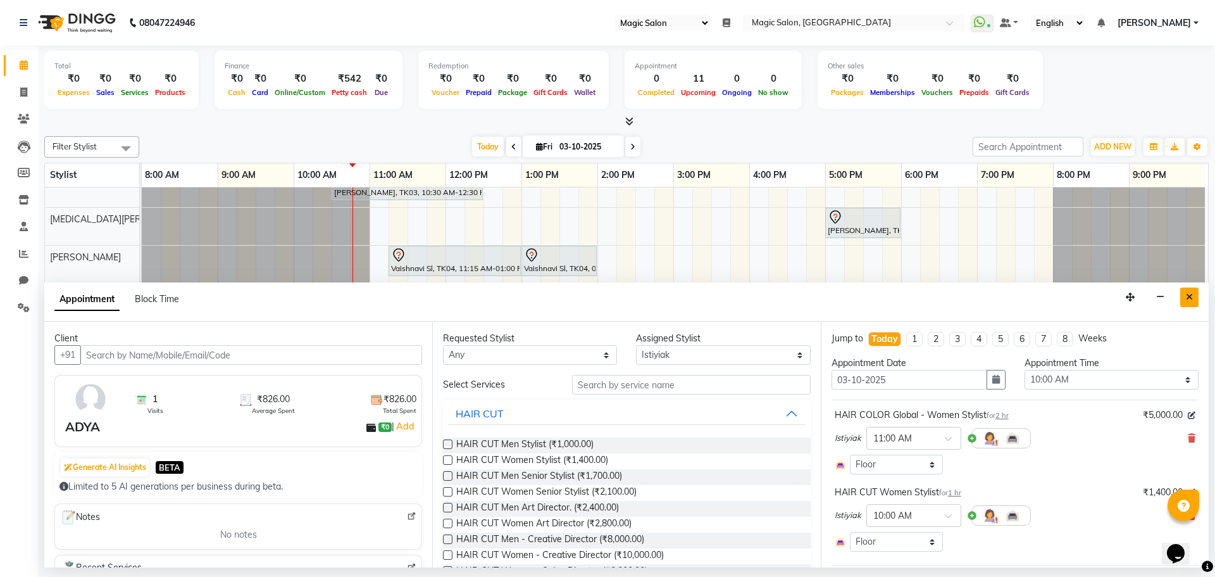
click at [1192, 297] on icon "Close" at bounding box center [1189, 296] width 7 height 9
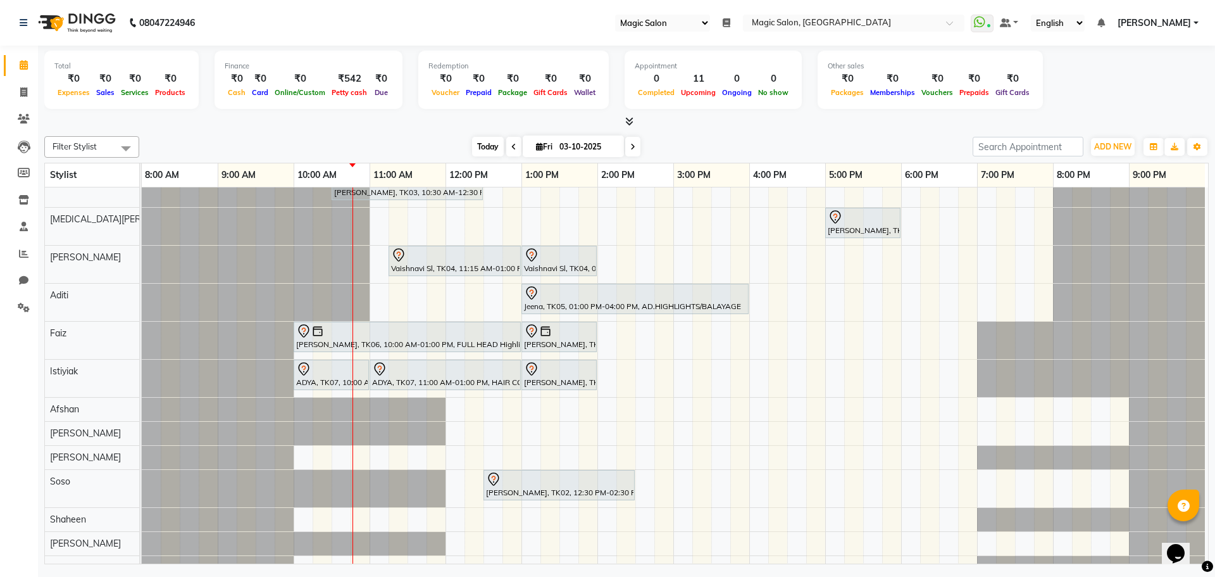
click at [483, 147] on span "Today" at bounding box center [488, 147] width 32 height 20
click at [482, 139] on span "Today" at bounding box center [488, 147] width 32 height 20
click at [637, 147] on span at bounding box center [632, 147] width 15 height 20
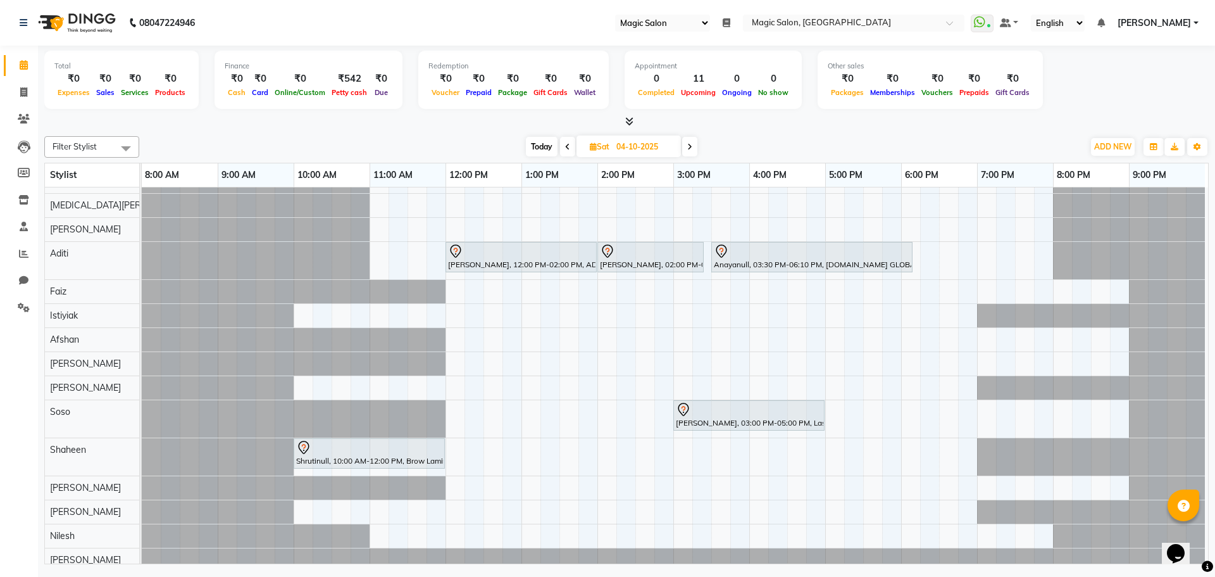
click at [696, 144] on span at bounding box center [689, 147] width 15 height 20
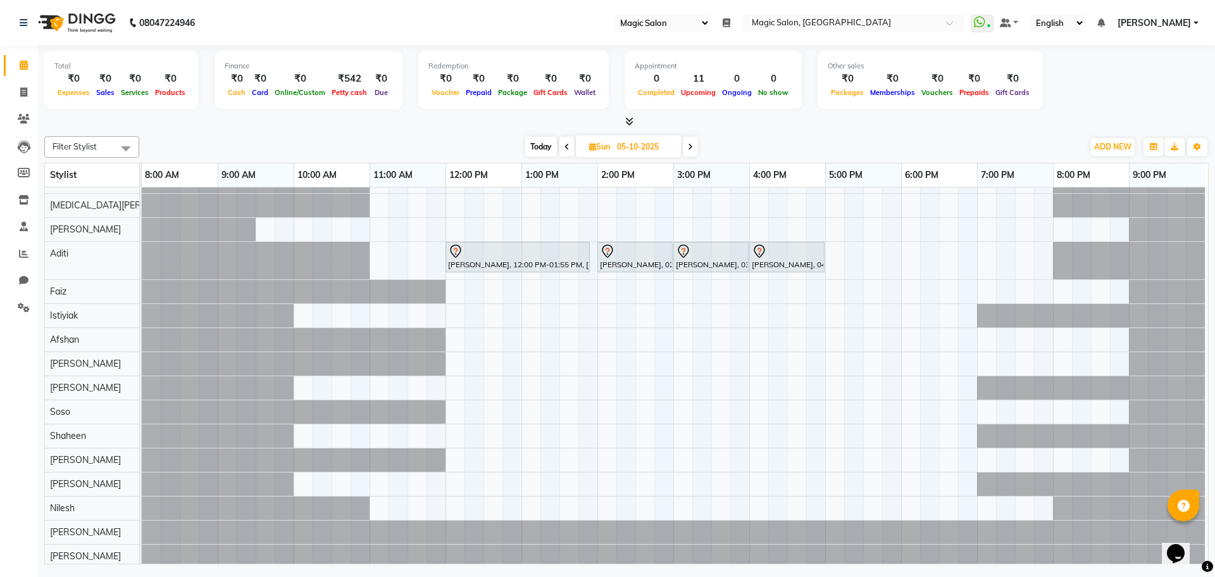
click at [532, 144] on span "Today" at bounding box center [541, 147] width 32 height 20
type input "03-10-2025"
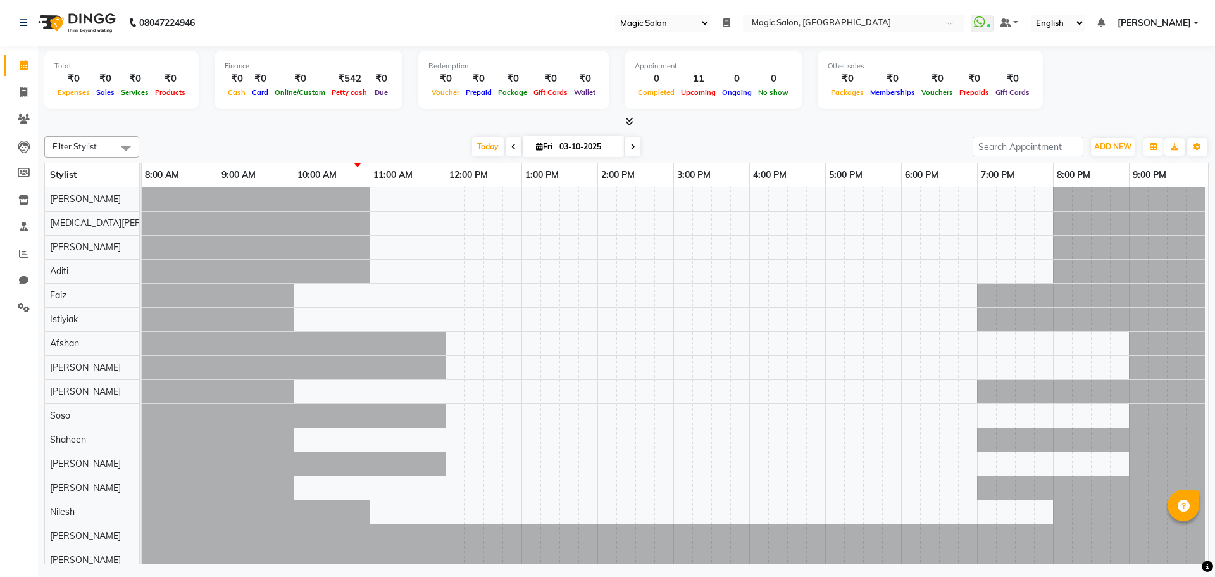
select select "55"
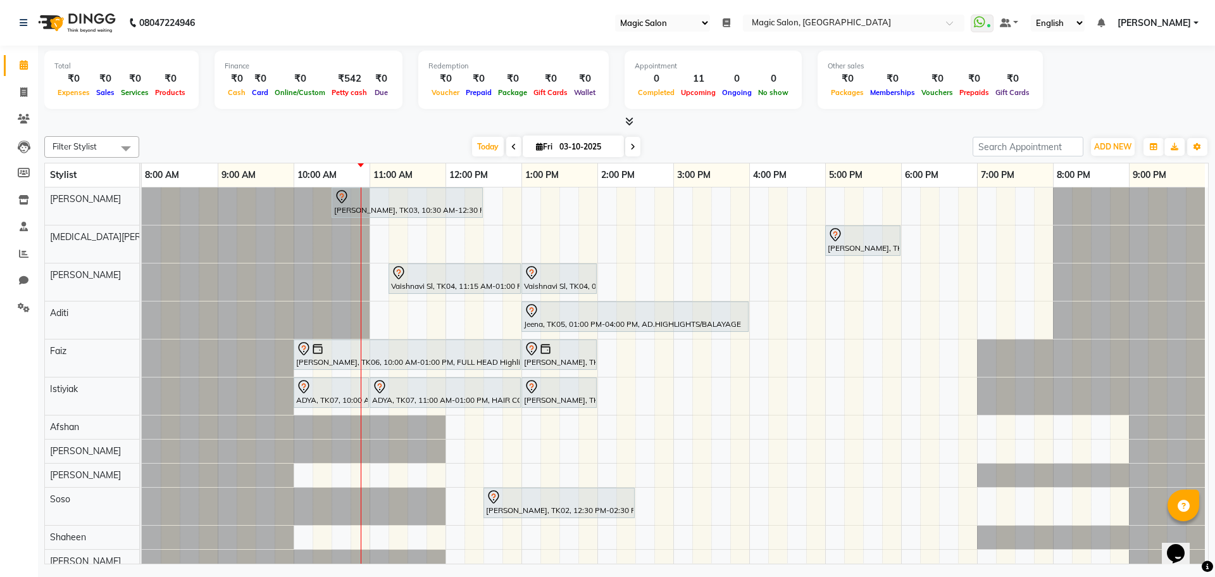
click at [669, 417] on div "Shibhani Dandekar, TK03, 10:30 AM-12:30 PM, Lash Lift and Tint - Creative Direc…" at bounding box center [675, 428] width 1066 height 482
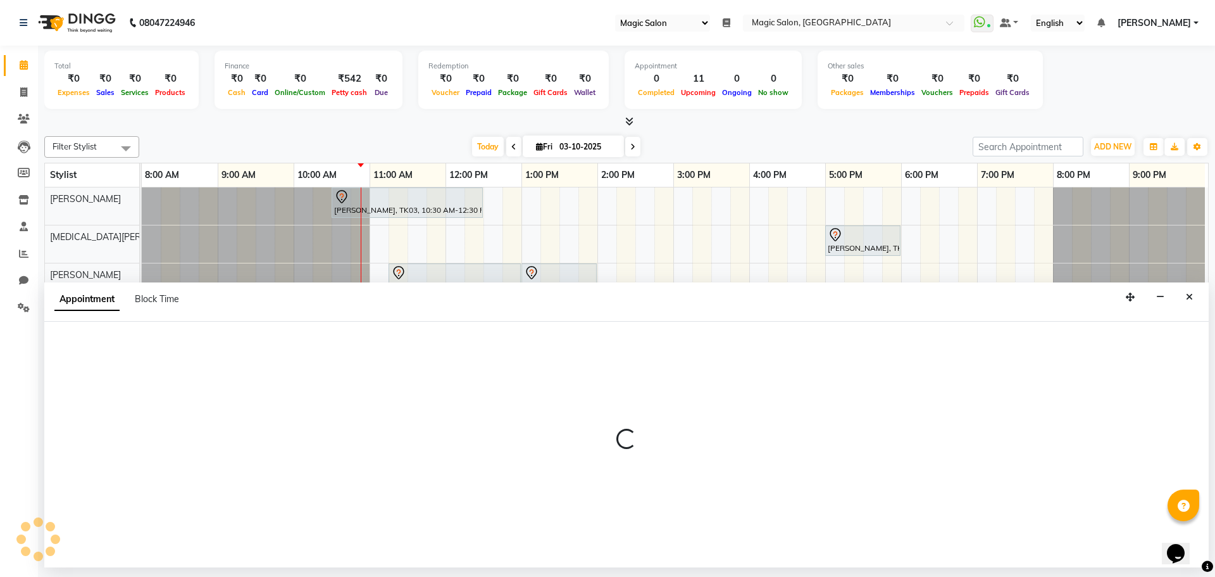
select select "91425"
select select "tentative"
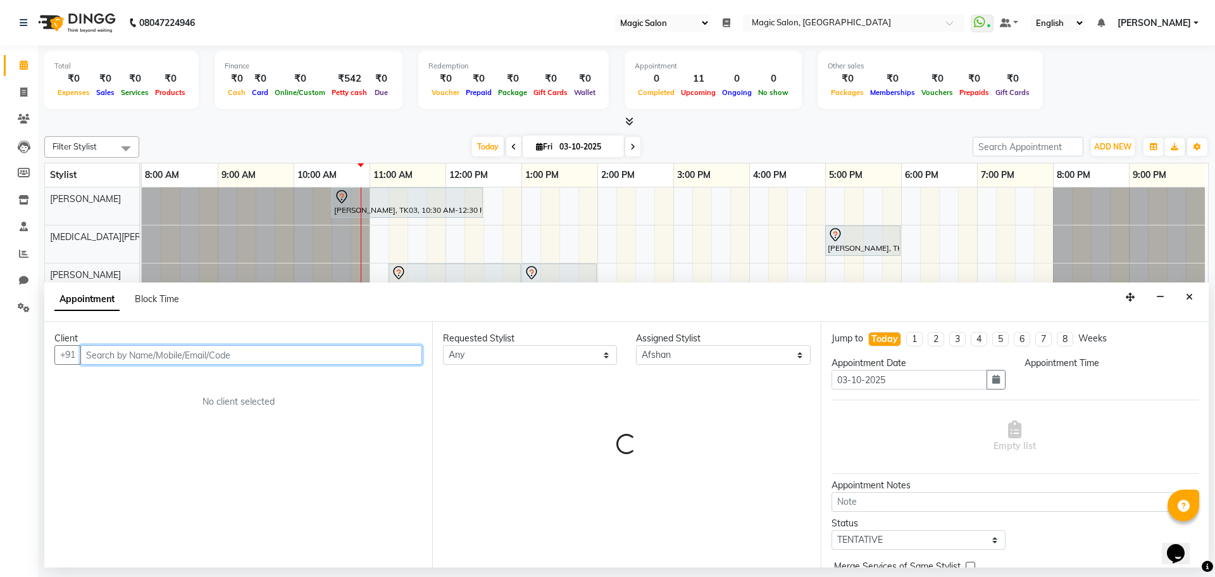
select select "885"
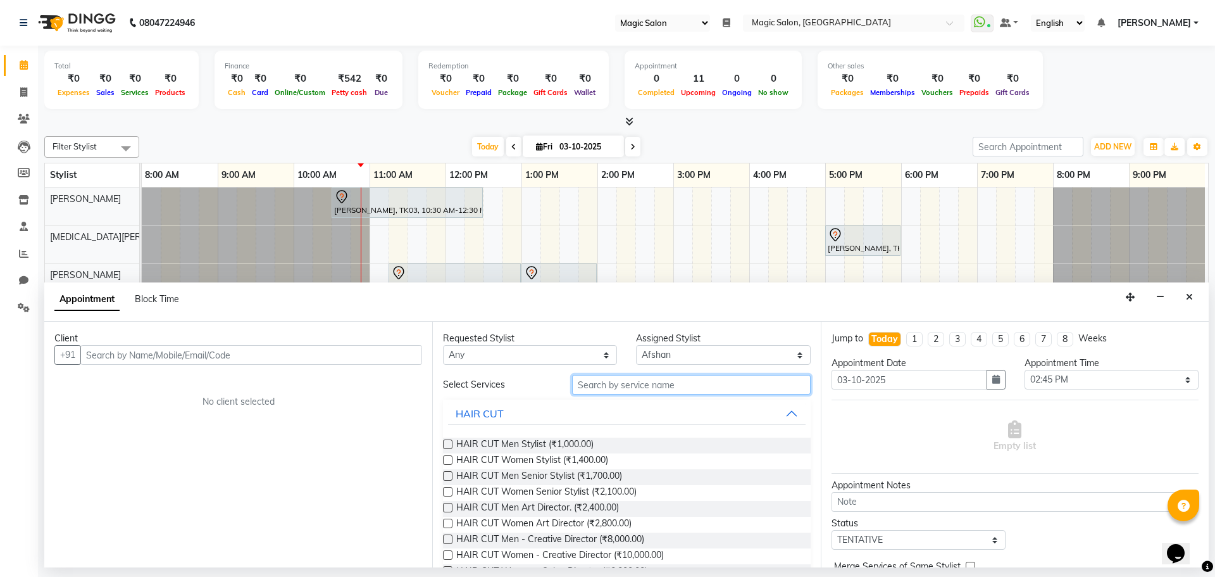
click at [621, 385] on input "text" at bounding box center [691, 385] width 239 height 20
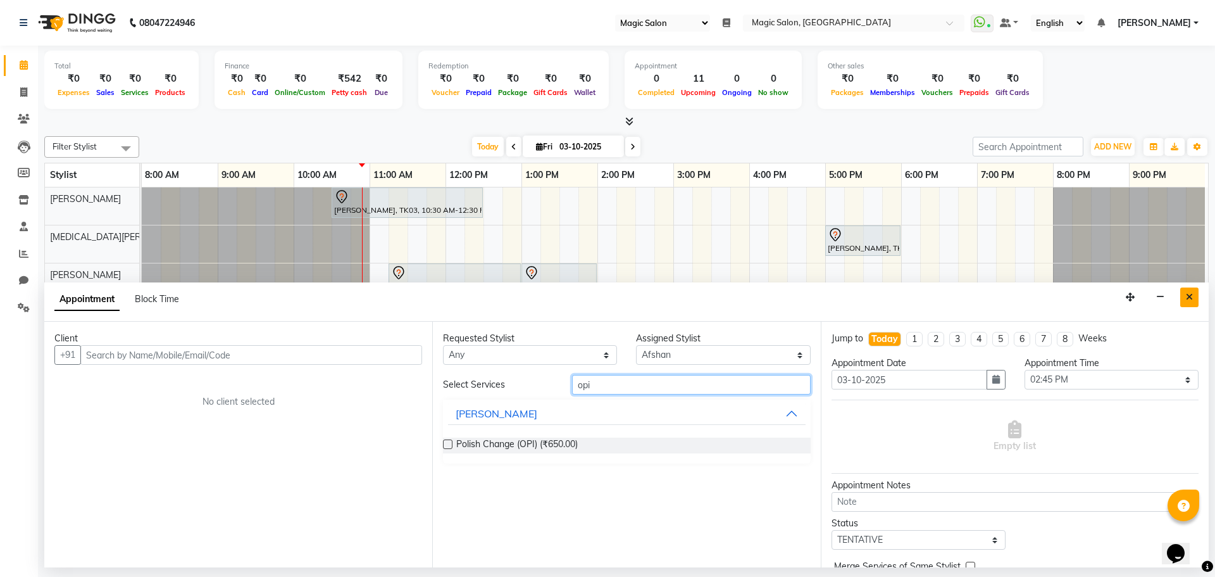
type input "opi"
click at [1195, 295] on button "Close" at bounding box center [1189, 297] width 18 height 20
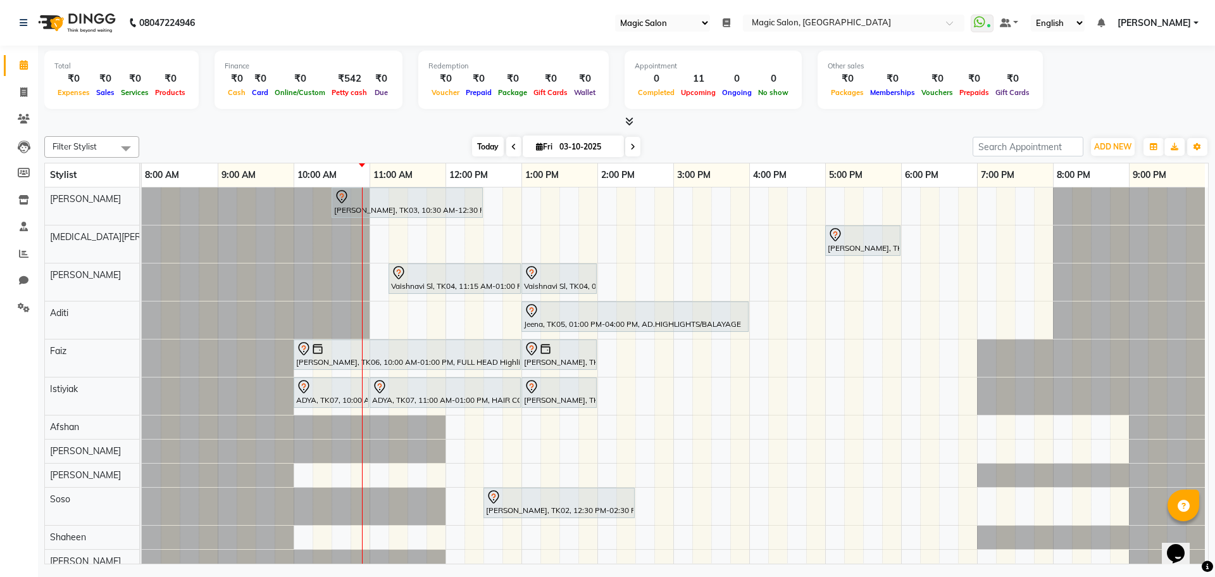
click at [490, 143] on span "Today" at bounding box center [488, 147] width 32 height 20
click at [371, 278] on div "Shibhani Dandekar, TK03, 10:30 AM-12:30 PM, Lash Lift and Tint - Creative Direc…" at bounding box center [675, 428] width 1066 height 482
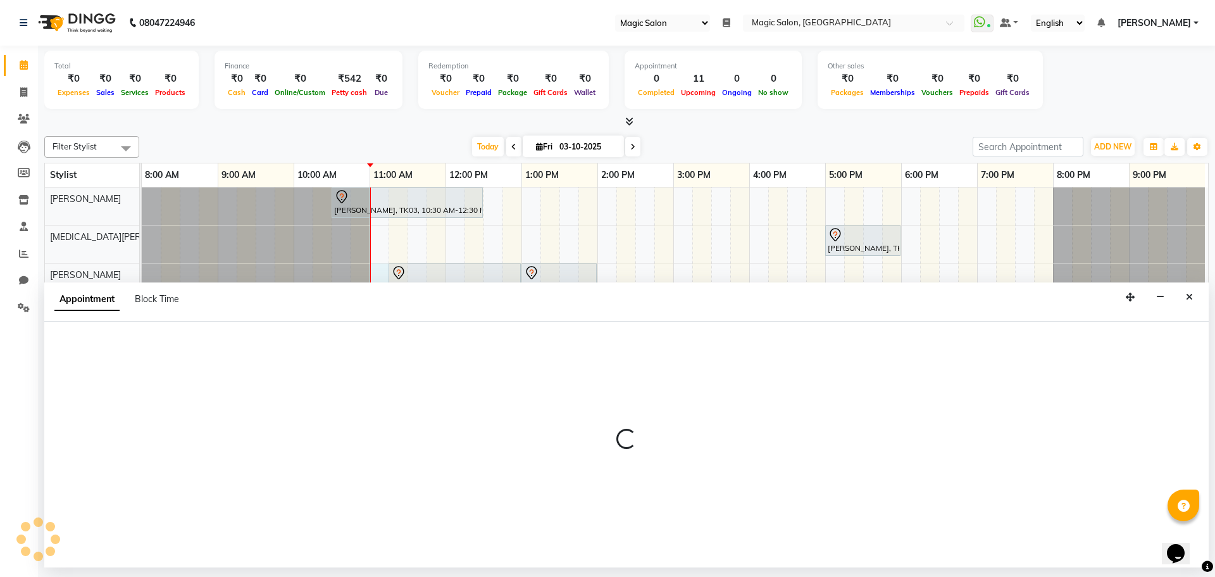
select select "65345"
select select "660"
select select "tentative"
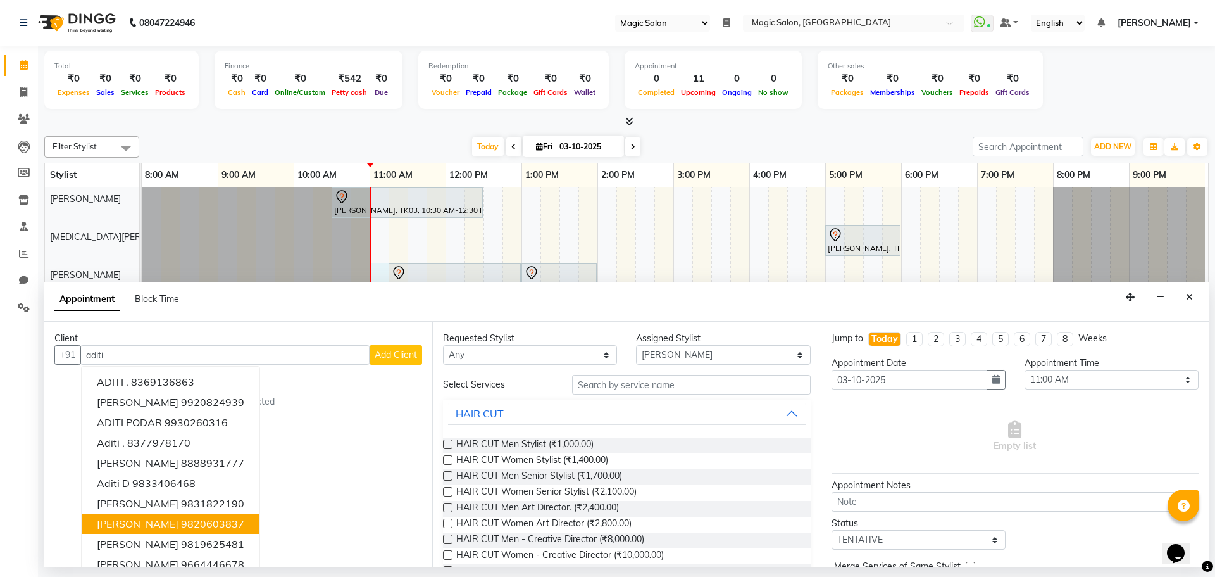
click at [181, 521] on ngb-highlight "9820603837" at bounding box center [212, 523] width 63 height 13
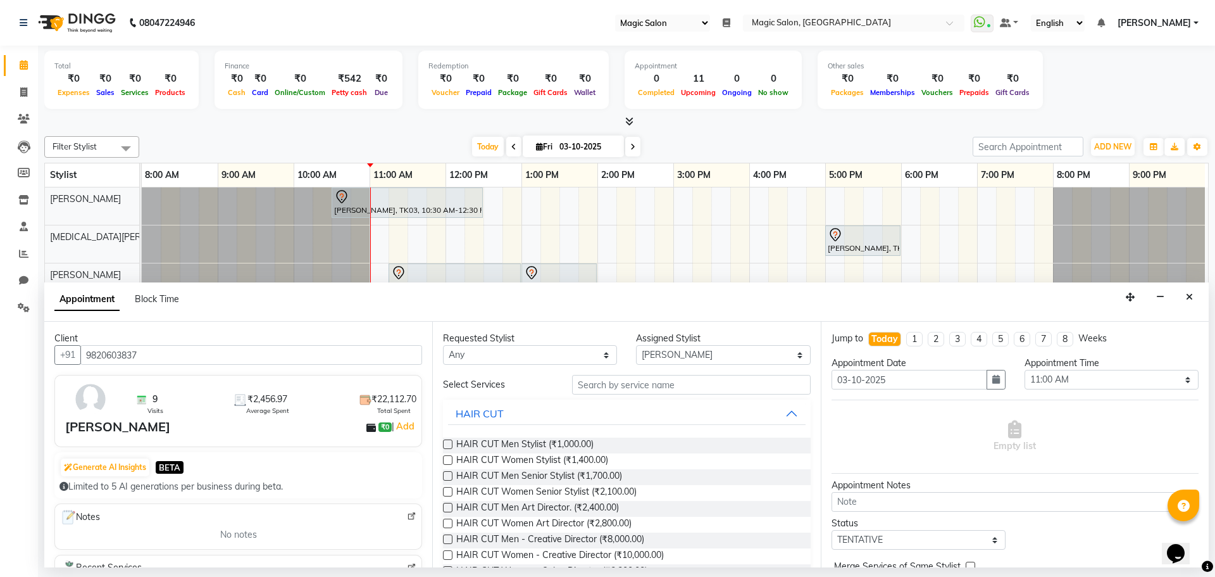
type input "9820603837"
click at [620, 385] on input "text" at bounding box center [691, 385] width 239 height 20
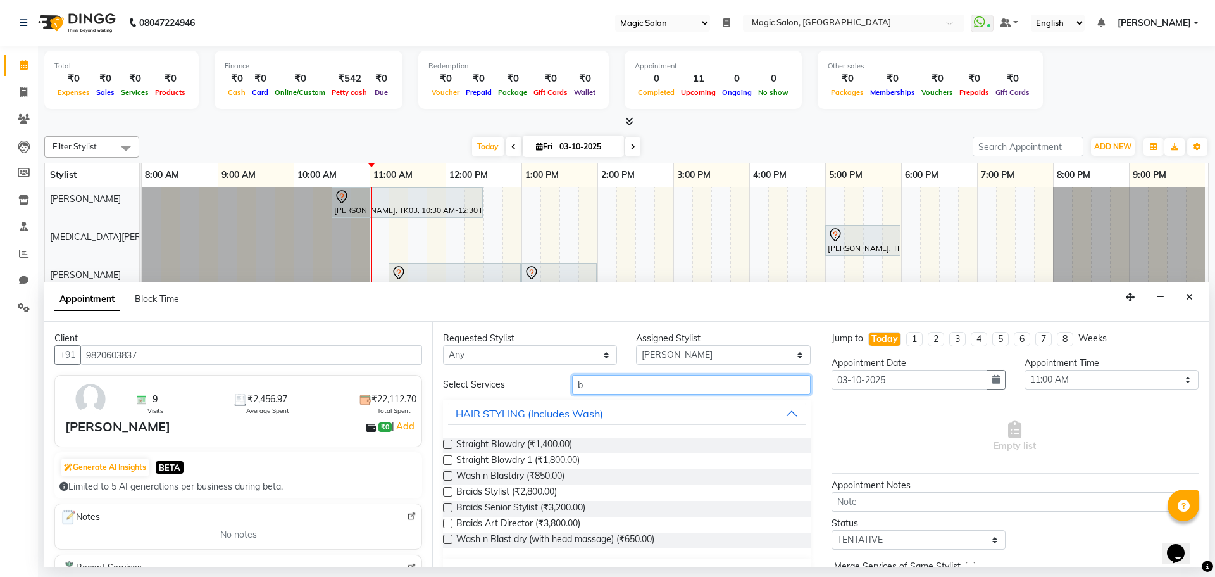
type input "b"
click at [444, 444] on label at bounding box center [447, 443] width 9 height 9
click at [444, 444] on input "checkbox" at bounding box center [447, 445] width 8 height 8
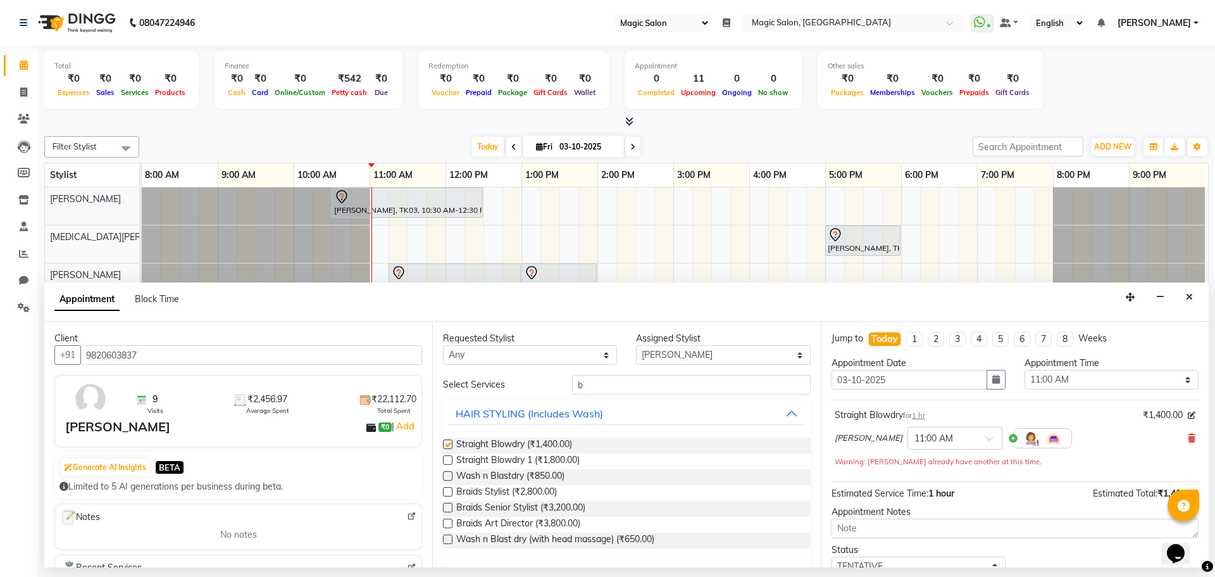
checkbox input "false"
click at [1184, 294] on button "Close" at bounding box center [1189, 297] width 18 height 20
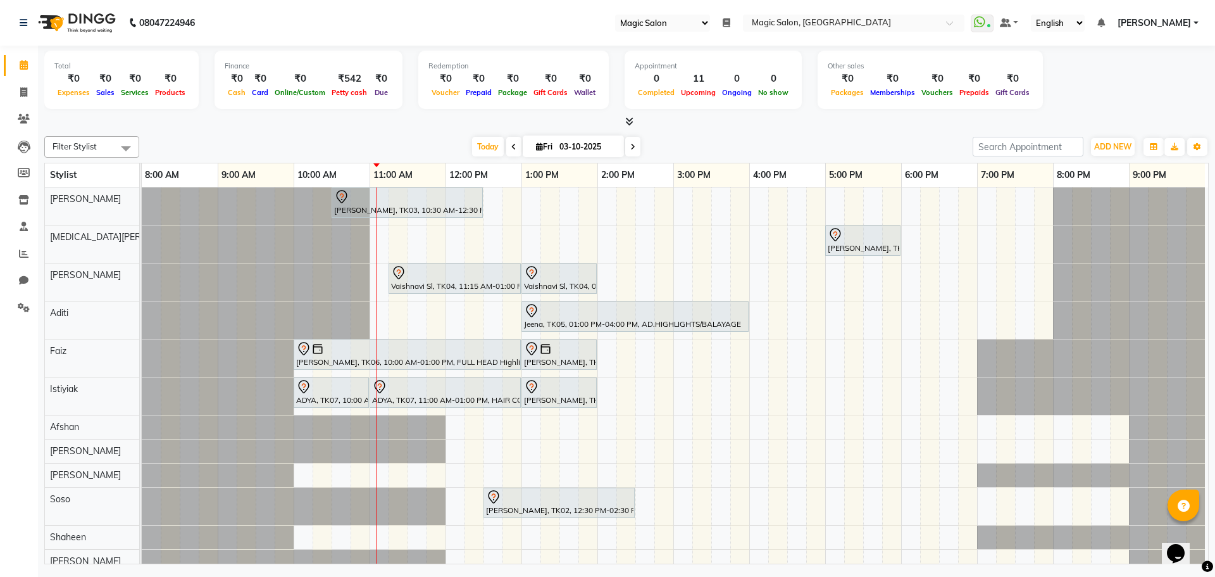
click at [1193, 20] on link "[PERSON_NAME]" at bounding box center [1158, 22] width 81 height 13
click at [1150, 87] on link "Sign out" at bounding box center [1134, 87] width 116 height 20
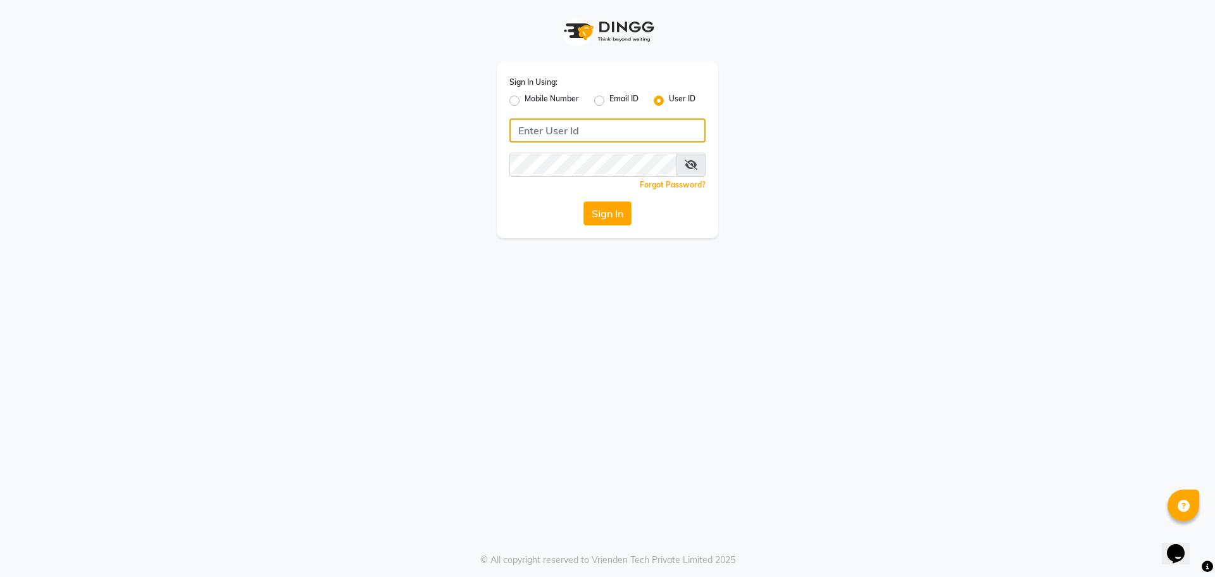
click at [582, 131] on input "Username" at bounding box center [607, 130] width 196 height 24
type input "magic"
click at [618, 214] on button "Sign In" at bounding box center [607, 213] width 48 height 24
